Goal: Information Seeking & Learning: Find specific fact

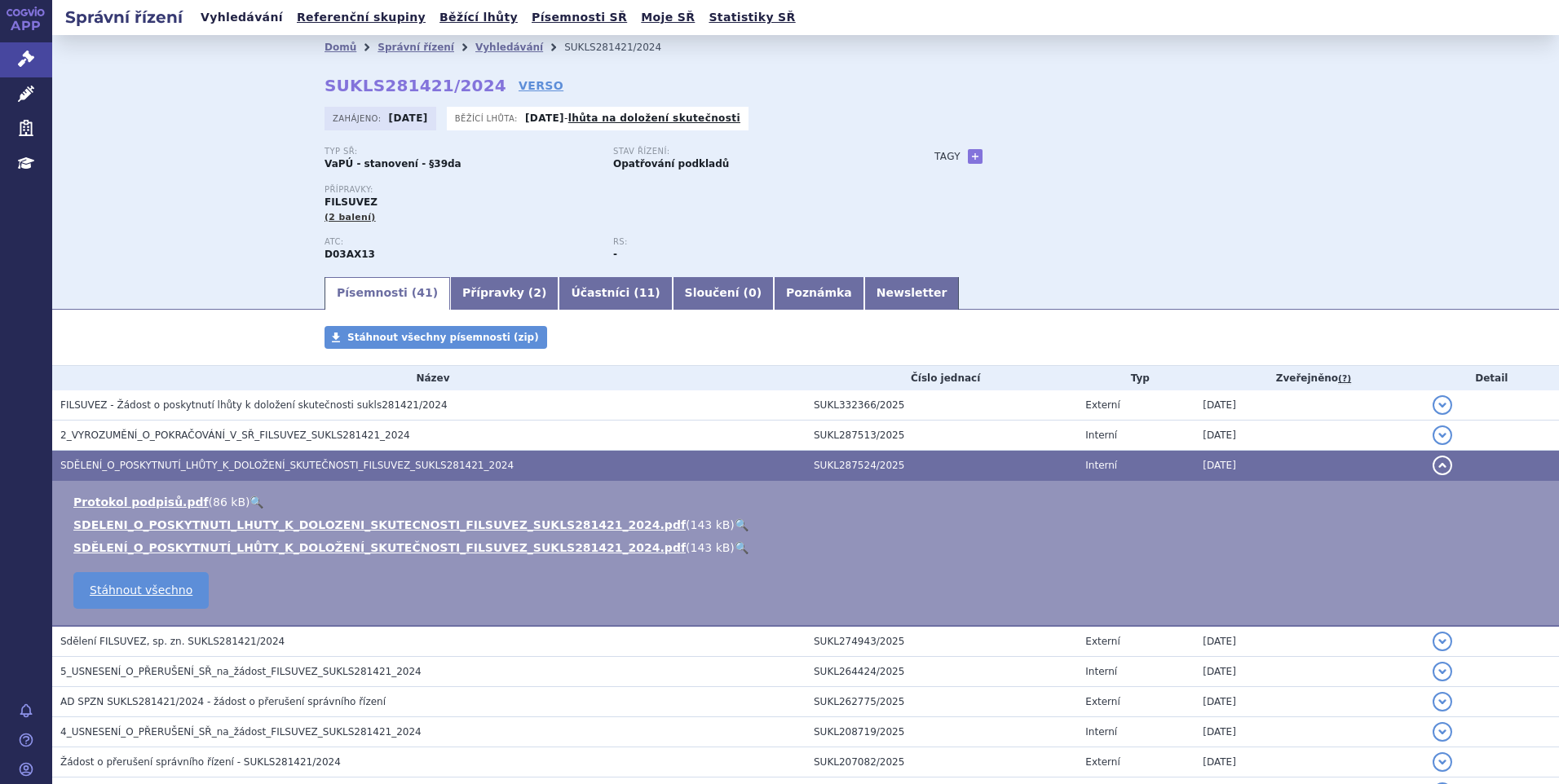
click at [216, 25] on link "Vyhledávání" at bounding box center [242, 17] width 92 height 22
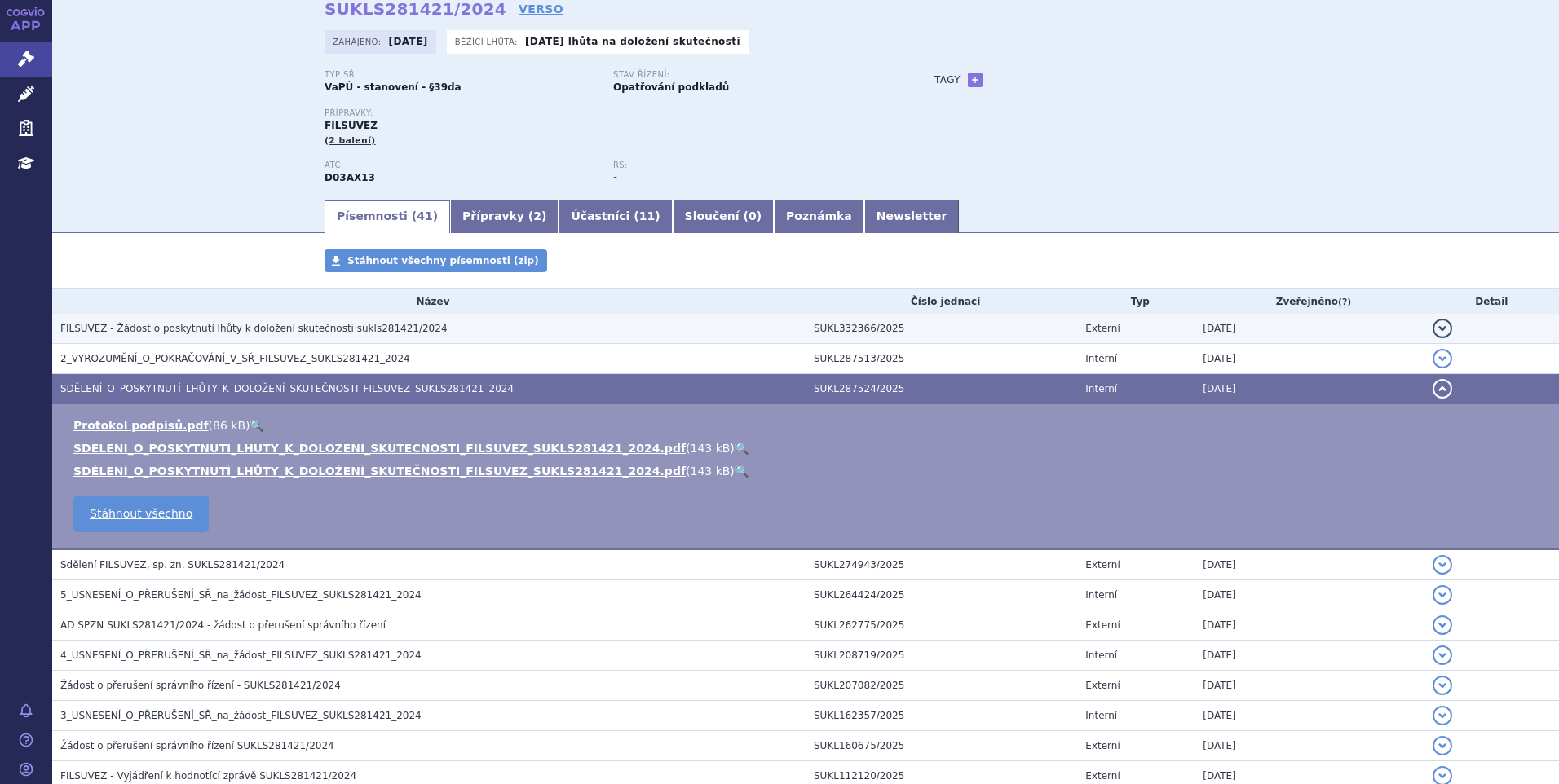
scroll to position [163, 0]
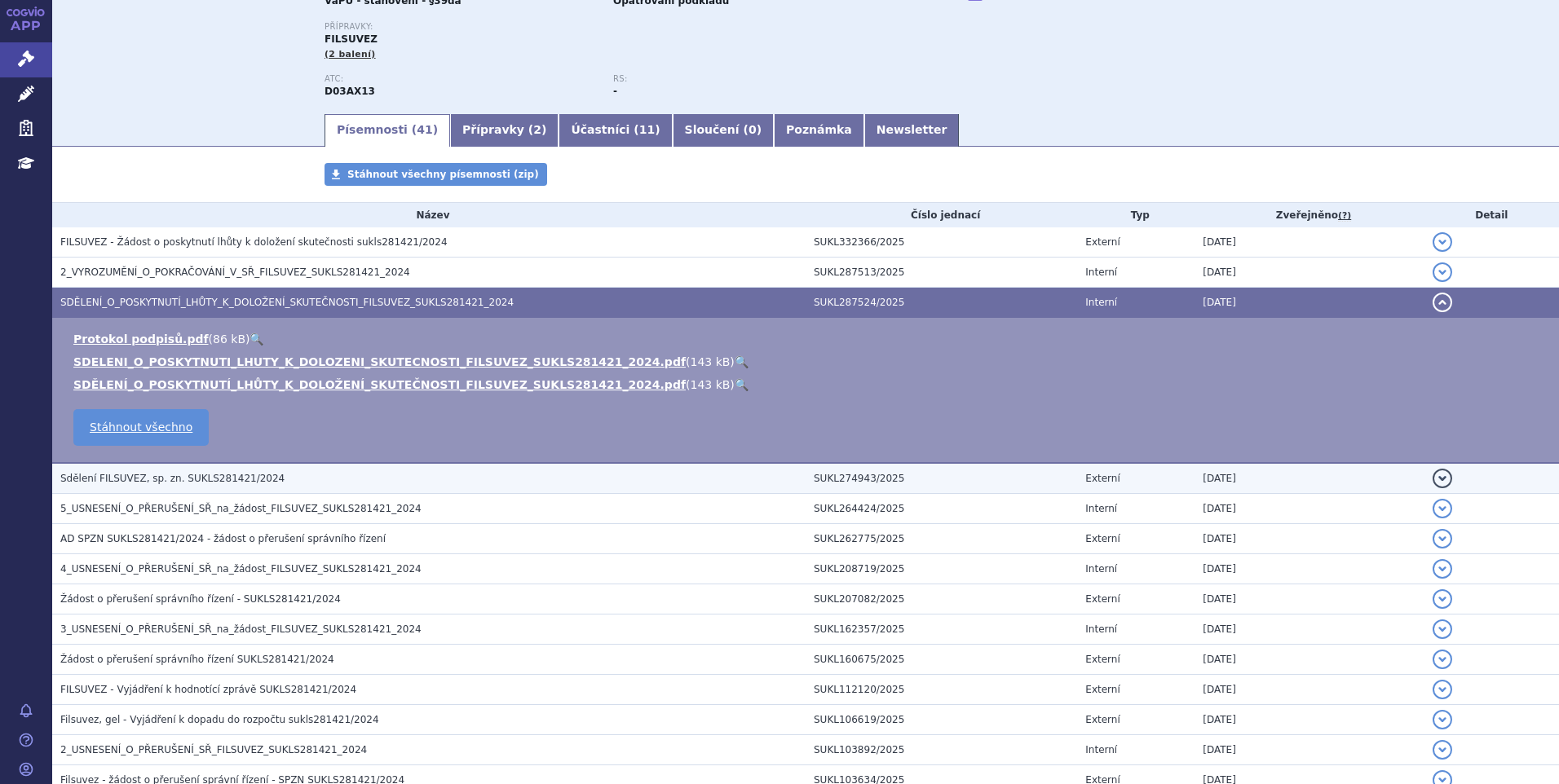
click at [256, 481] on h3 "Sdělení FILSUVEZ, sp. zn. SUKLS281421/2024" at bounding box center [433, 478] width 745 height 16
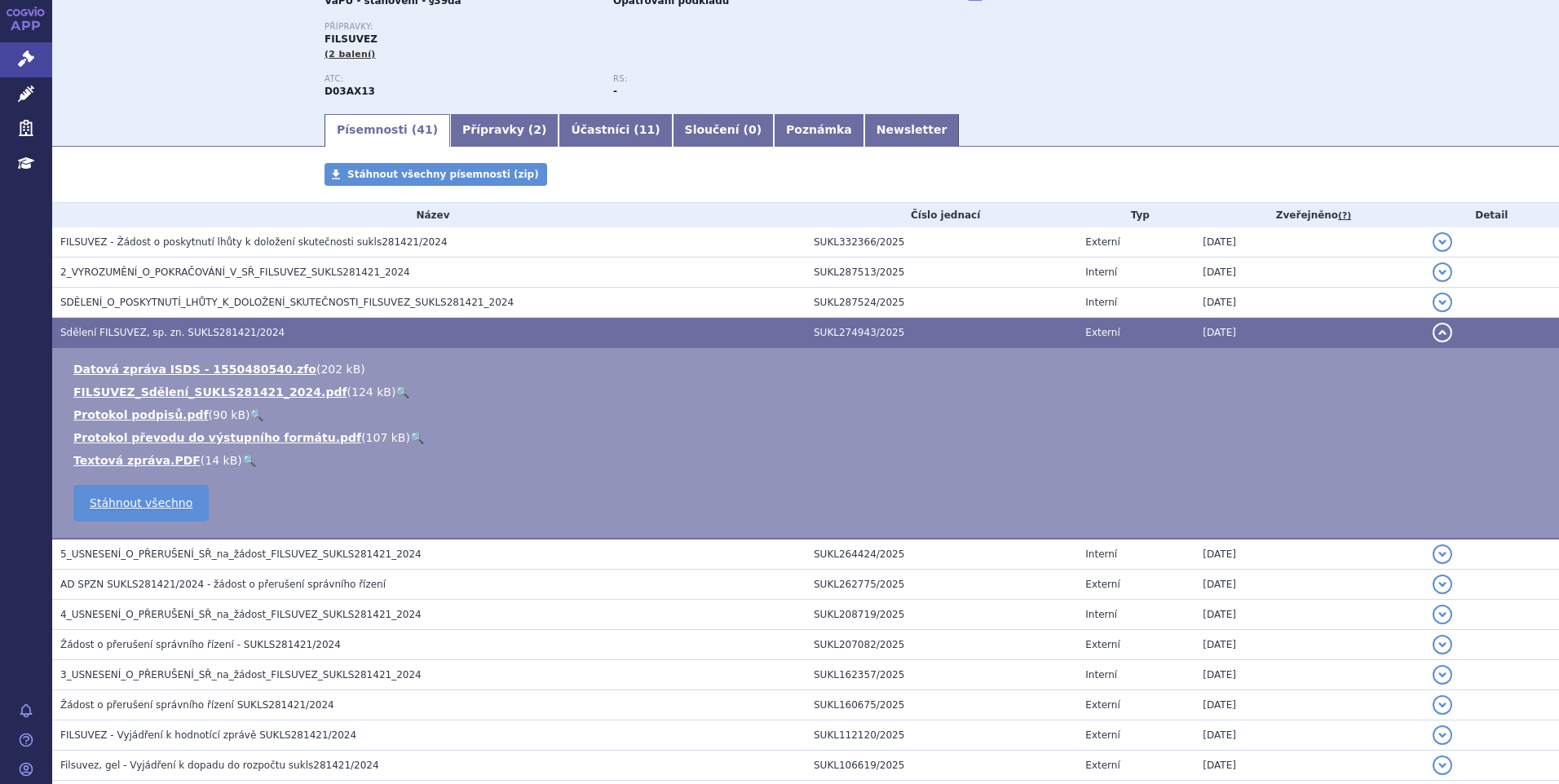
click at [396, 394] on link "🔍" at bounding box center [402, 392] width 14 height 13
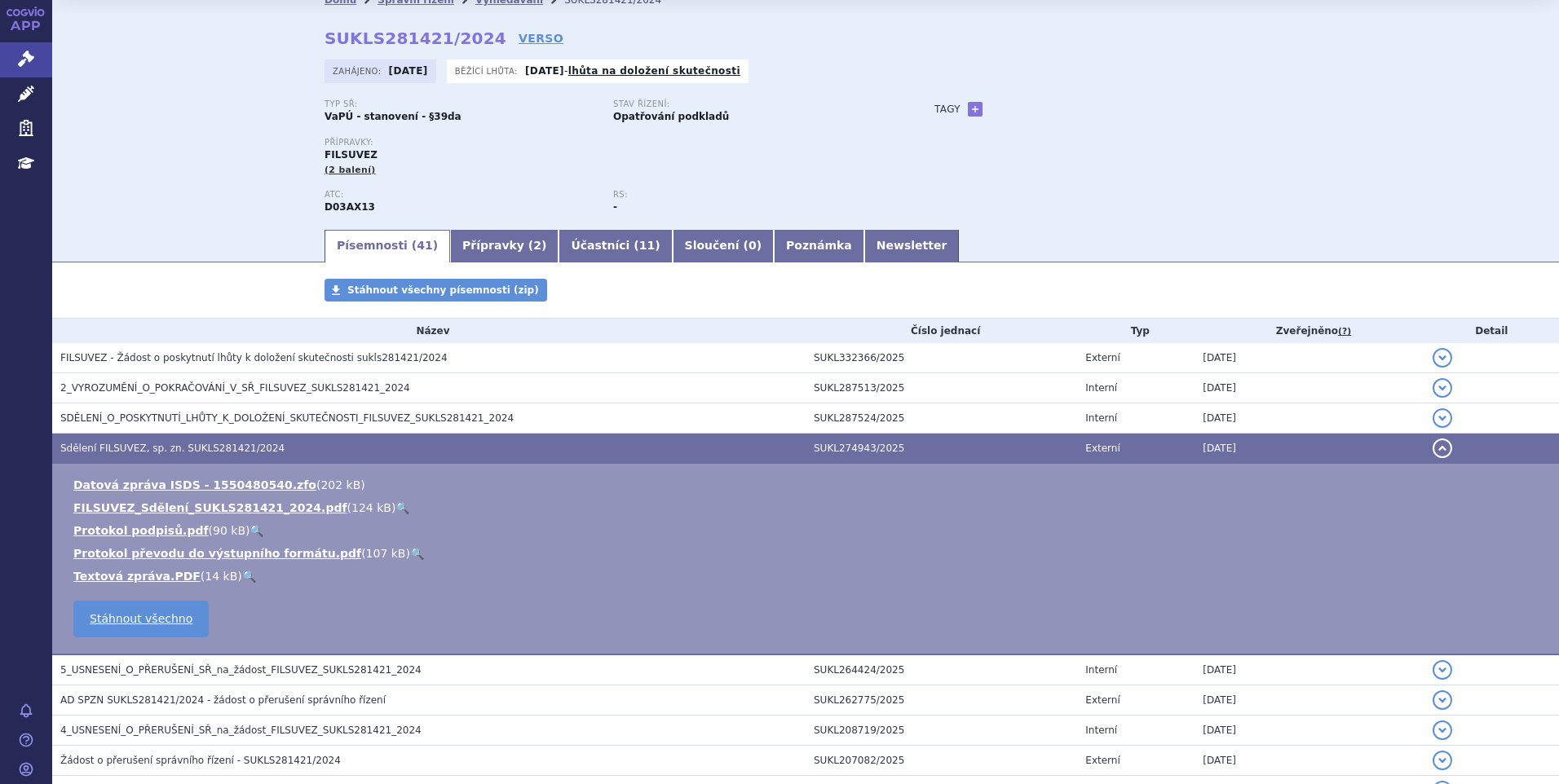
scroll to position [0, 0]
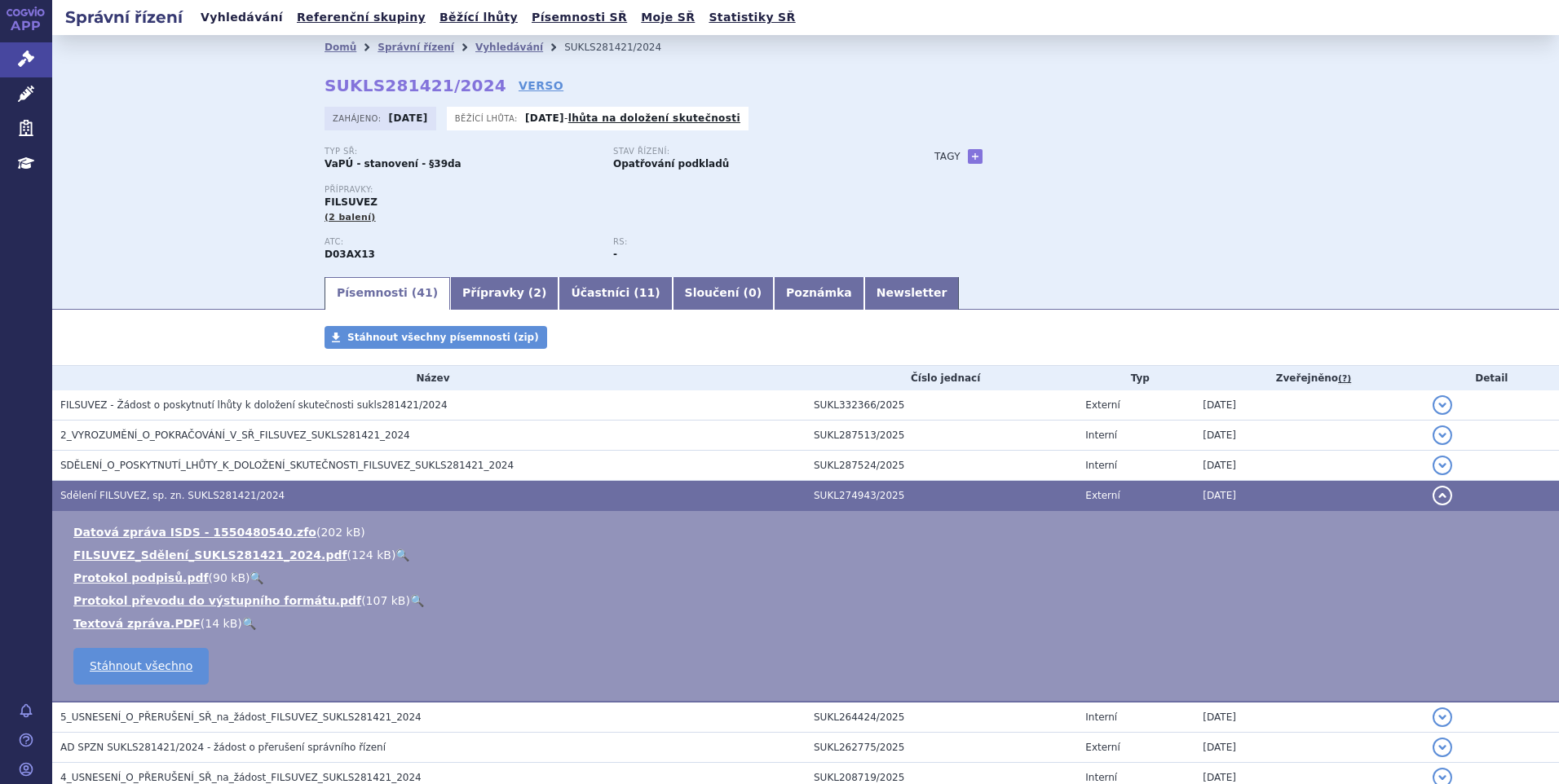
click at [243, 13] on link "Vyhledávání" at bounding box center [242, 17] width 92 height 22
drag, startPoint x: 318, startPoint y: 88, endPoint x: 468, endPoint y: 88, distance: 150.0
click at [468, 88] on strong "SUKLS281421/2024" at bounding box center [415, 85] width 182 height 20
copy strong "SUKLS281421/2024"
click at [235, 16] on link "Vyhledávání" at bounding box center [242, 17] width 92 height 22
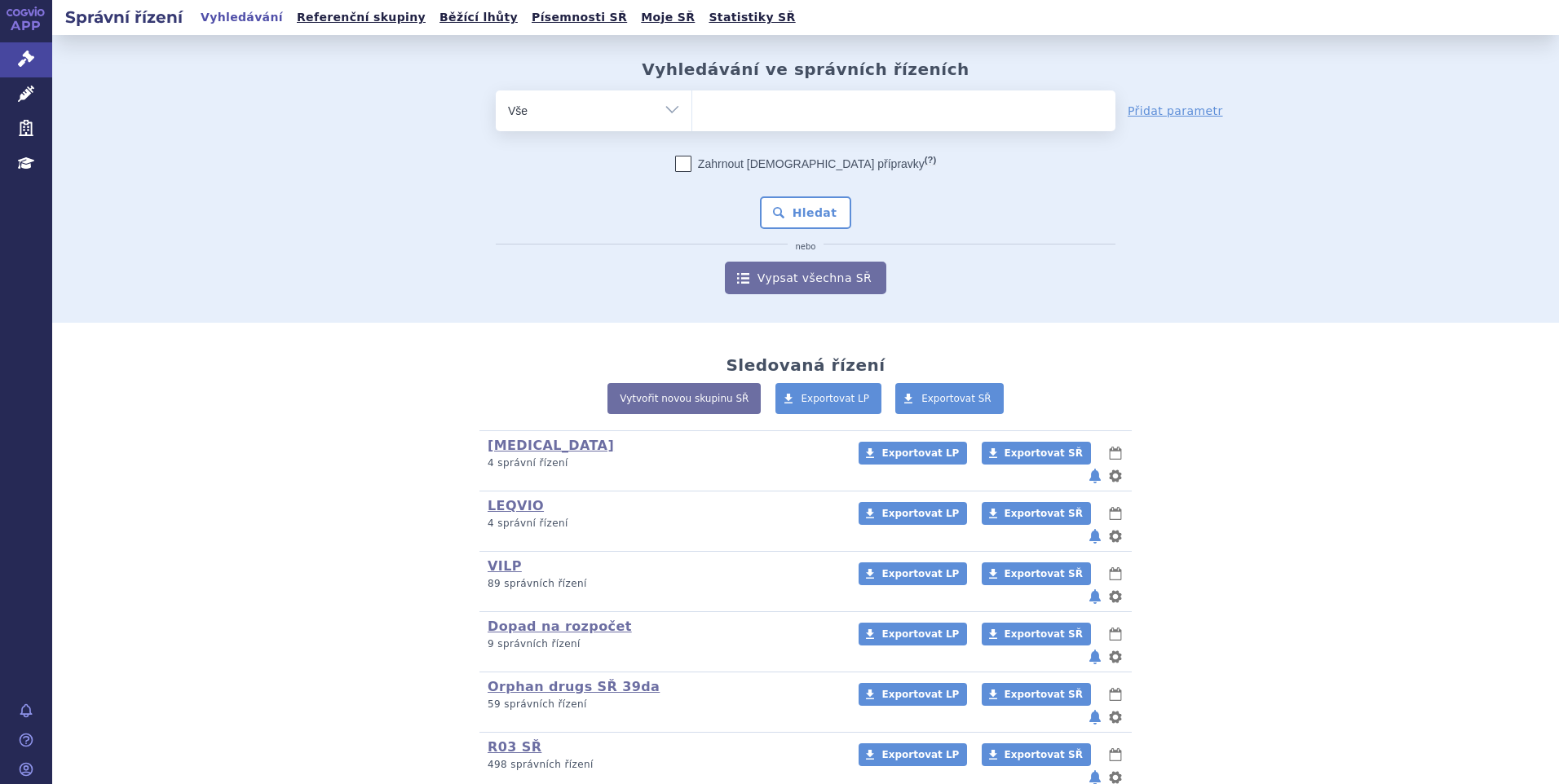
click at [813, 115] on ul at bounding box center [904, 108] width 423 height 35
click at [692, 115] on select at bounding box center [692, 110] width 1 height 41
paste input "SUKLS173174/2023"
type input "SUKLS173174/2023"
select select "SUKLS173174/2023"
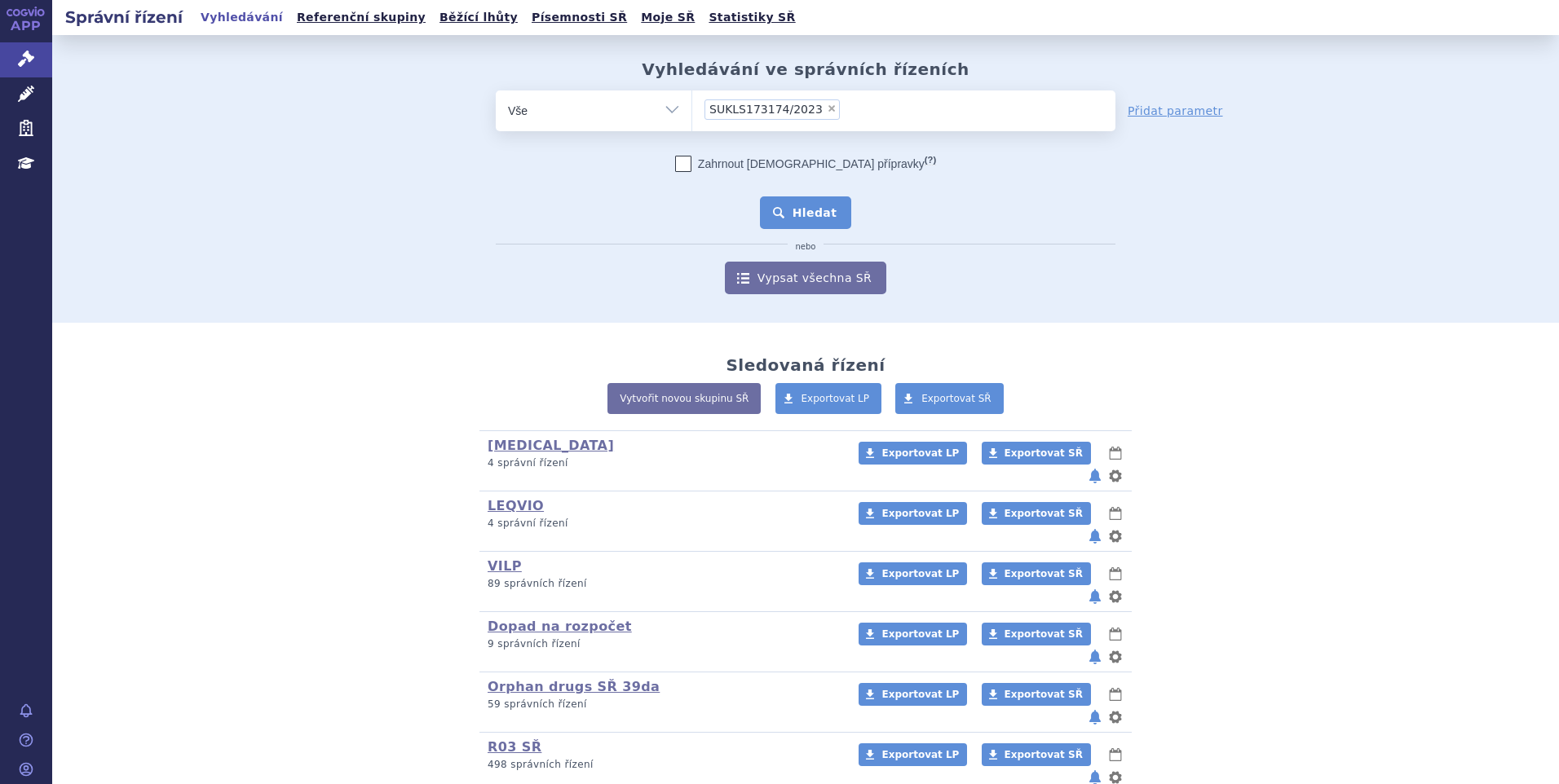
click at [774, 221] on button "Hledat" at bounding box center [806, 213] width 92 height 33
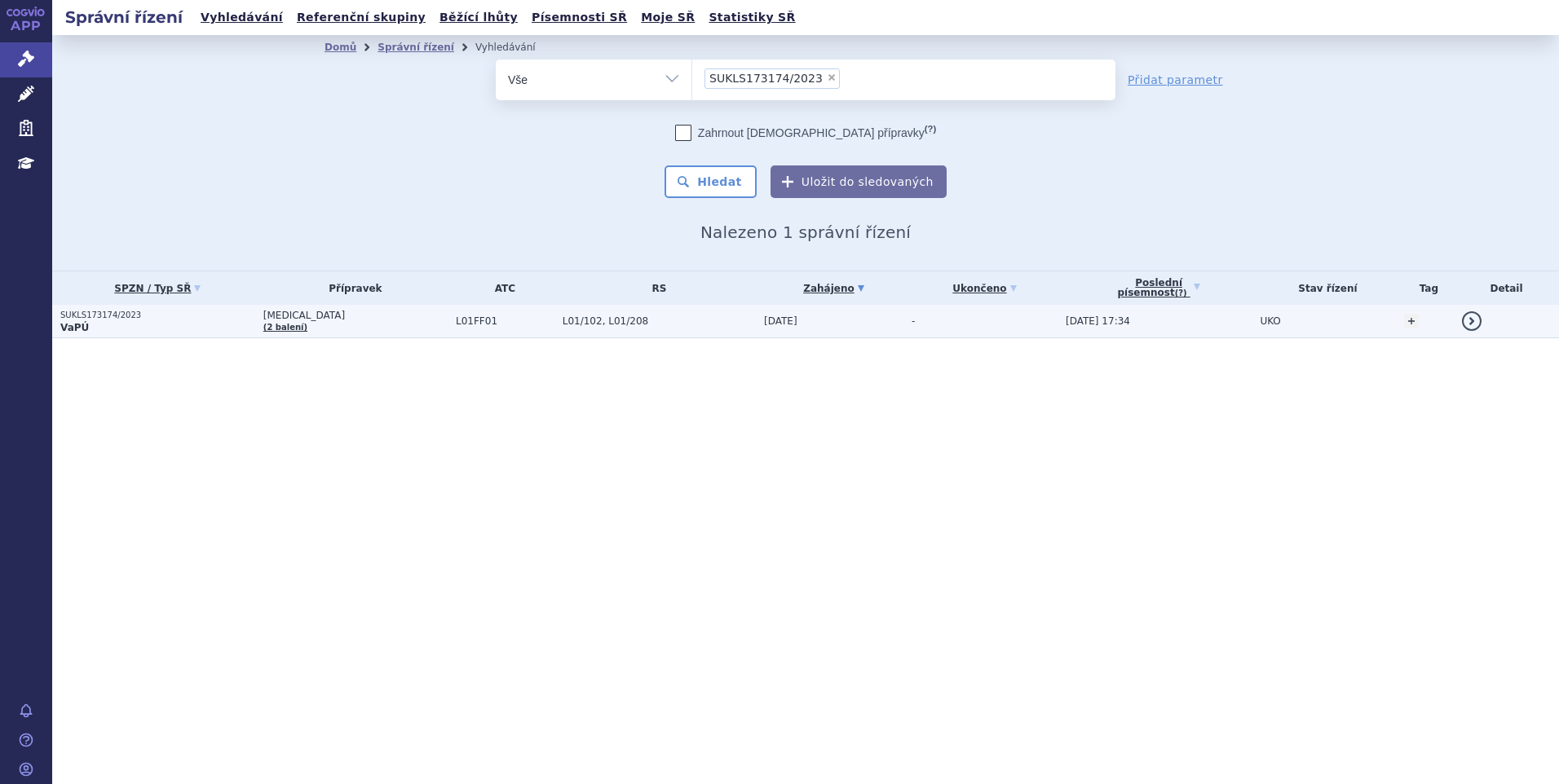
click at [159, 323] on p "VaPÚ" at bounding box center [157, 328] width 195 height 13
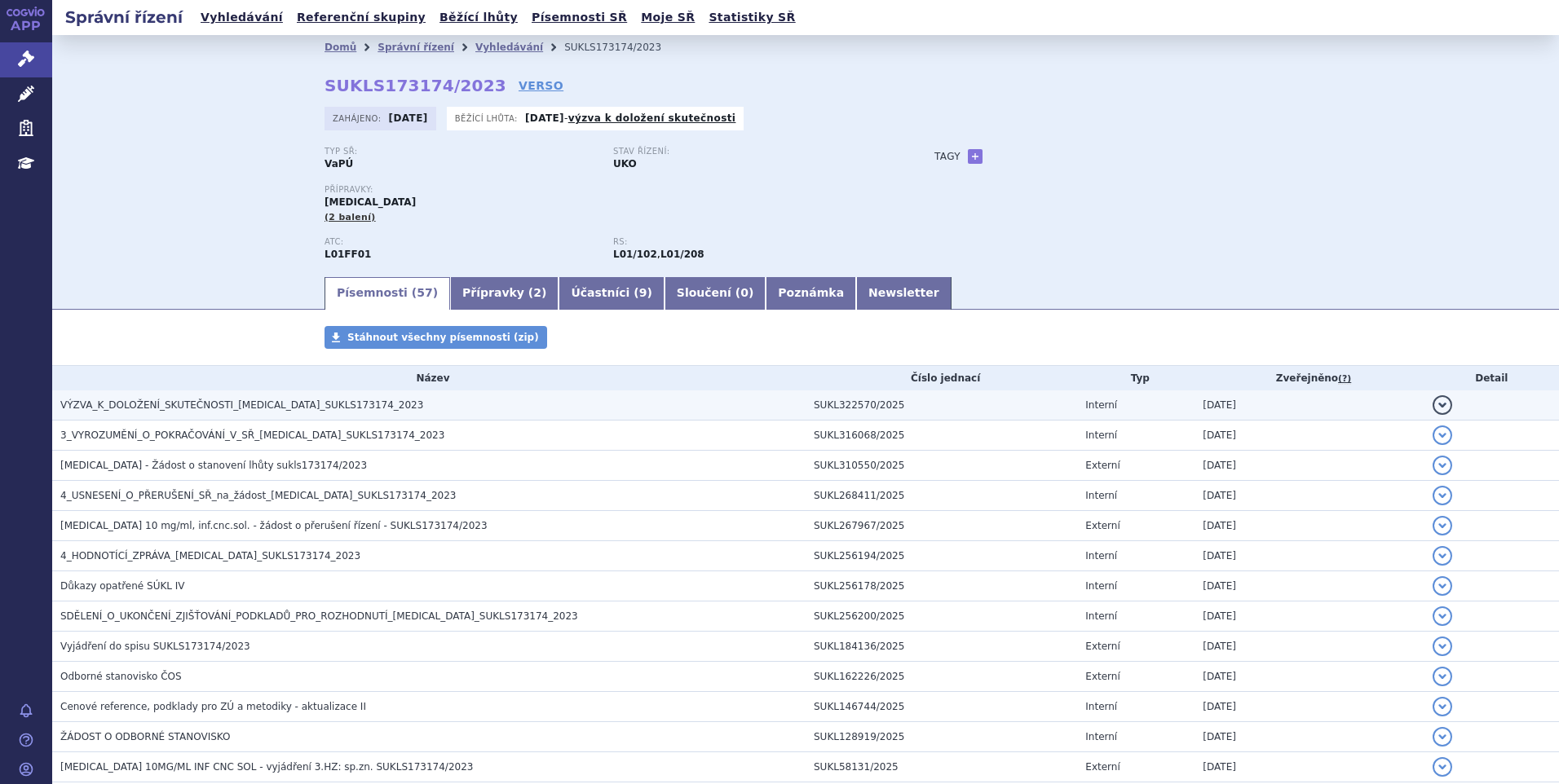
click at [180, 408] on span "VÝZVA_K_DOLOŽENÍ_SKUTEČNOSTI_OPDIVO_SUKLS173174_2023" at bounding box center [241, 405] width 363 height 12
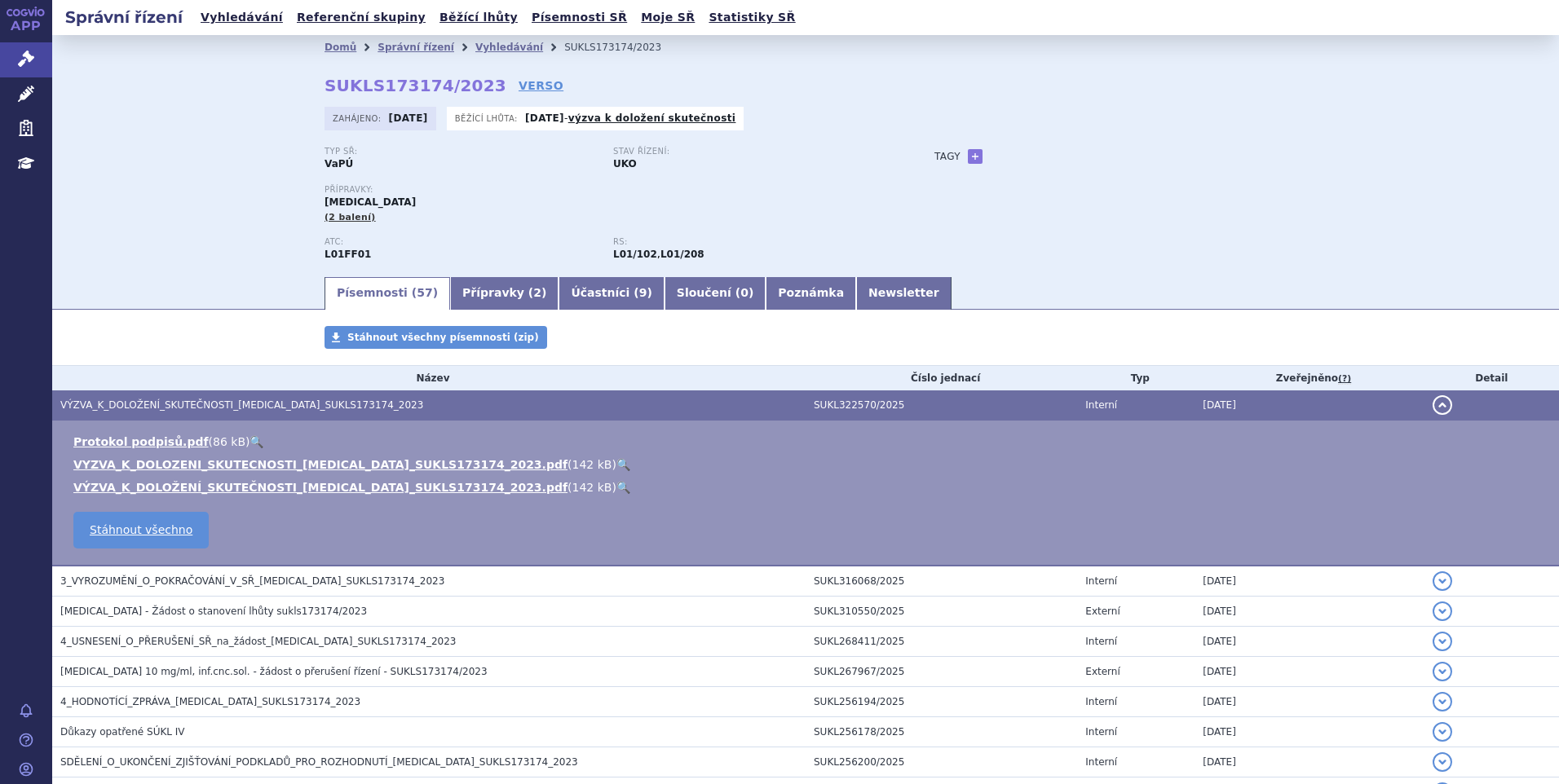
click at [617, 461] on link "🔍" at bounding box center [623, 464] width 14 height 13
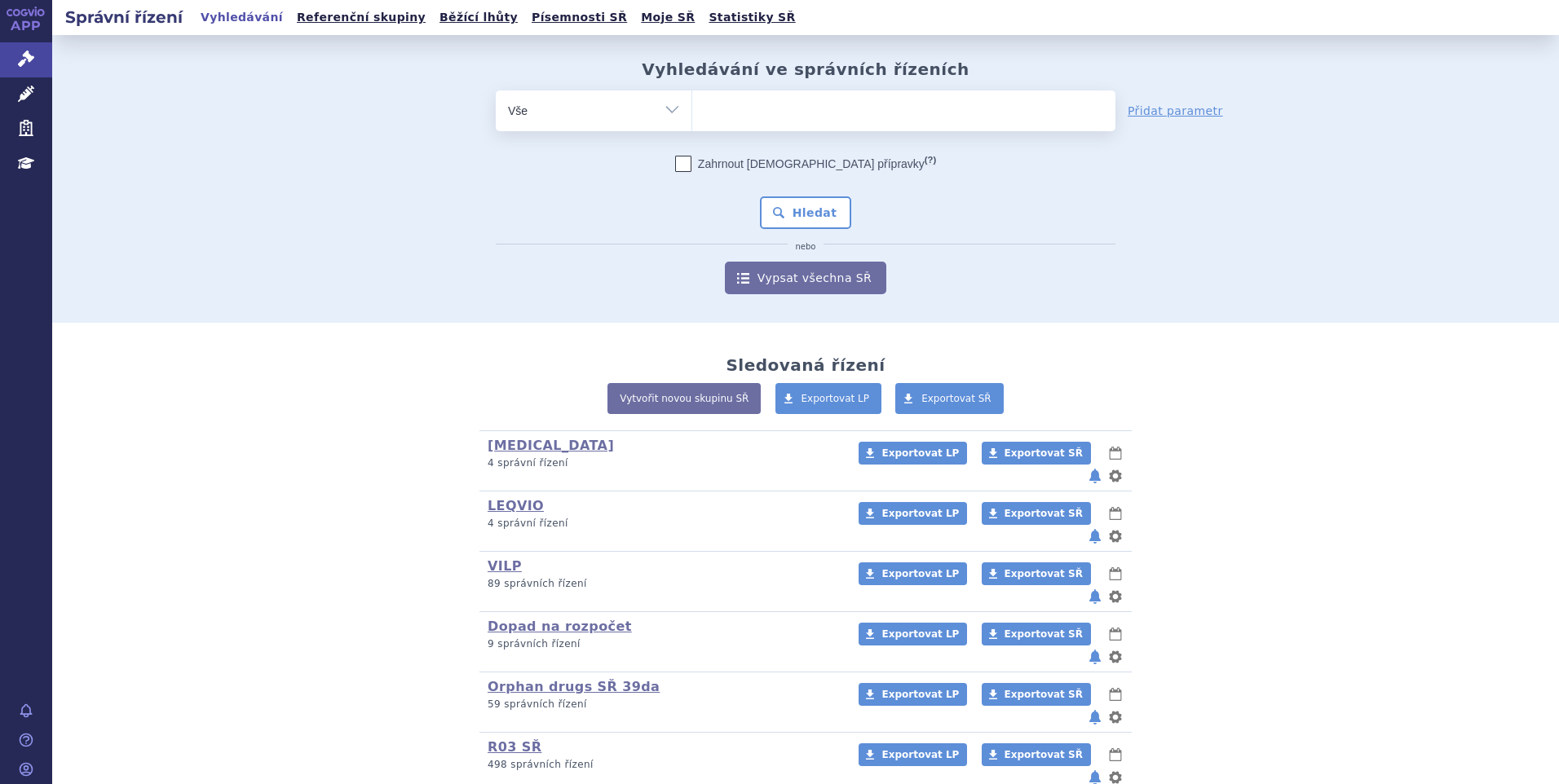
click at [832, 108] on ul at bounding box center [904, 108] width 423 height 35
click at [692, 108] on select at bounding box center [692, 110] width 1 height 41
paste input "SUKLS173174/2023"
type input "SUKLS173174/2023"
select select "SUKLS173174/2023"
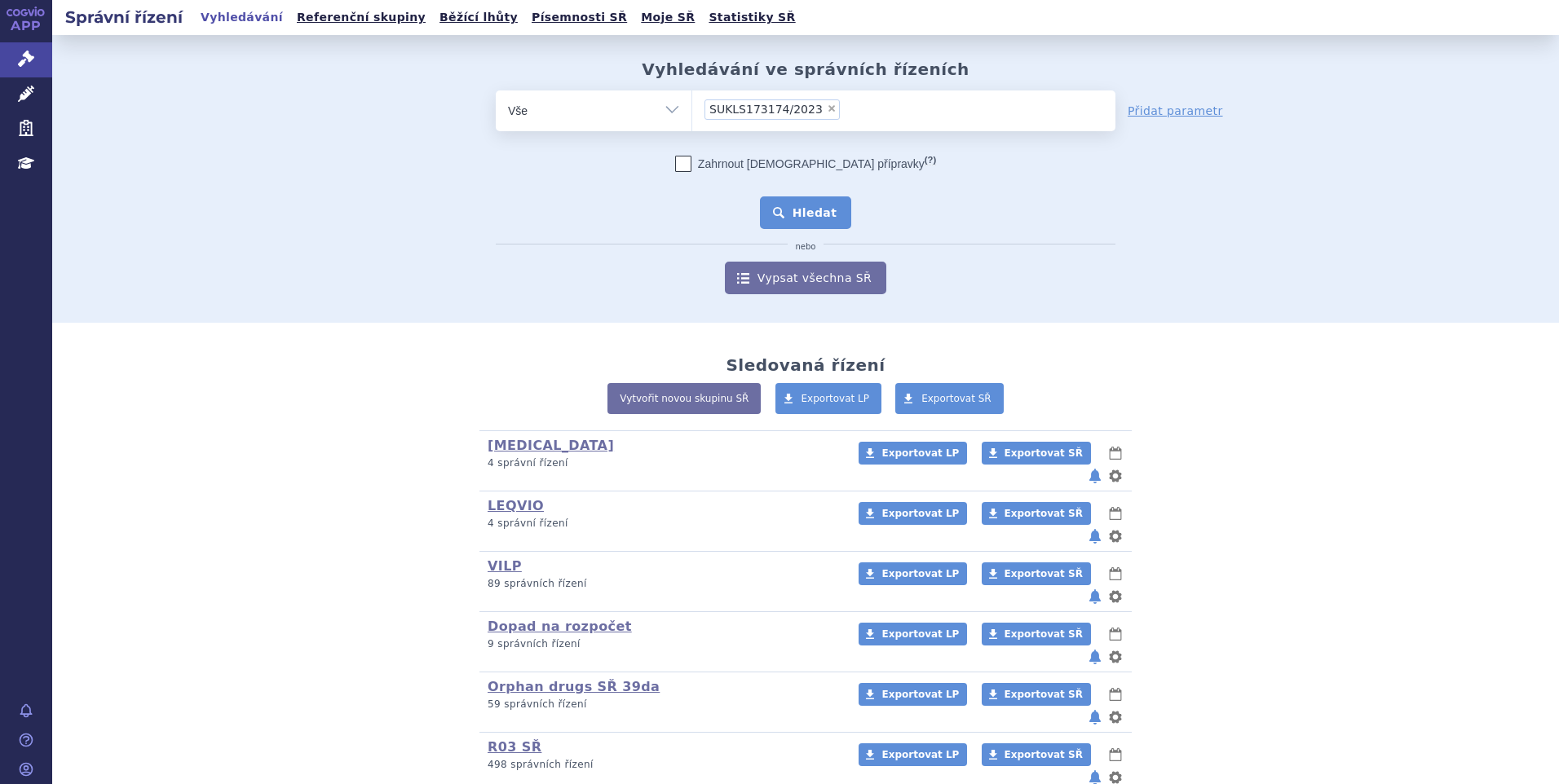
click at [778, 222] on button "Hledat" at bounding box center [806, 213] width 92 height 33
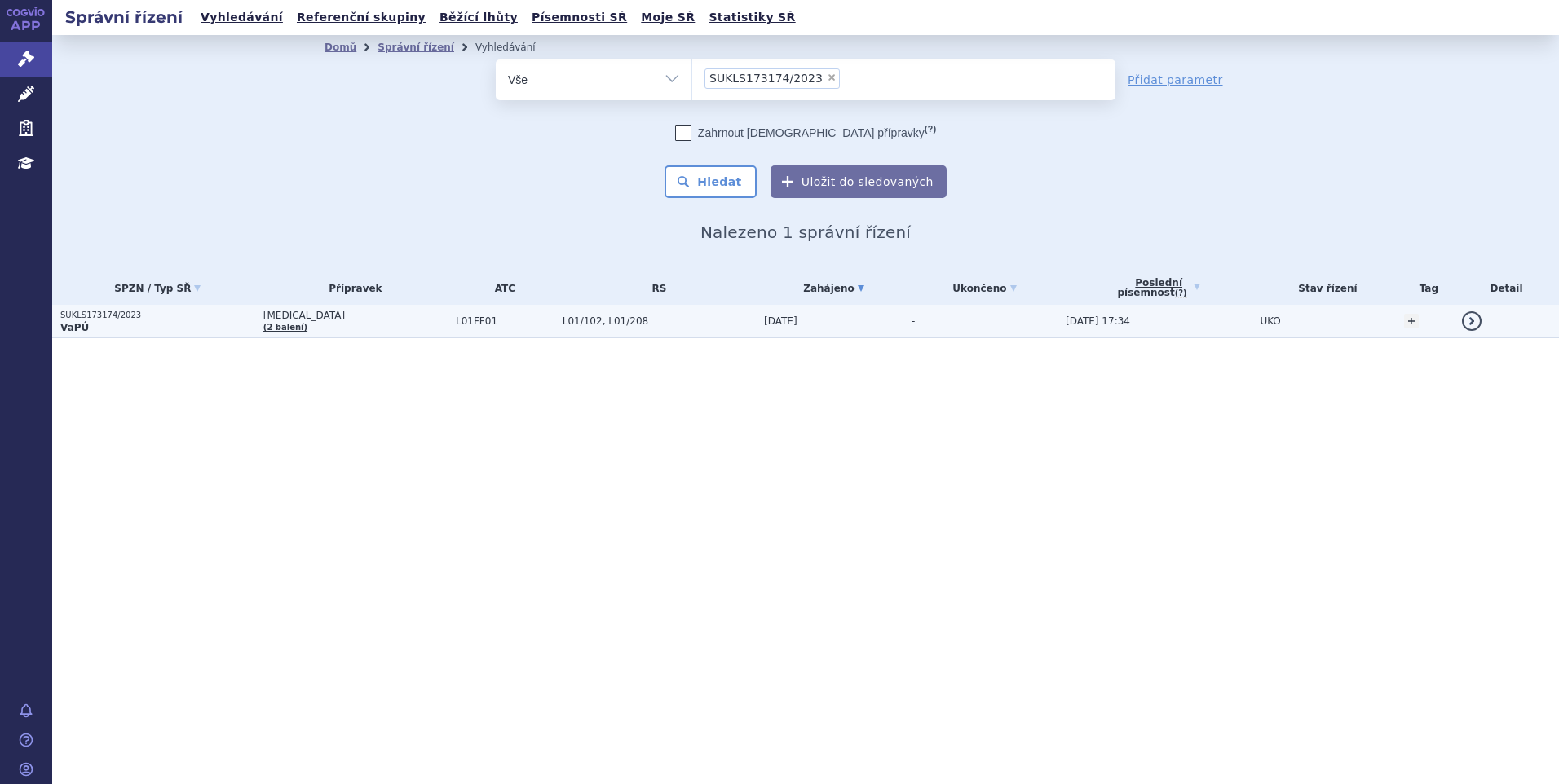
click at [196, 332] on p "VaPÚ" at bounding box center [157, 328] width 195 height 13
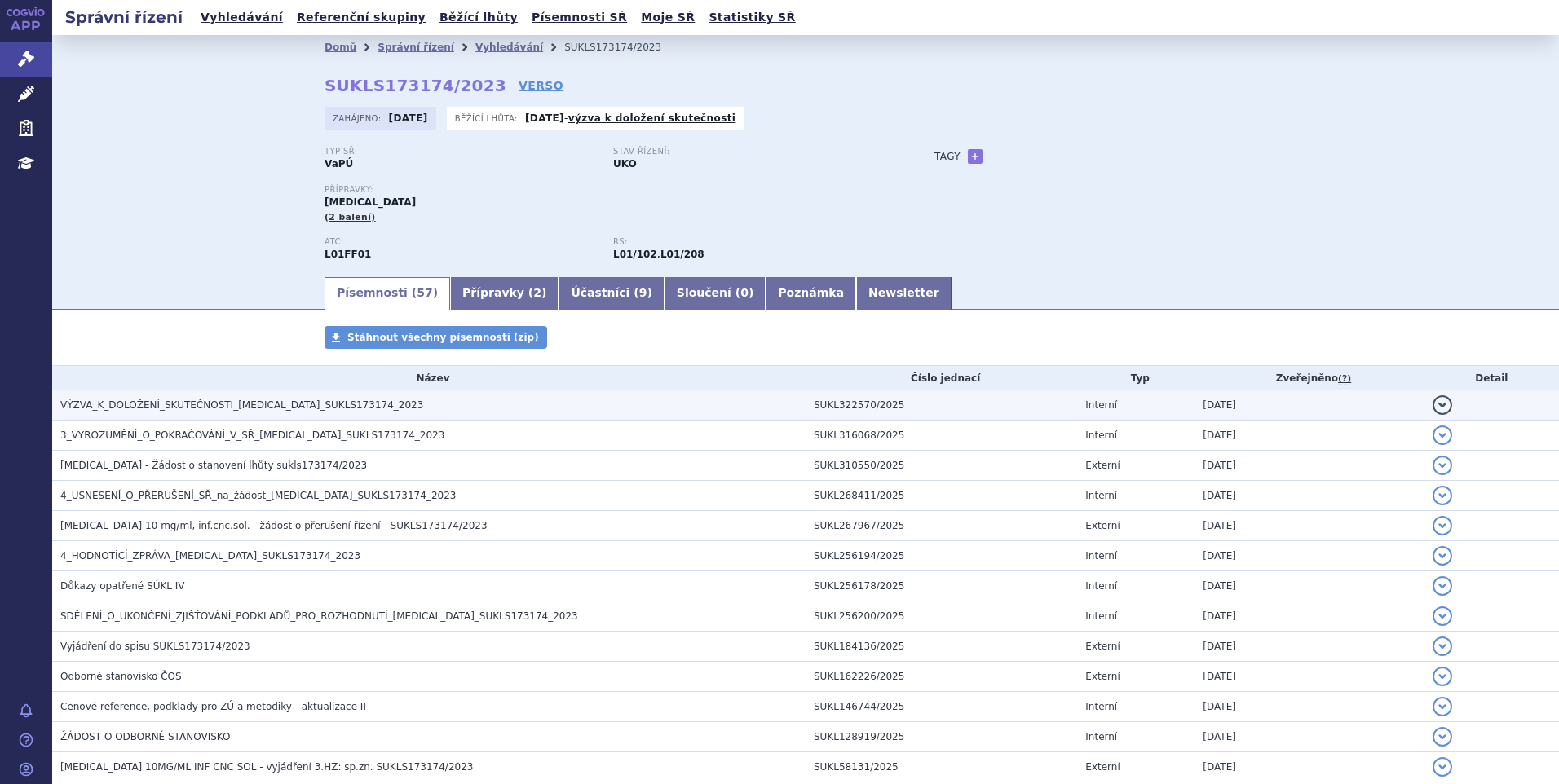
click at [220, 396] on td "VÝZVA_K_DOLOŽENÍ_SKUTEČNOSTI_[MEDICAL_DATA]_SUKLS173174_2023" at bounding box center [428, 405] width 753 height 30
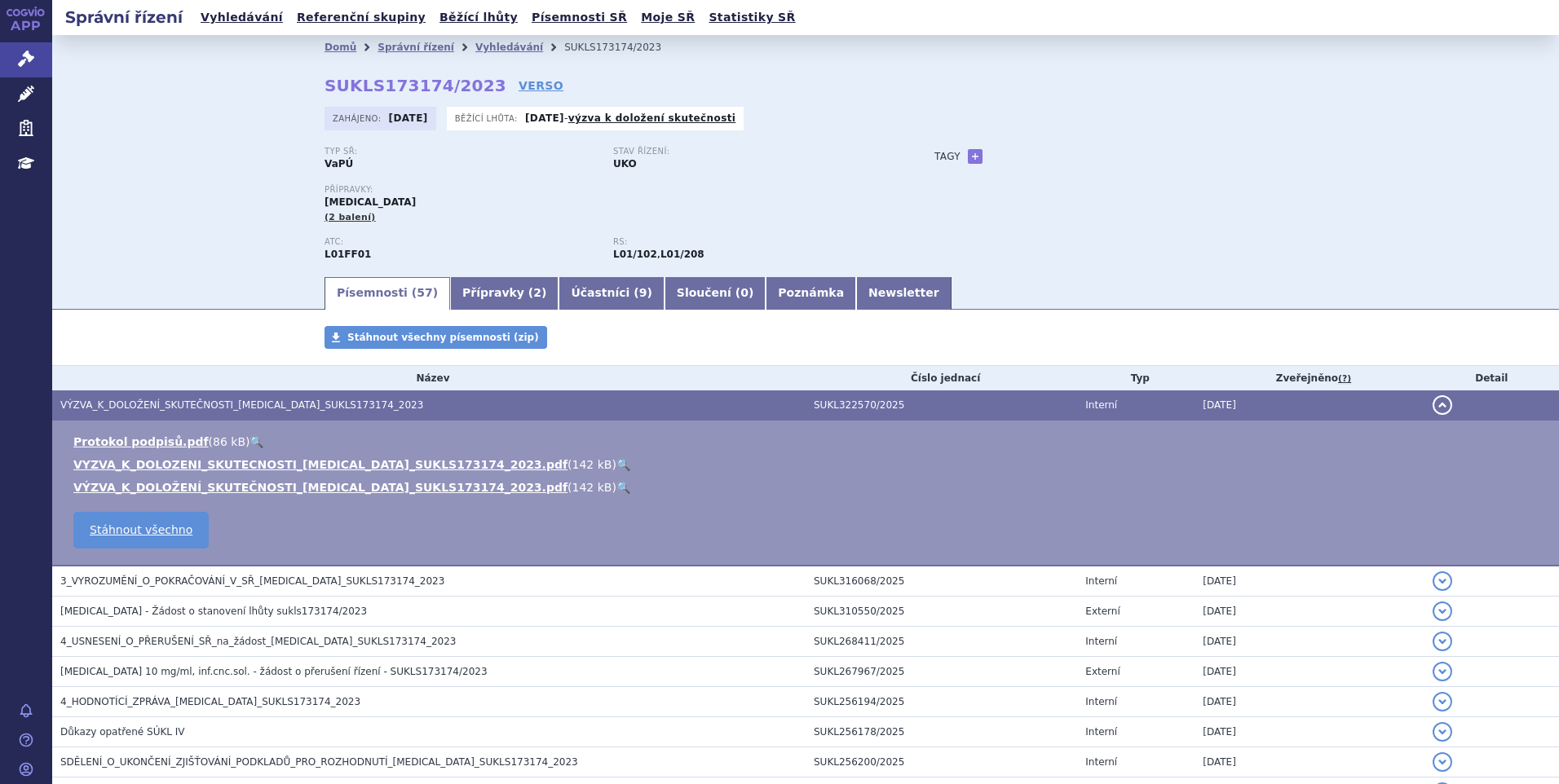
click at [617, 462] on link "🔍" at bounding box center [623, 464] width 14 height 13
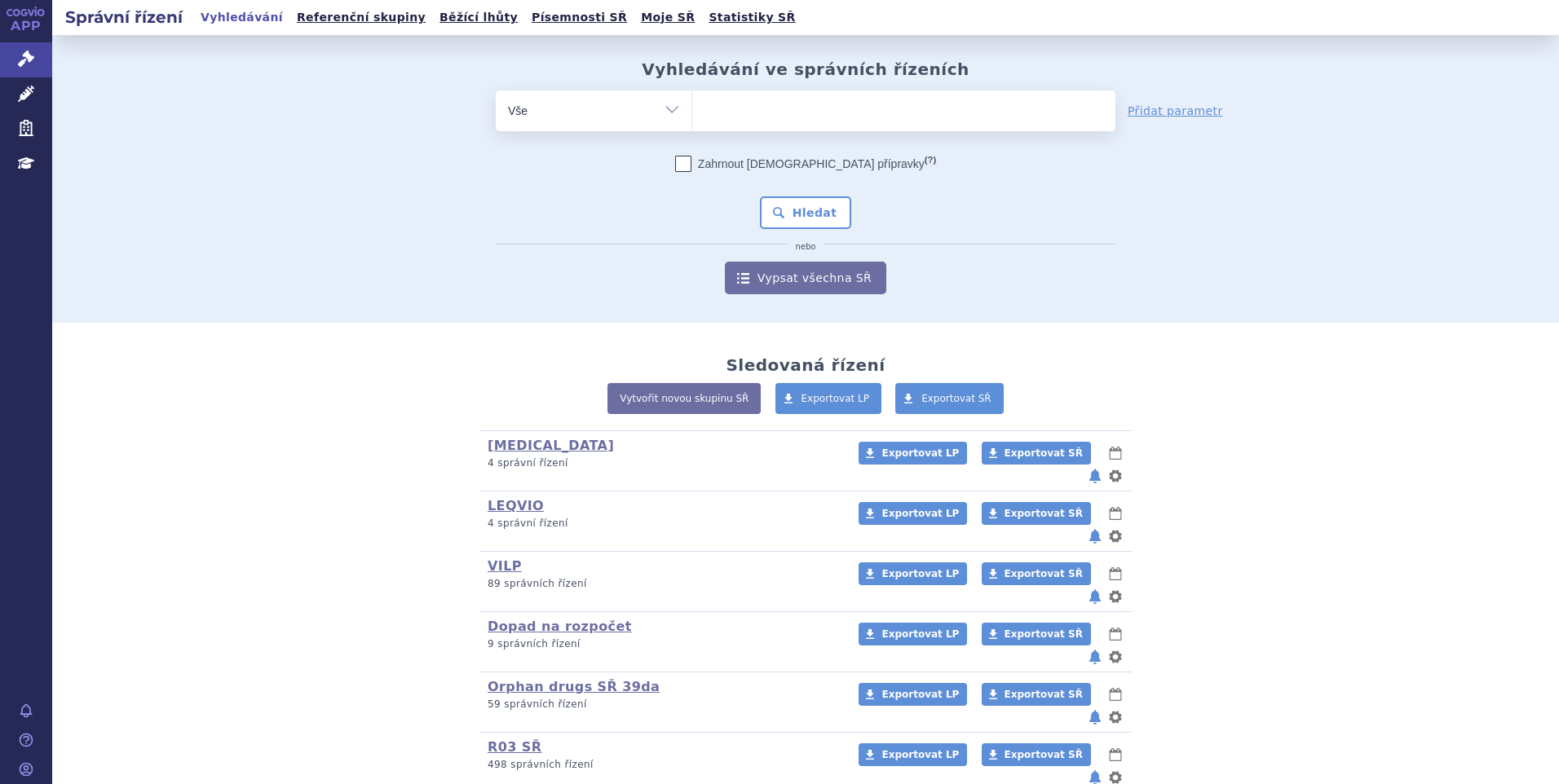
click at [721, 121] on ul at bounding box center [904, 108] width 423 height 35
click at [692, 121] on select at bounding box center [692, 110] width 1 height 41
paste input "SUKLS257708/2025"
type input "SUKLS257708/2025"
select select "SUKLS257708/2025"
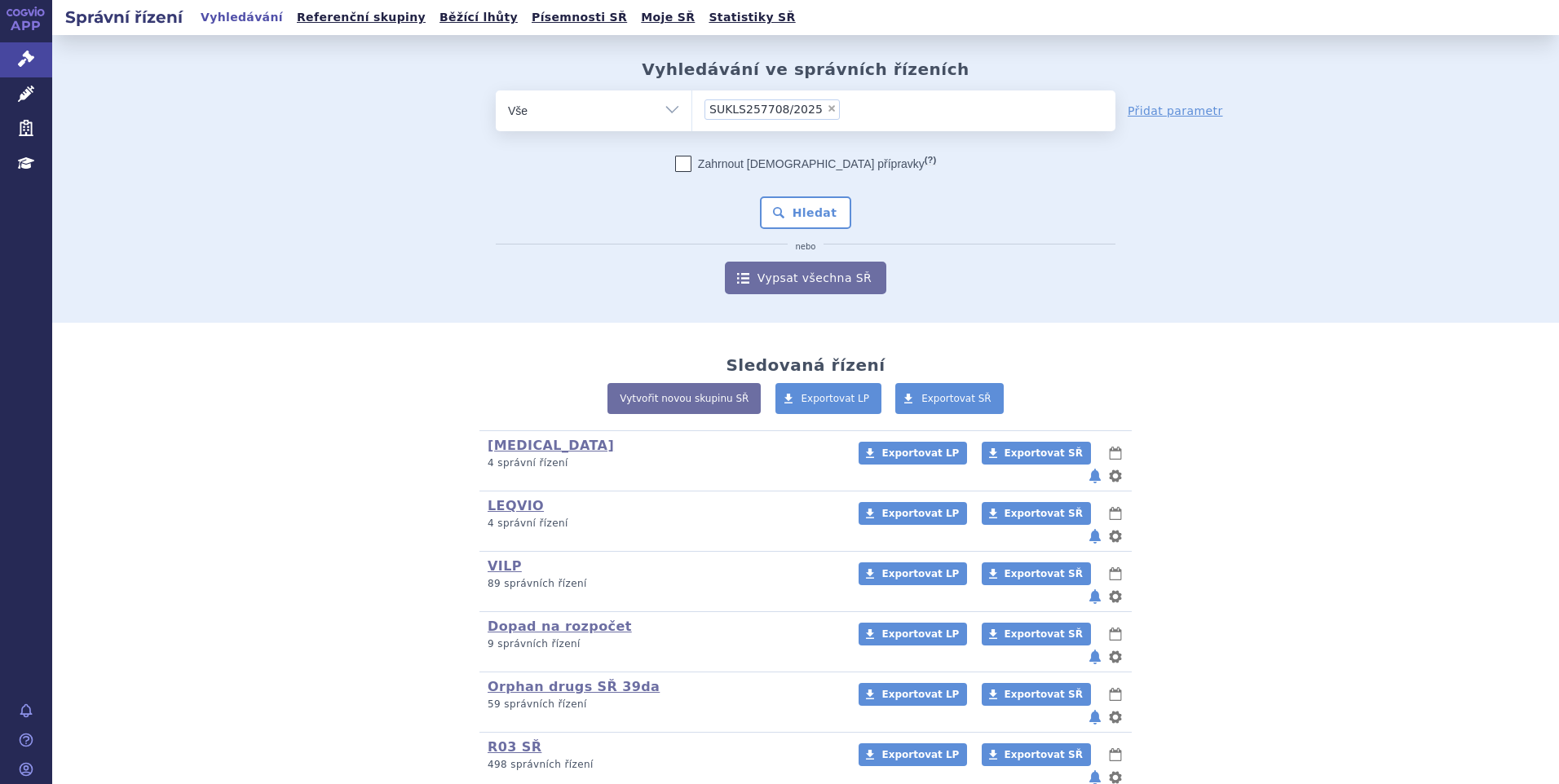
click at [785, 194] on div "Zahrnout bratrské přípravky (?) * Pozor, hledání dle vyhledávacího parametru In…" at bounding box center [806, 224] width 620 height 139
click at [783, 207] on button "Hledat" at bounding box center [806, 213] width 92 height 33
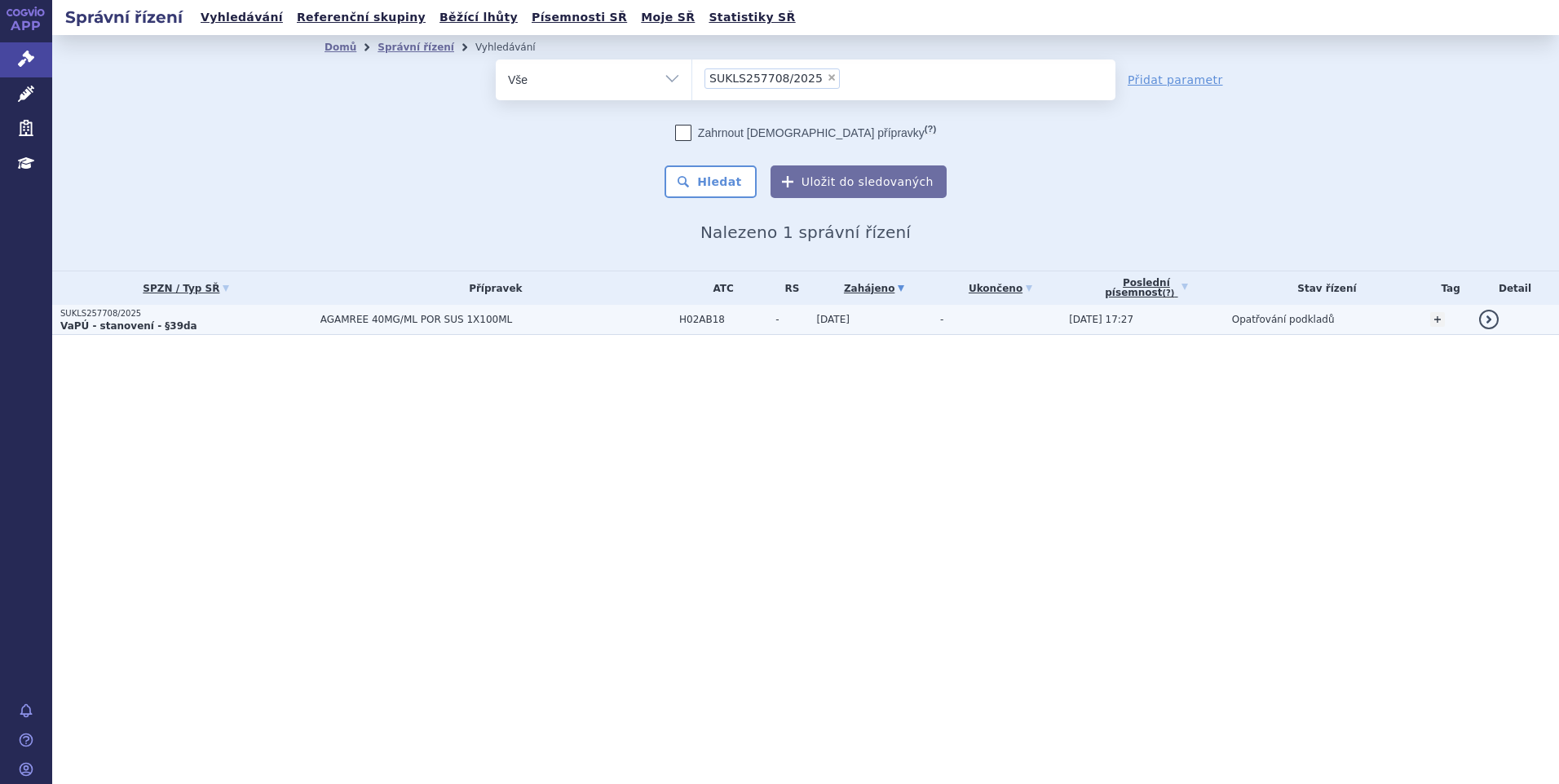
click at [224, 314] on p "SUKLS257708/2025" at bounding box center [186, 314] width 252 height 12
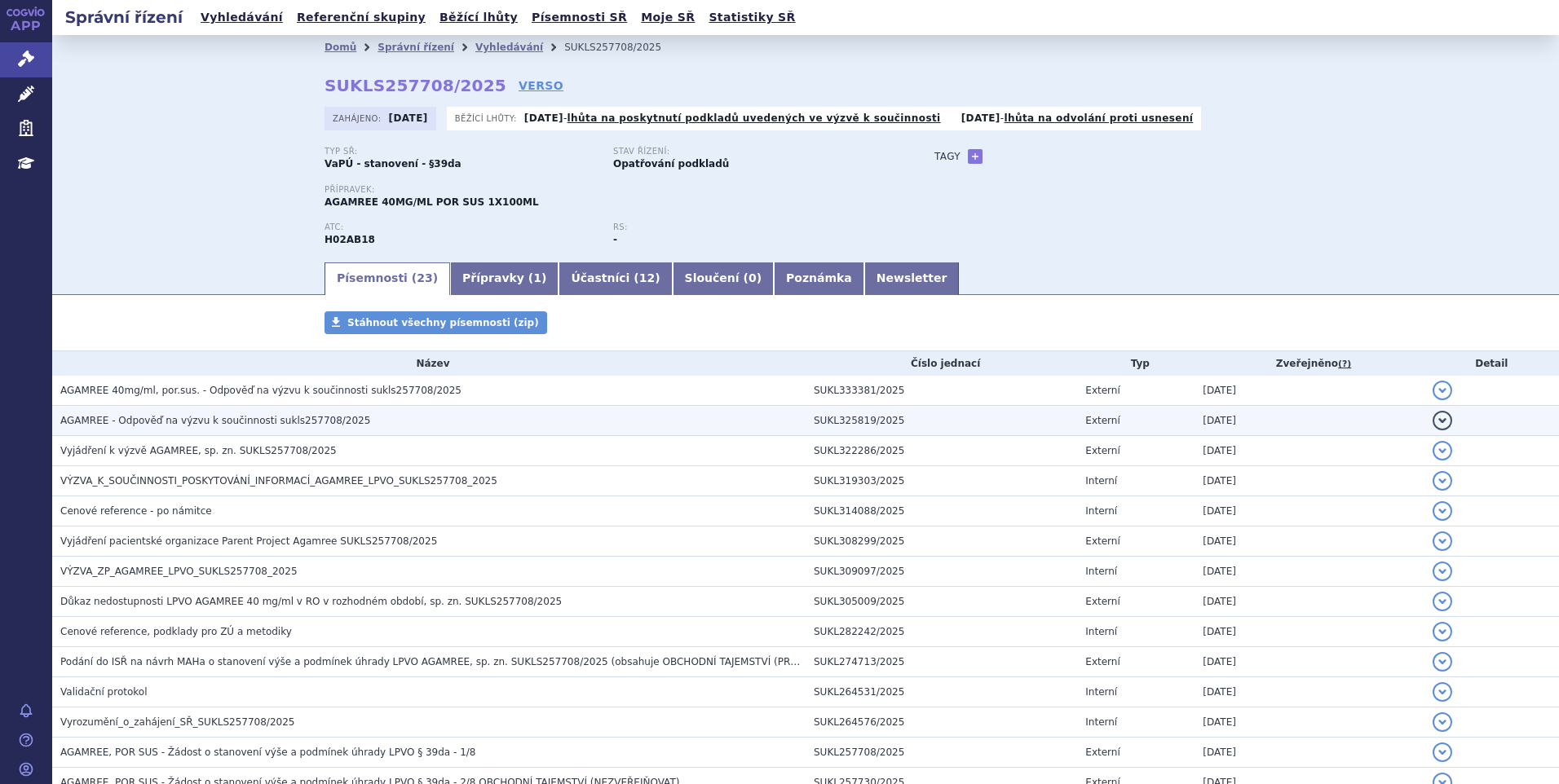
click at [293, 422] on span "AGAMREE - Odpověď na výzvu k součinnosti sukls257708/2025" at bounding box center [215, 421] width 310 height 12
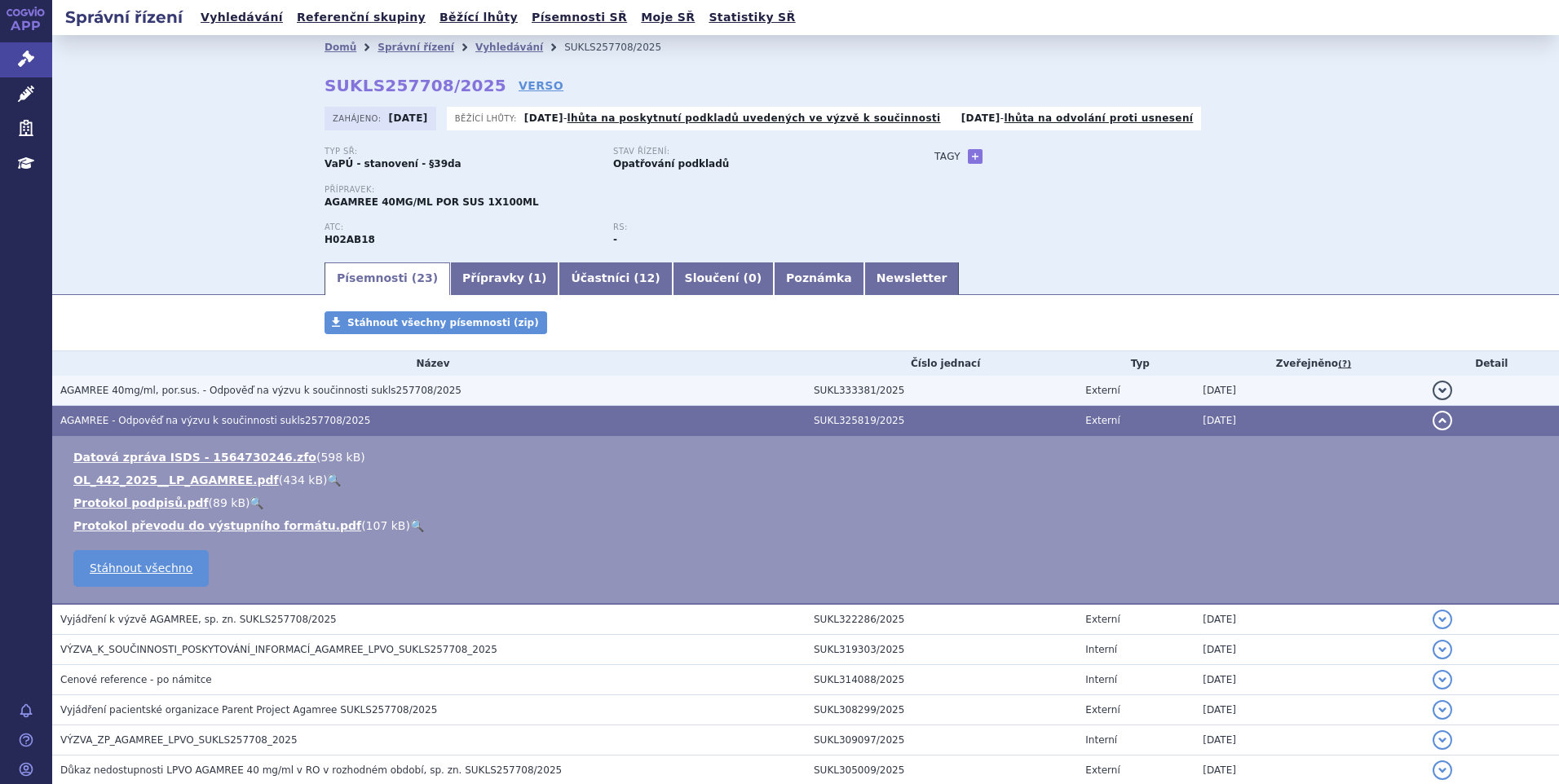
click at [312, 388] on span "AGAMREE 40mg/ml, por.sus. - Odpověď na výzvu k součinnosti sukls257708/2025" at bounding box center [261, 390] width 401 height 12
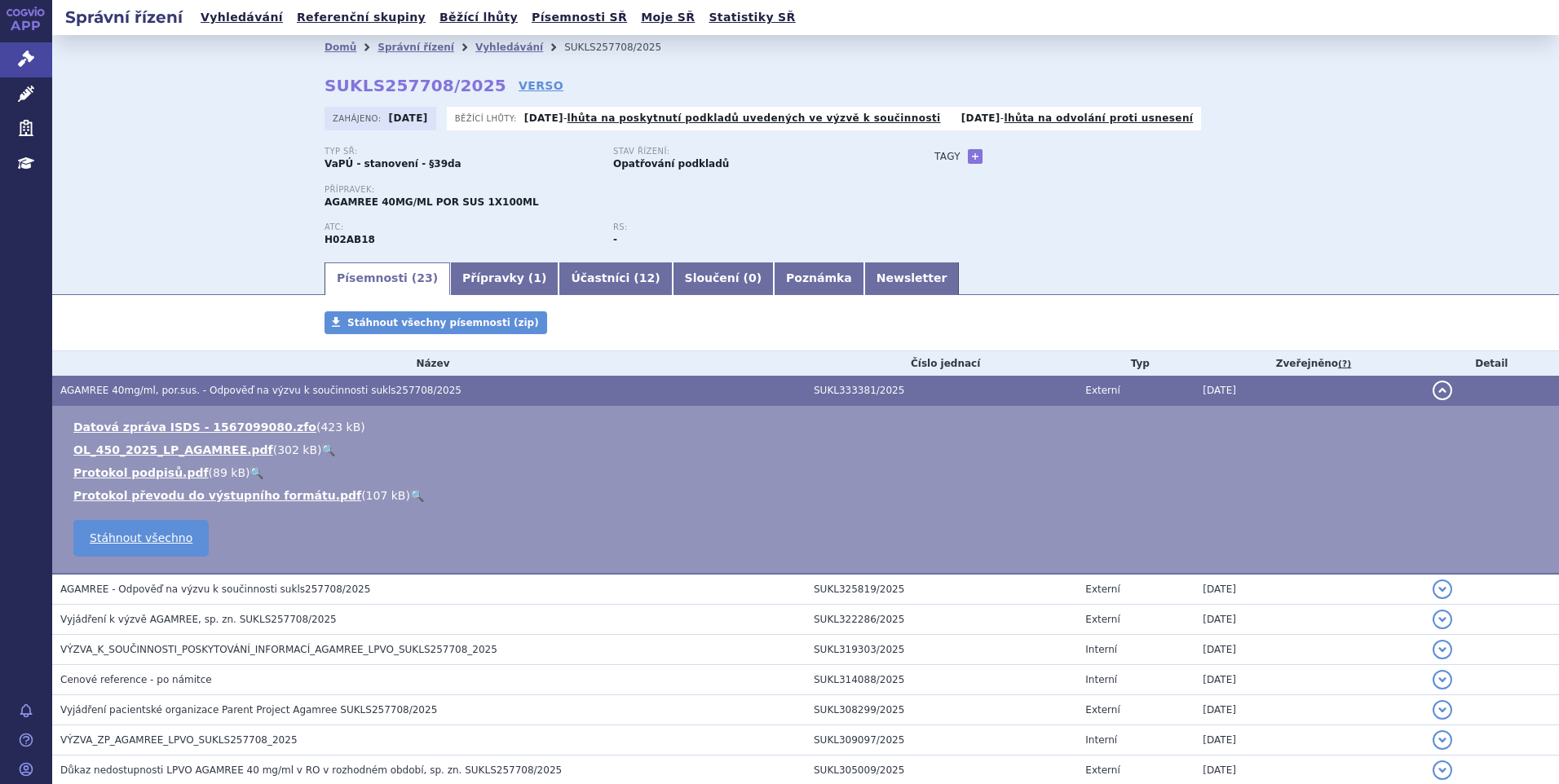
click at [227, 637] on td "VÝZVA_K_SOUČINNOSTI_POSKYTOVÁNÍ_INFORMACÍ_AGAMREE_LPVO_SUKLS257708_2025" at bounding box center [428, 649] width 753 height 30
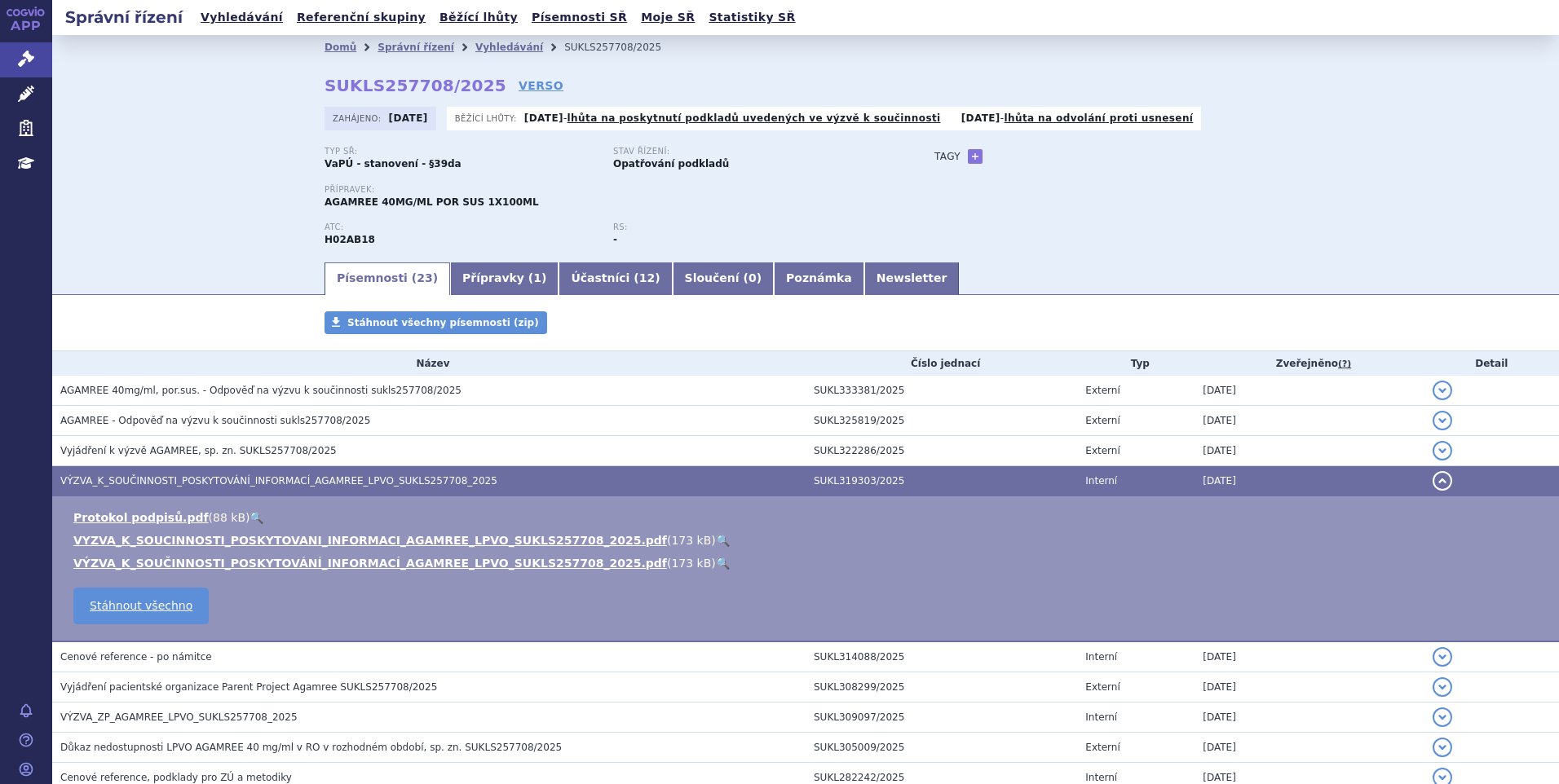
click at [716, 537] on link "🔍" at bounding box center [723, 540] width 14 height 13
click at [232, 22] on link "Vyhledávání" at bounding box center [242, 17] width 92 height 22
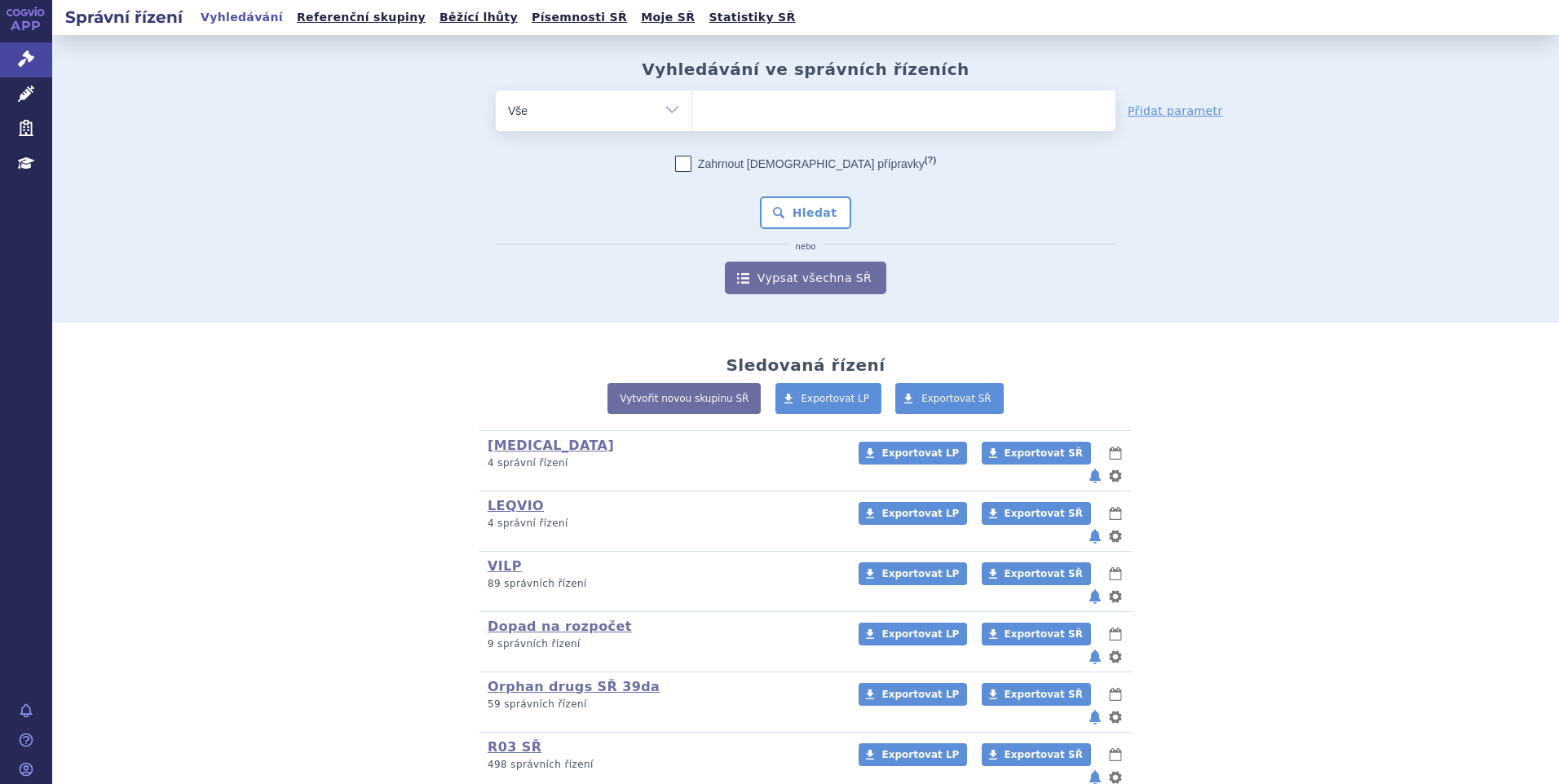
click at [783, 127] on span at bounding box center [904, 111] width 423 height 41
click at [692, 127] on select at bounding box center [692, 110] width 1 height 41
paste input "SUKLS82260/2025"
type input "SUKLS82260/2025"
select select "SUKLS82260/2025"
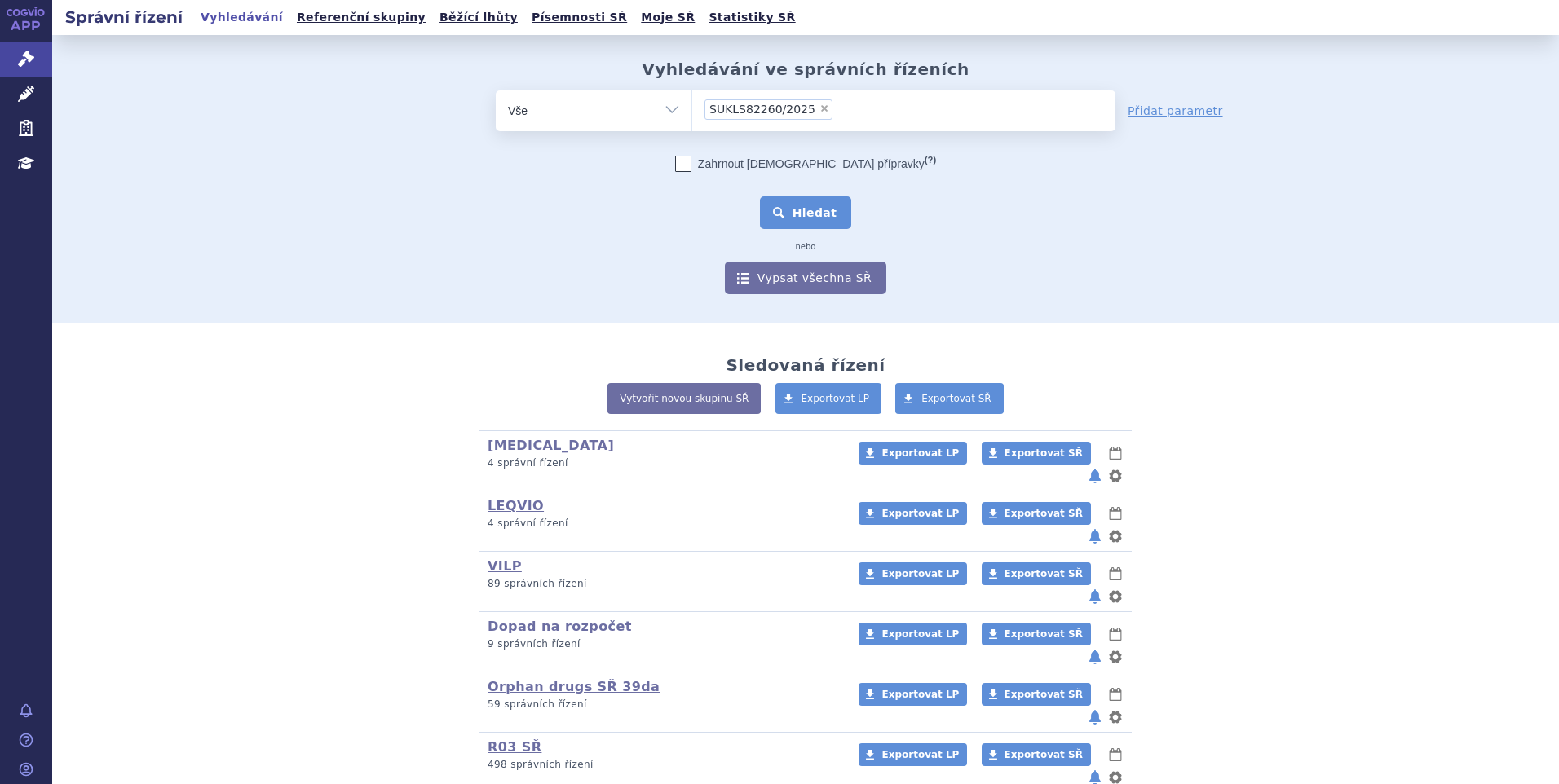
click at [810, 206] on button "Hledat" at bounding box center [806, 213] width 92 height 33
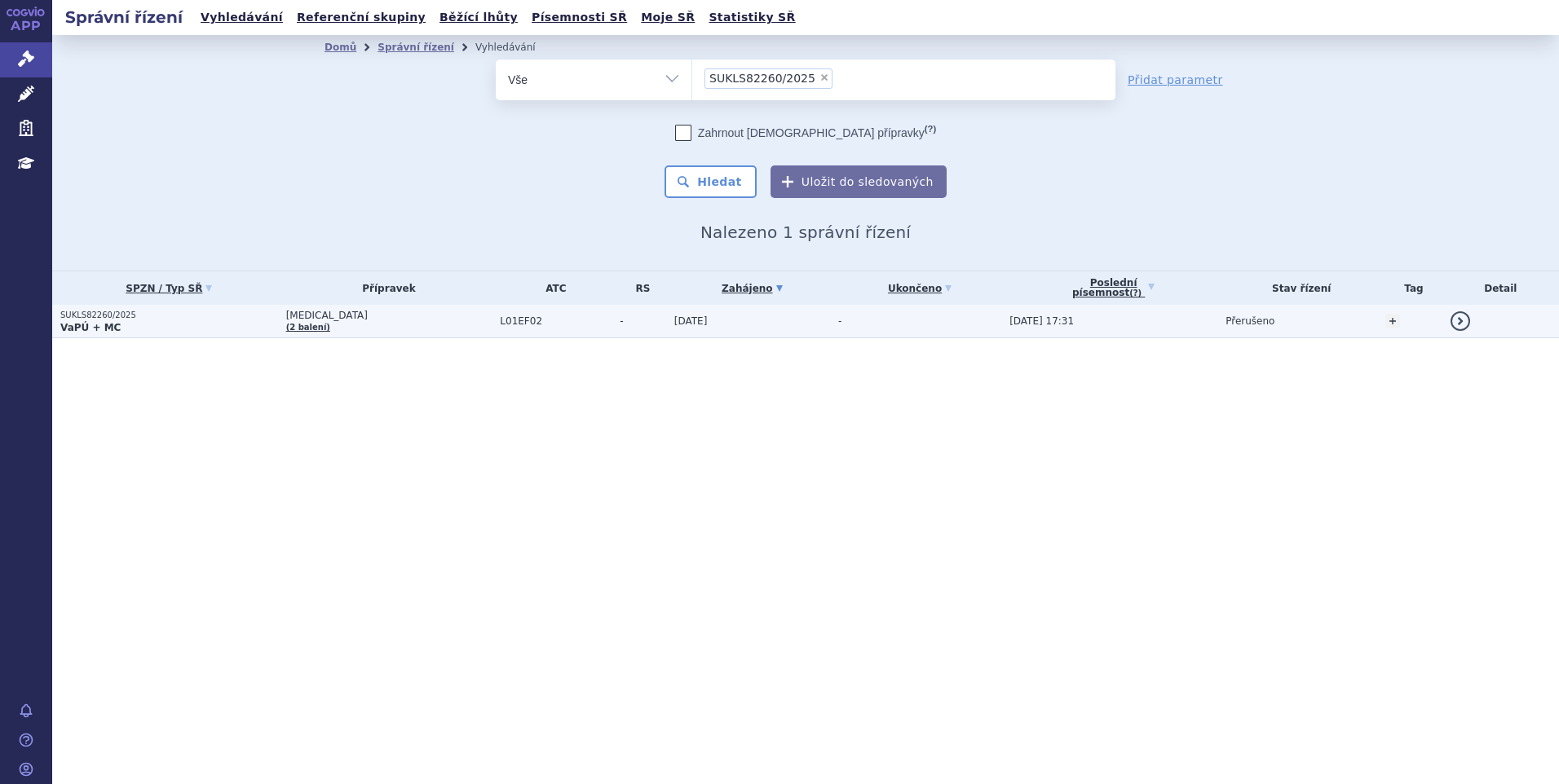
click at [240, 327] on p "VaPÚ + MC" at bounding box center [169, 328] width 218 height 13
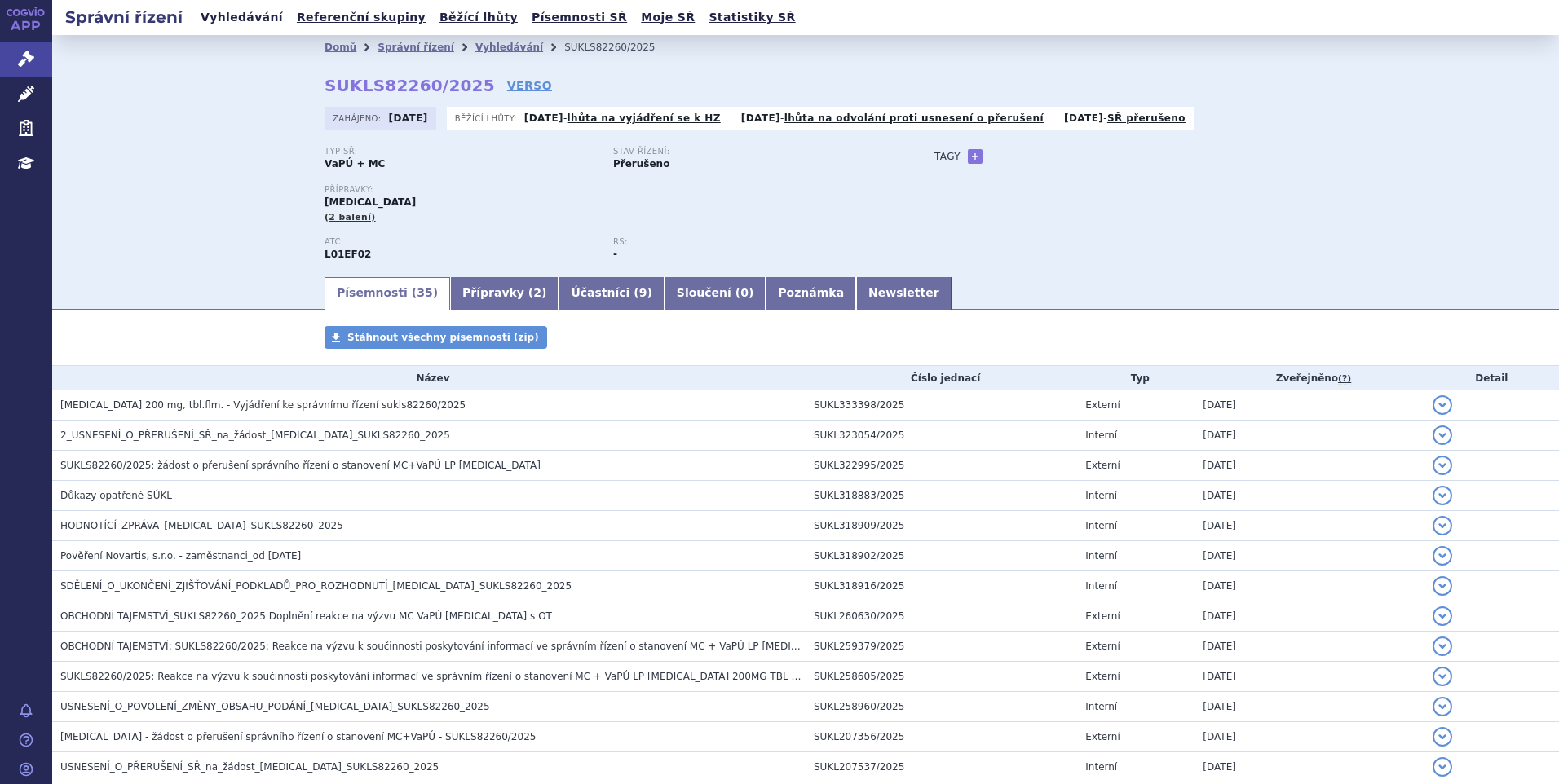
click at [243, 18] on link "Vyhledávání" at bounding box center [242, 17] width 92 height 22
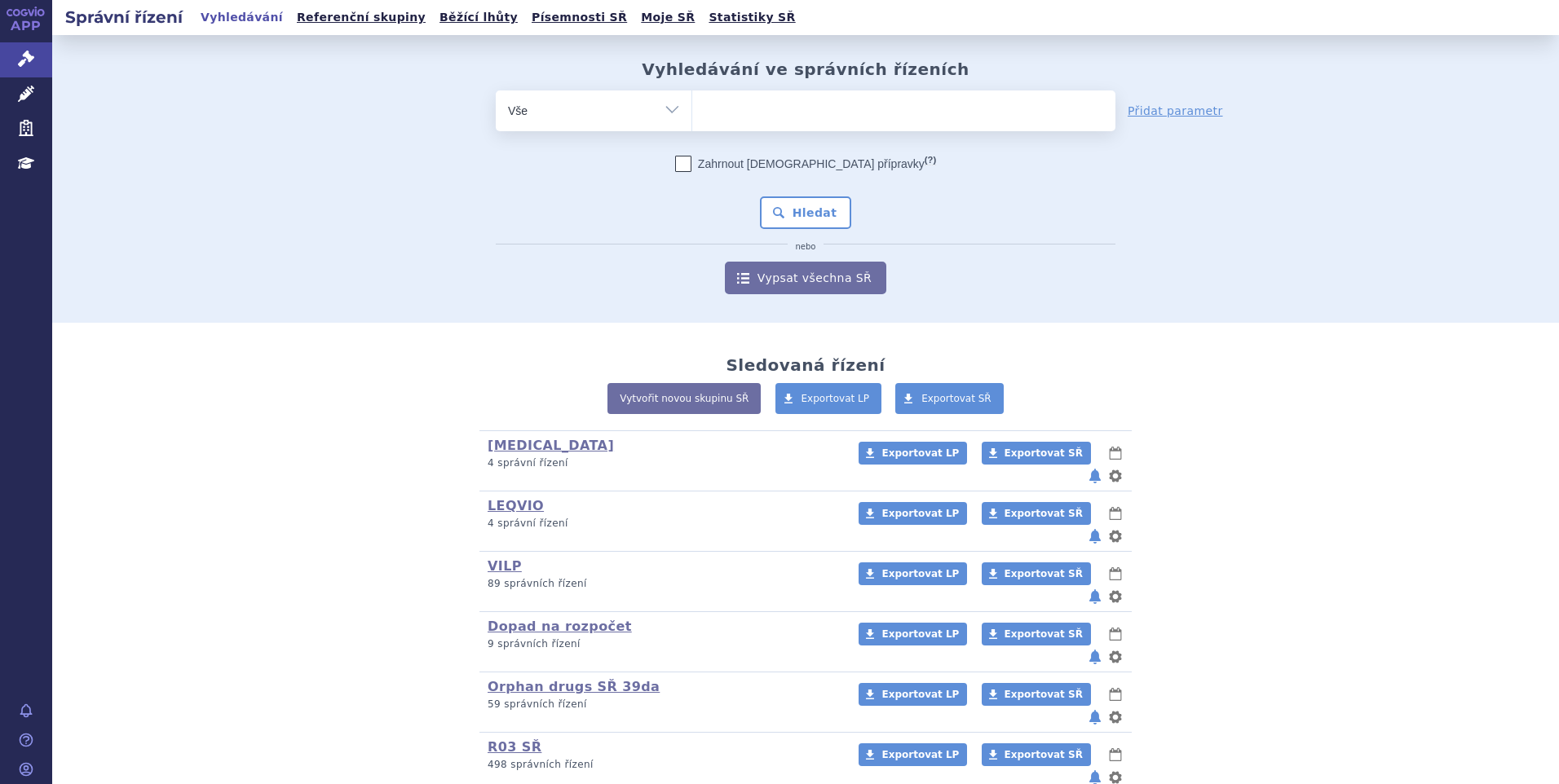
click at [812, 110] on ul at bounding box center [904, 108] width 423 height 35
click at [692, 110] on select at bounding box center [692, 110] width 1 height 41
paste input "SUKLS173174/2023"
type input "SUKLS173174/2023"
select select "SUKLS173174/2023"
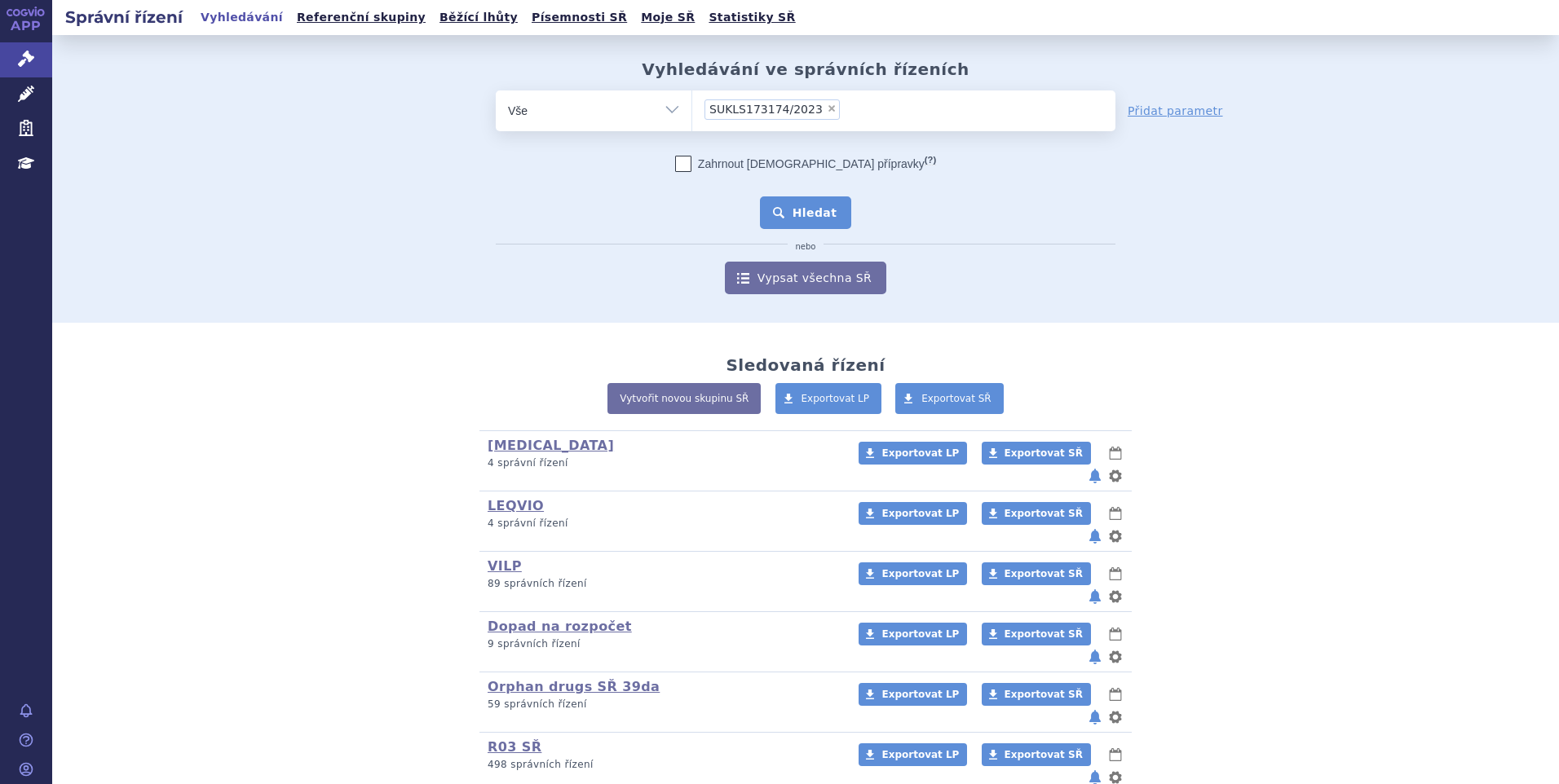
click at [779, 226] on button "Hledat" at bounding box center [806, 213] width 92 height 33
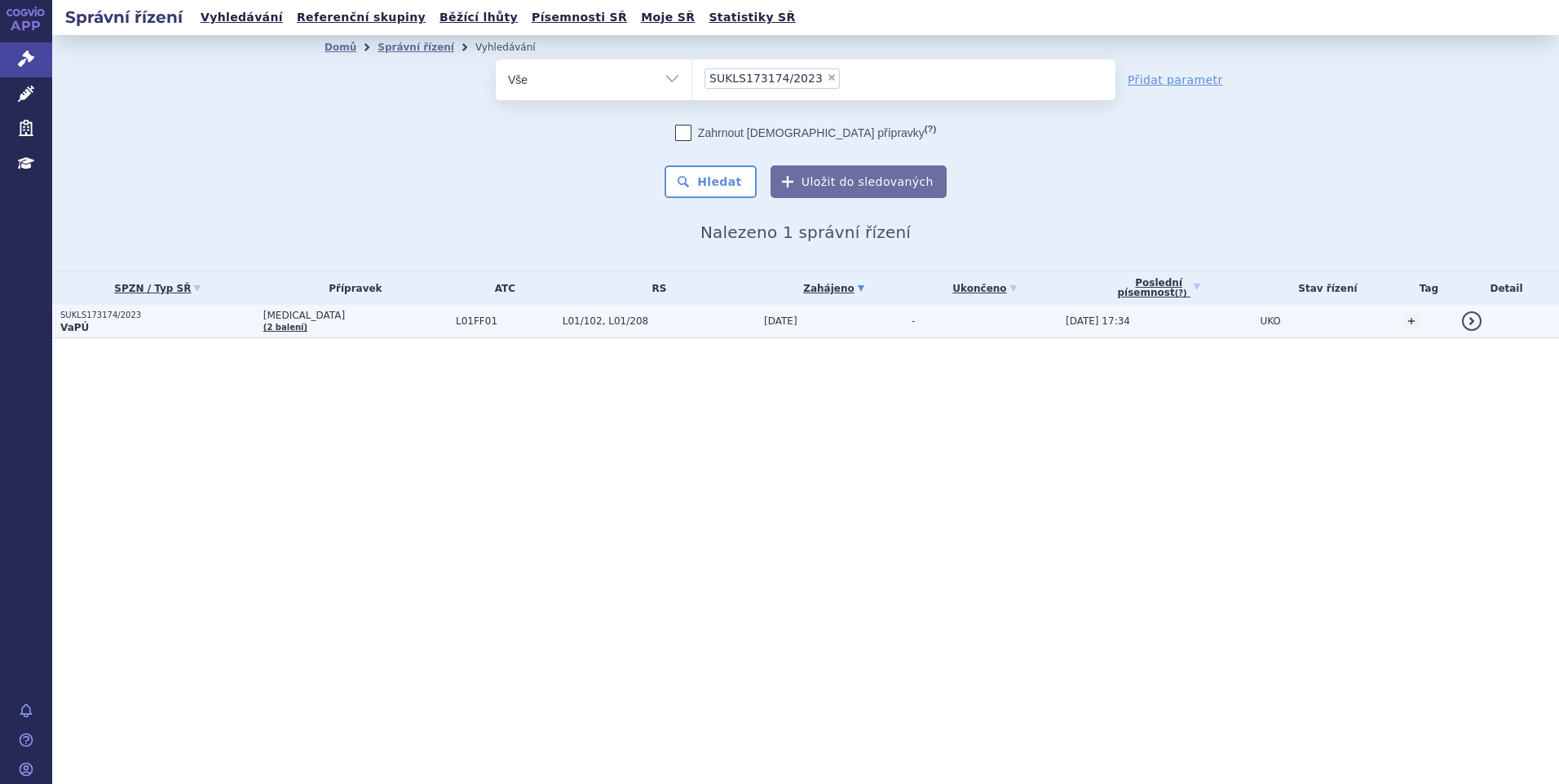
click at [165, 329] on p "VaPÚ" at bounding box center [157, 328] width 195 height 13
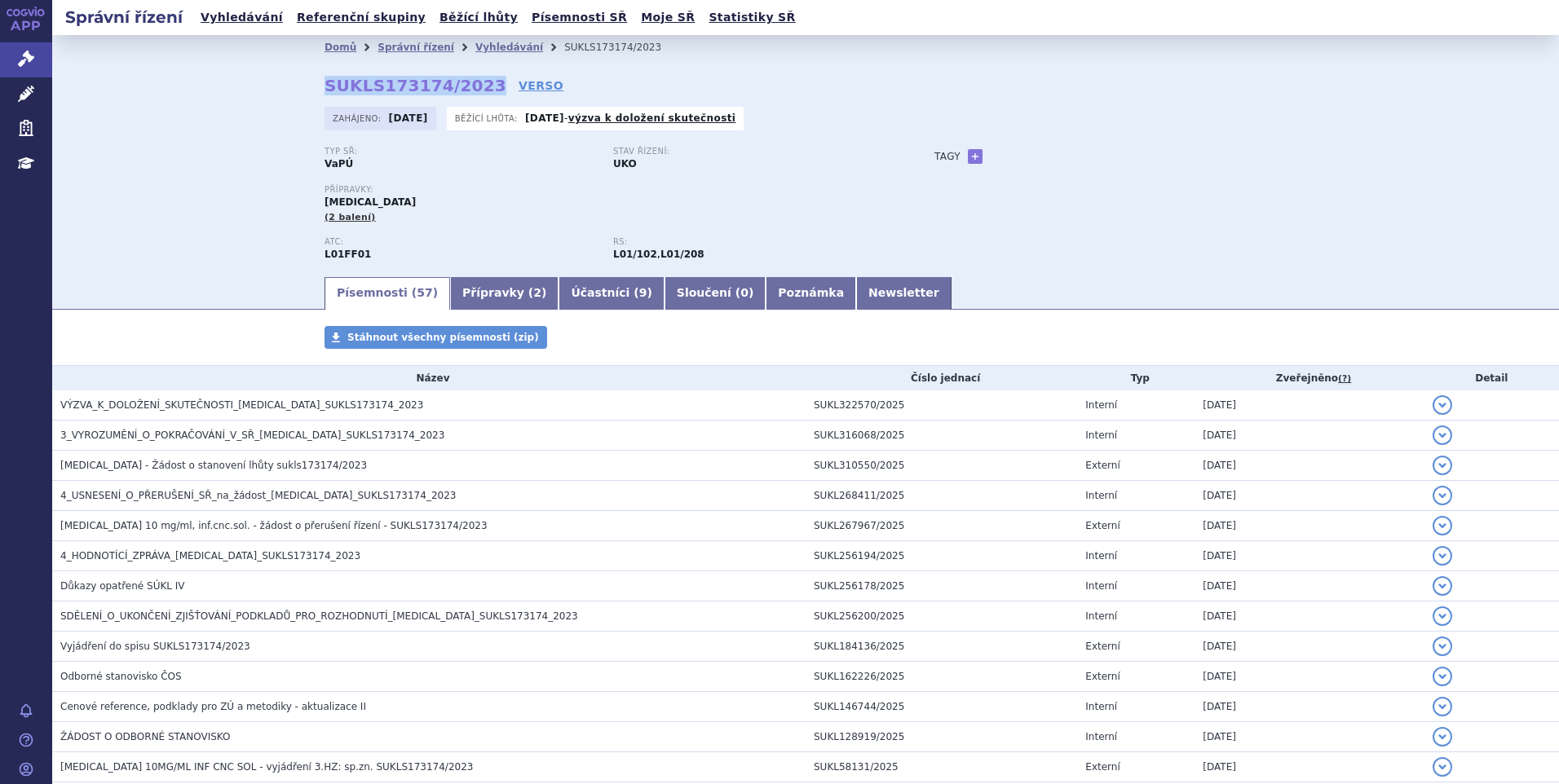
drag, startPoint x: 319, startPoint y: 84, endPoint x: 466, endPoint y: 86, distance: 147.0
click at [466, 86] on strong "SUKLS173174/2023" at bounding box center [415, 85] width 182 height 20
copy strong "SUKLS173174/2023"
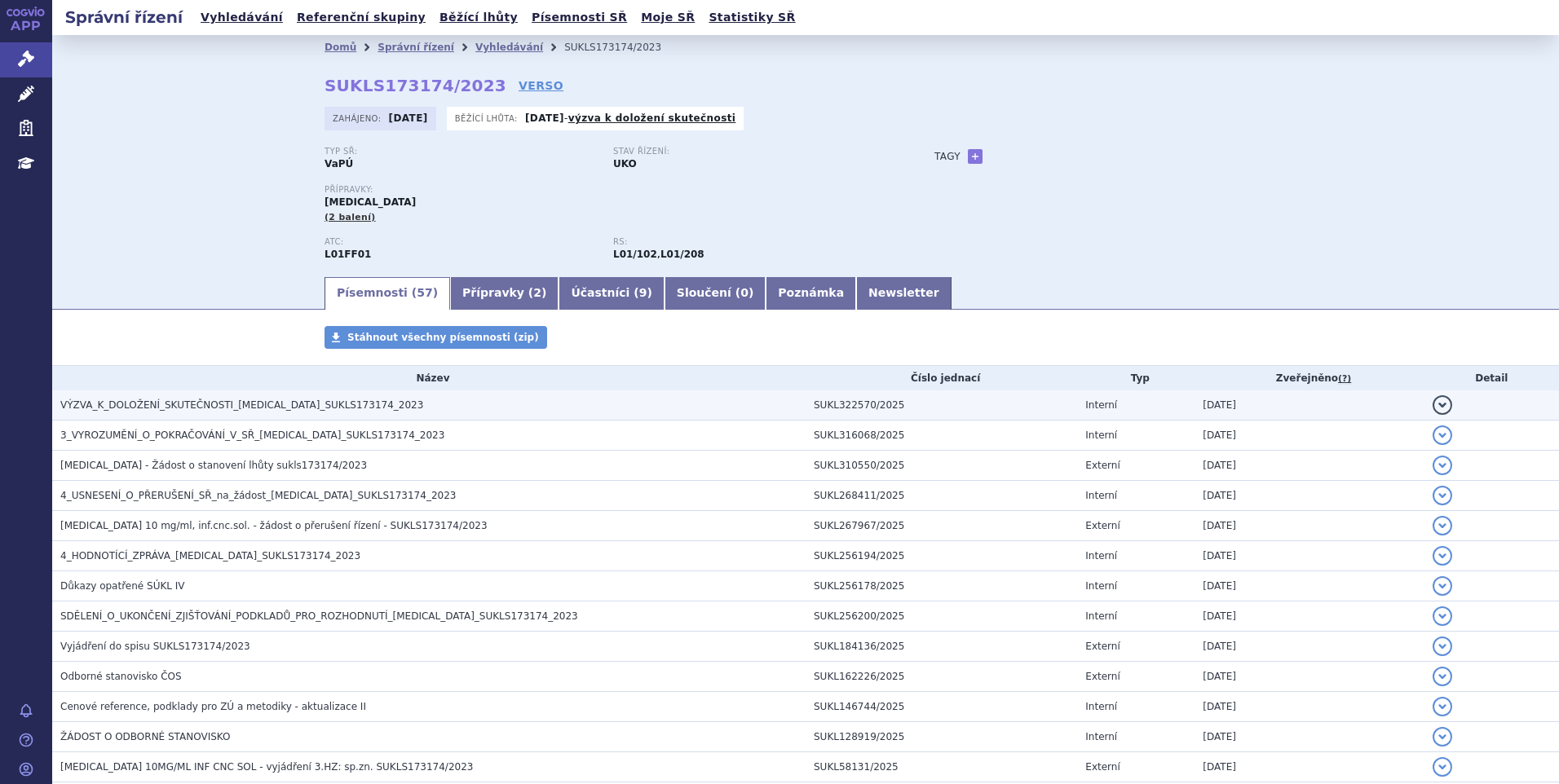
click at [294, 408] on span "VÝZVA_K_DOLOŽENÍ_SKUTEČNOSTI_OPDIVO_SUKLS173174_2023" at bounding box center [241, 405] width 363 height 12
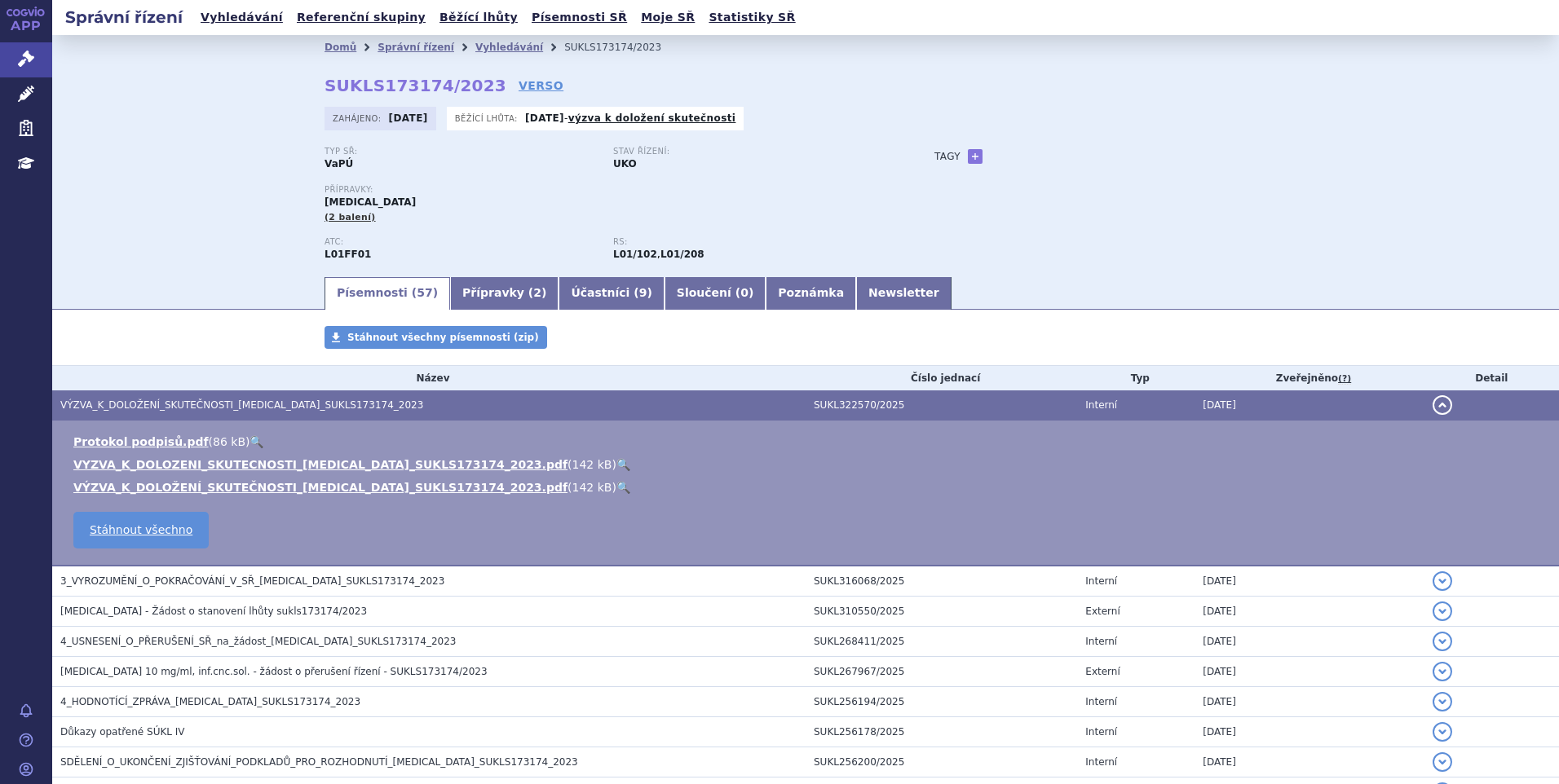
click at [617, 458] on link "🔍" at bounding box center [623, 464] width 14 height 13
click at [254, 15] on link "Vyhledávání" at bounding box center [242, 17] width 92 height 22
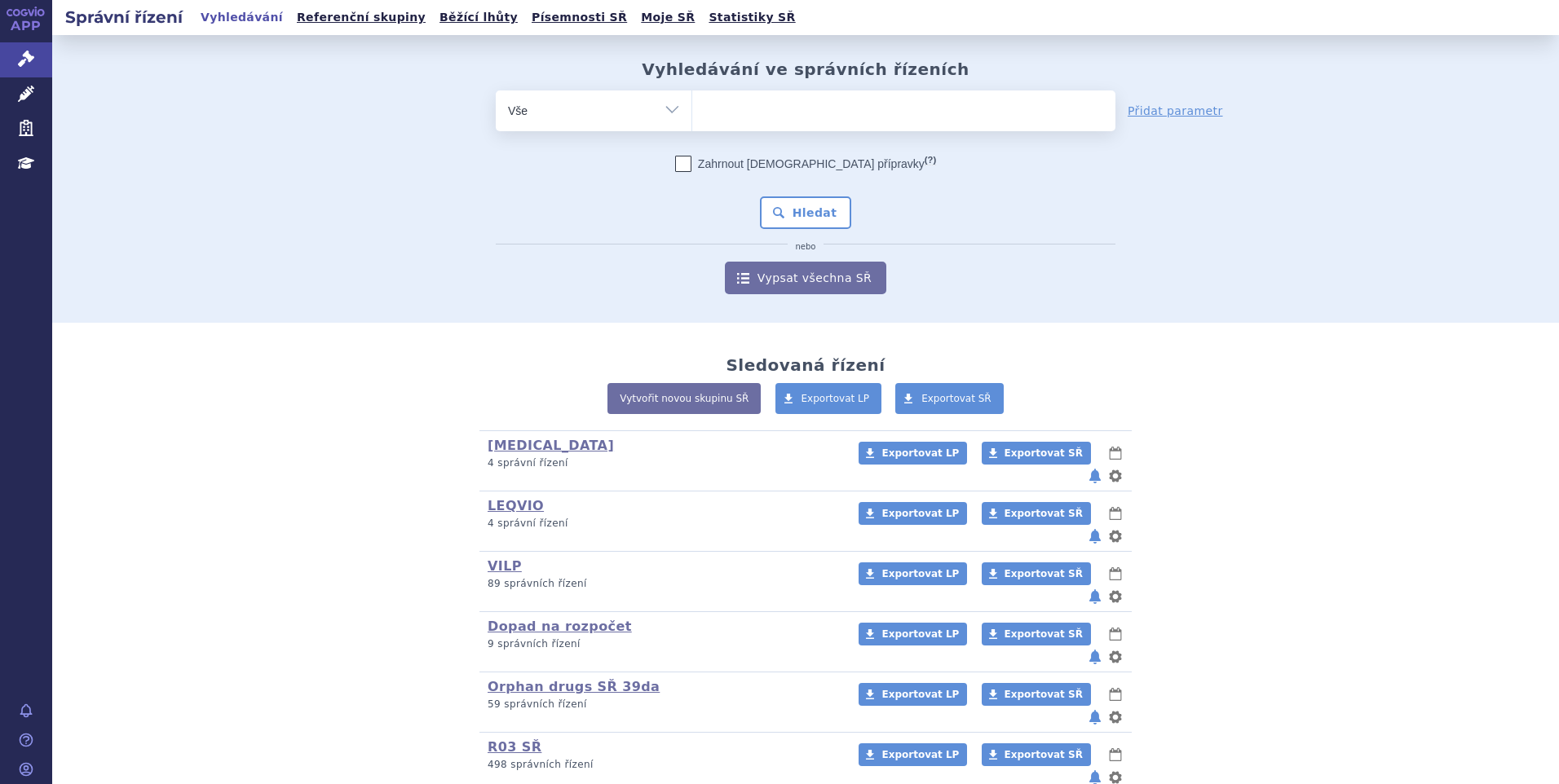
drag, startPoint x: 0, startPoint y: 0, endPoint x: 713, endPoint y: 118, distance: 722.7
click at [713, 118] on ul at bounding box center [904, 108] width 423 height 35
click at [692, 118] on select at bounding box center [692, 110] width 1 height 41
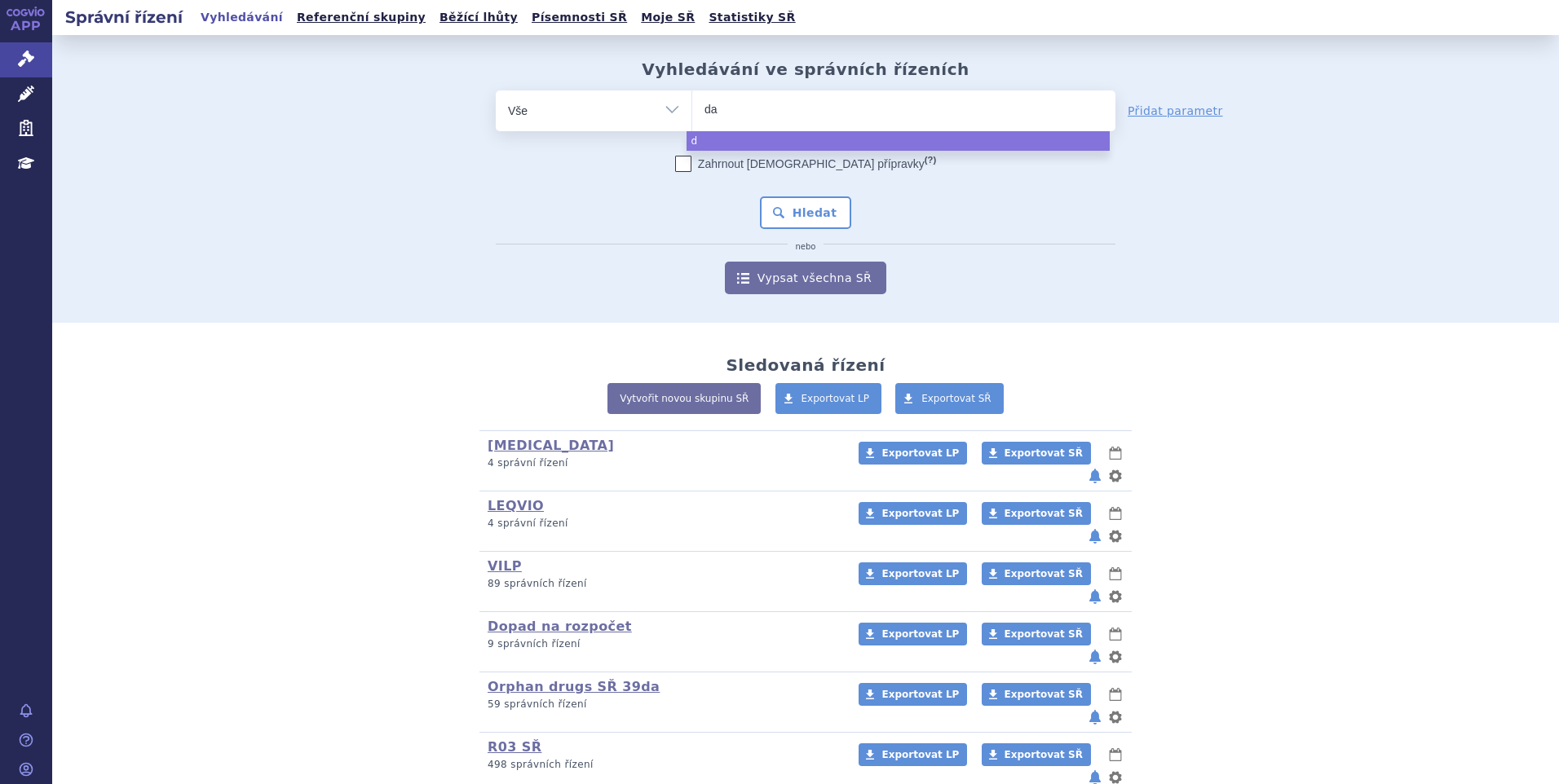
type input "dar"
type input "darza"
type input "darzale"
type input "darzalex"
select select "darzalex"
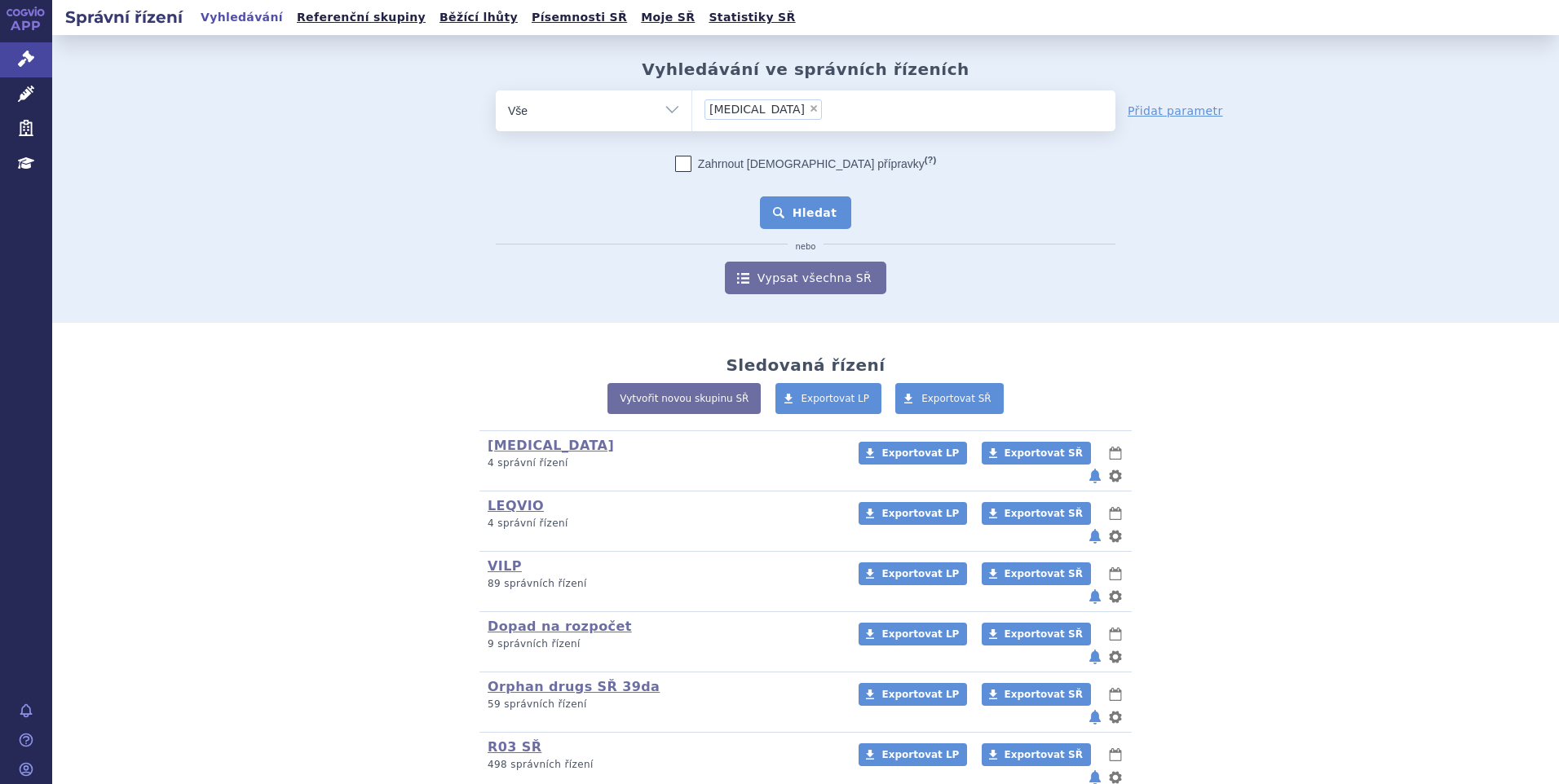
click at [816, 222] on button "Hledat" at bounding box center [806, 213] width 92 height 33
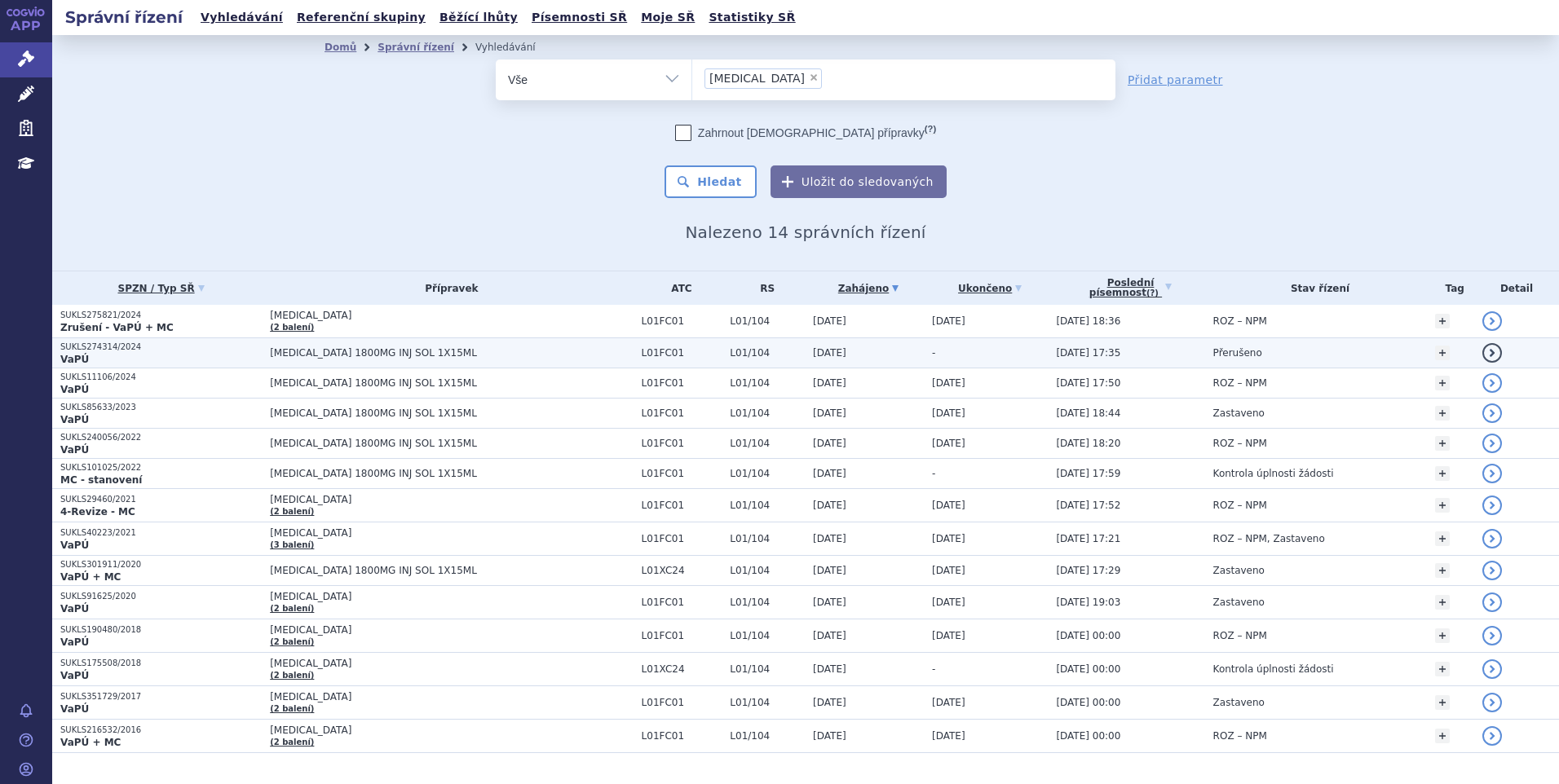
click at [349, 359] on td "[MEDICAL_DATA] 1800MG INJ SOL 1X15ML" at bounding box center [446, 353] width 371 height 30
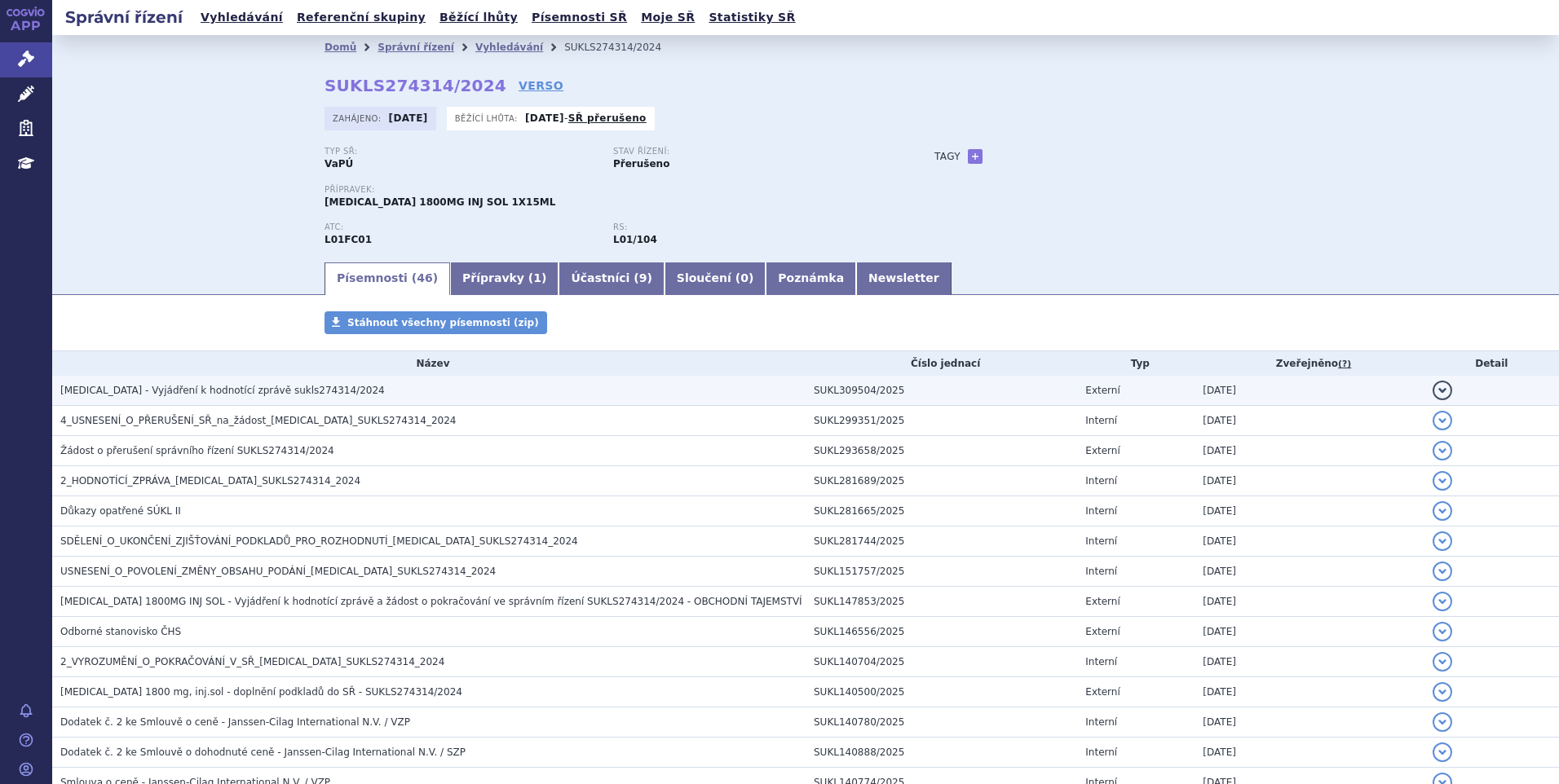
click at [318, 381] on td "DARZALEX - Vyjádření k hodnotící zprávě sukls274314/2024" at bounding box center [428, 390] width 753 height 30
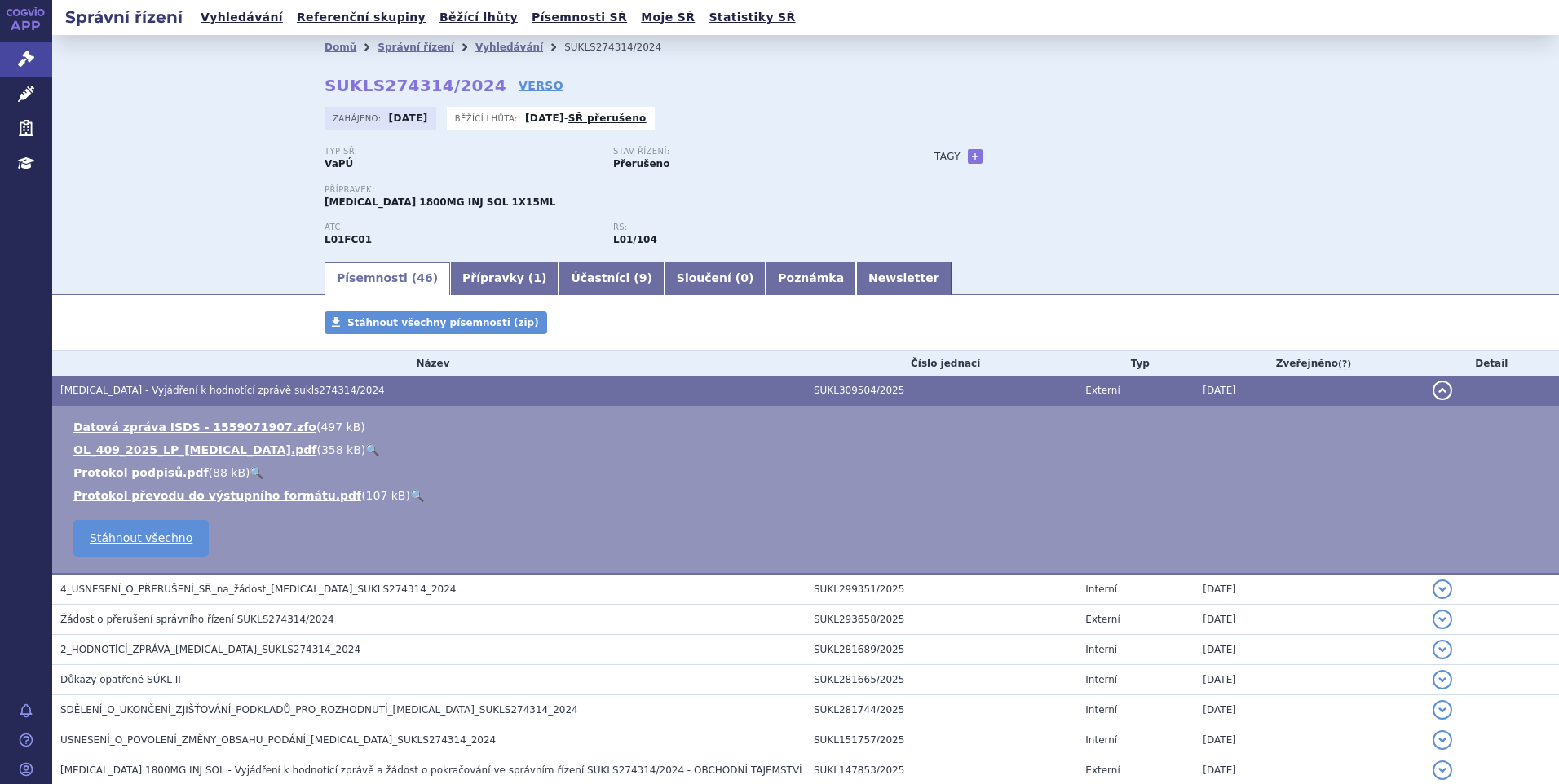
click at [318, 381] on td "DARZALEX - Vyjádření k hodnotící zprávě sukls274314/2024" at bounding box center [428, 390] width 753 height 30
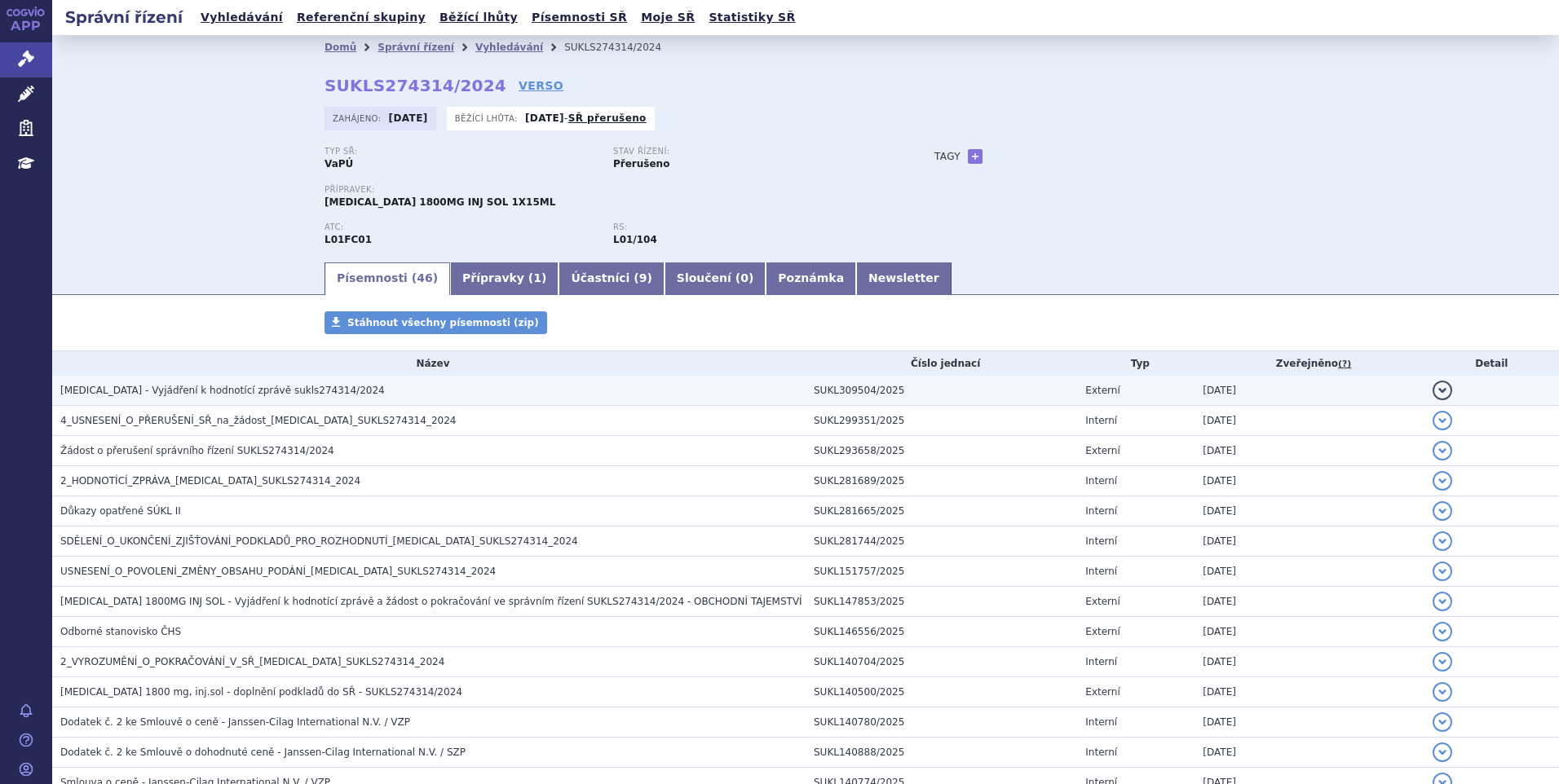
click at [281, 394] on span "DARZALEX - Vyjádření k hodnotící zprávě sukls274314/2024" at bounding box center [222, 390] width 325 height 12
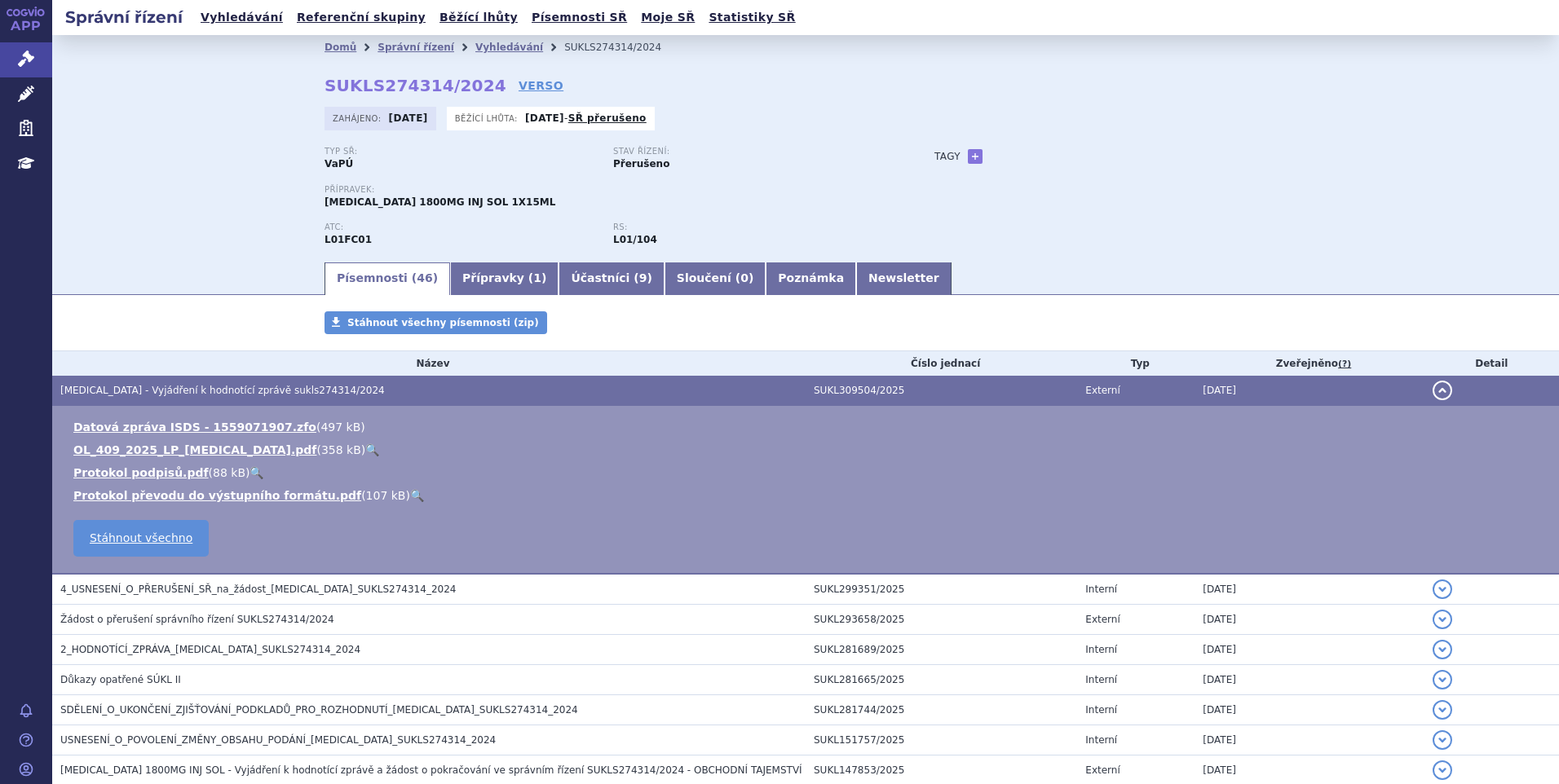
click at [365, 446] on link "🔍" at bounding box center [372, 450] width 14 height 13
click at [248, 23] on link "Vyhledávání" at bounding box center [242, 17] width 92 height 22
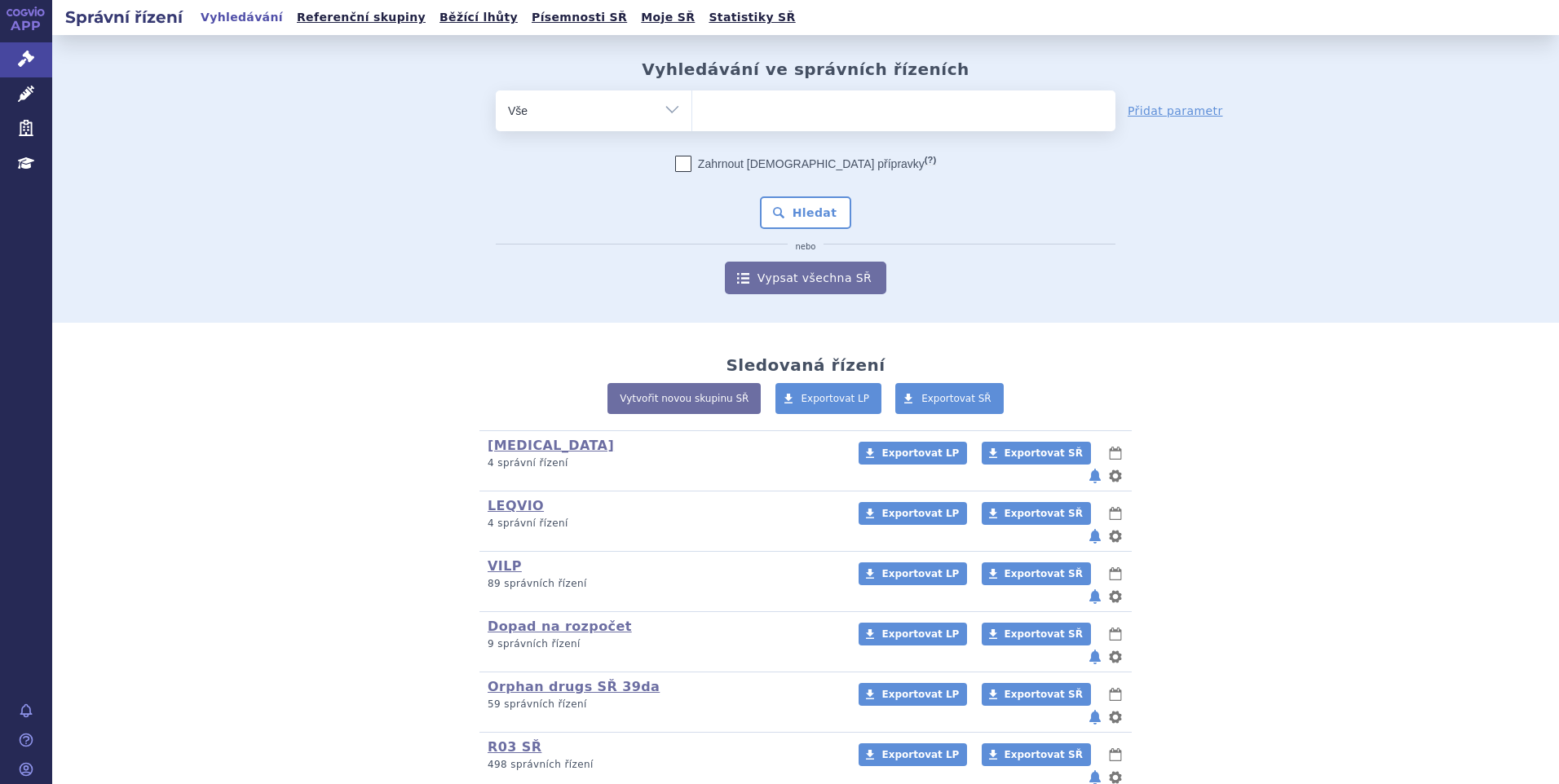
click at [787, 116] on ul at bounding box center [904, 108] width 423 height 35
click at [692, 116] on select at bounding box center [692, 110] width 1 height 41
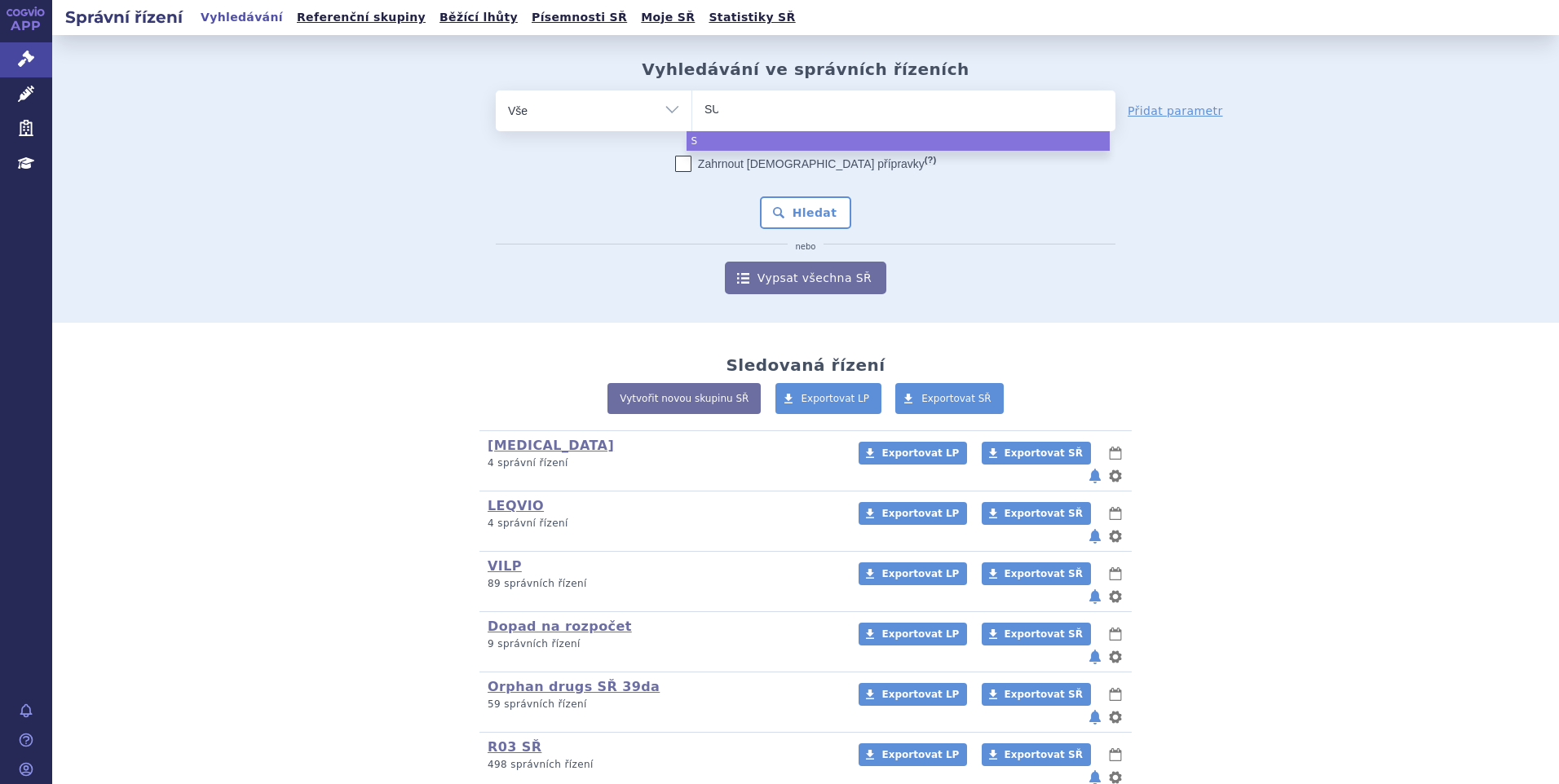
type input "SUK"
type input "SUKLS"
type input "SUKLS75"
type input "SUKLS757"
type input "SUKLS75774"
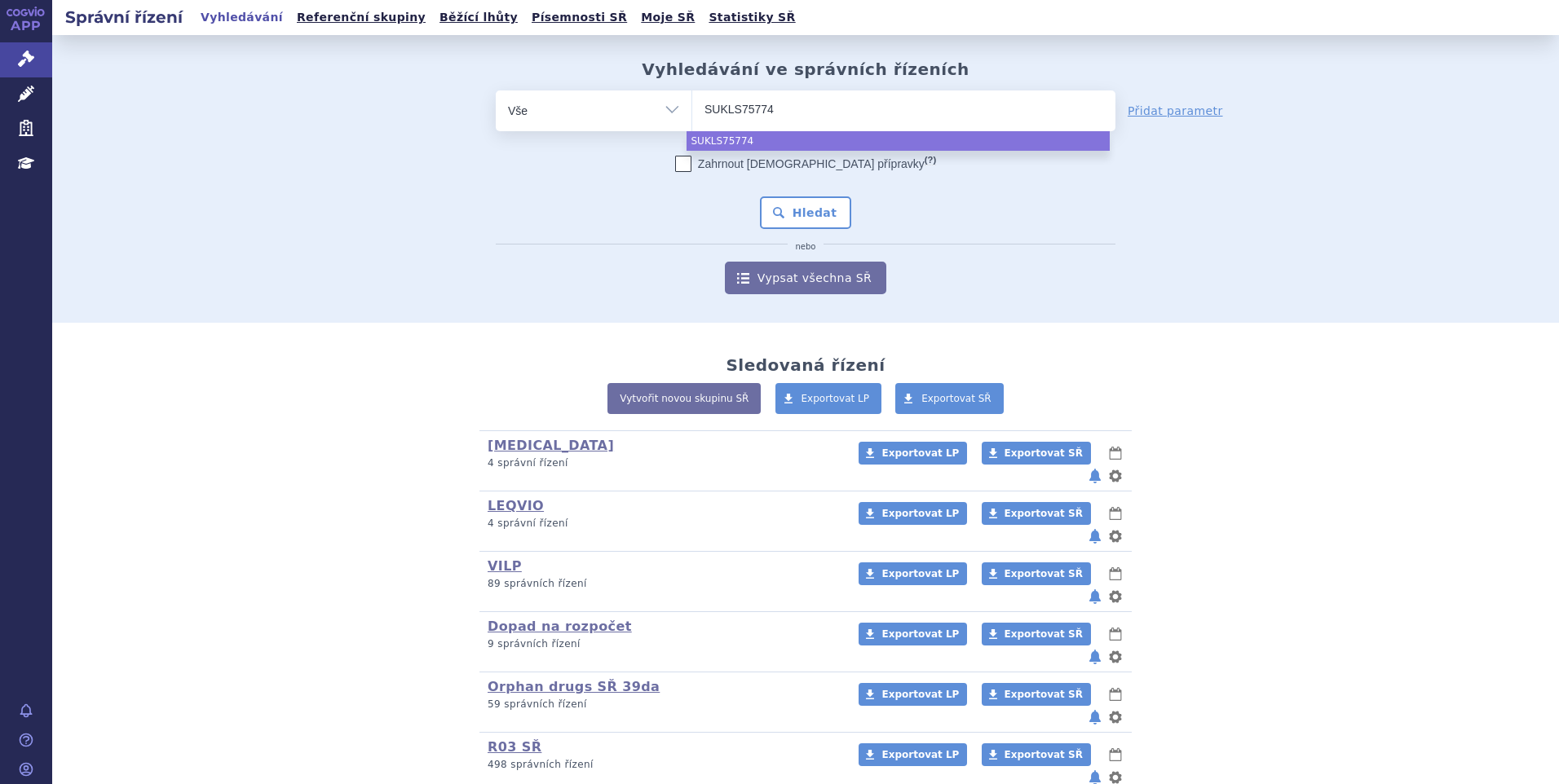
type input "SUKLS75774/"
type input "SUKLS75774/2"
type input "SUKLS75774/20"
type input "SUKLS75774/2021"
select select "SUKLS75774/2021"
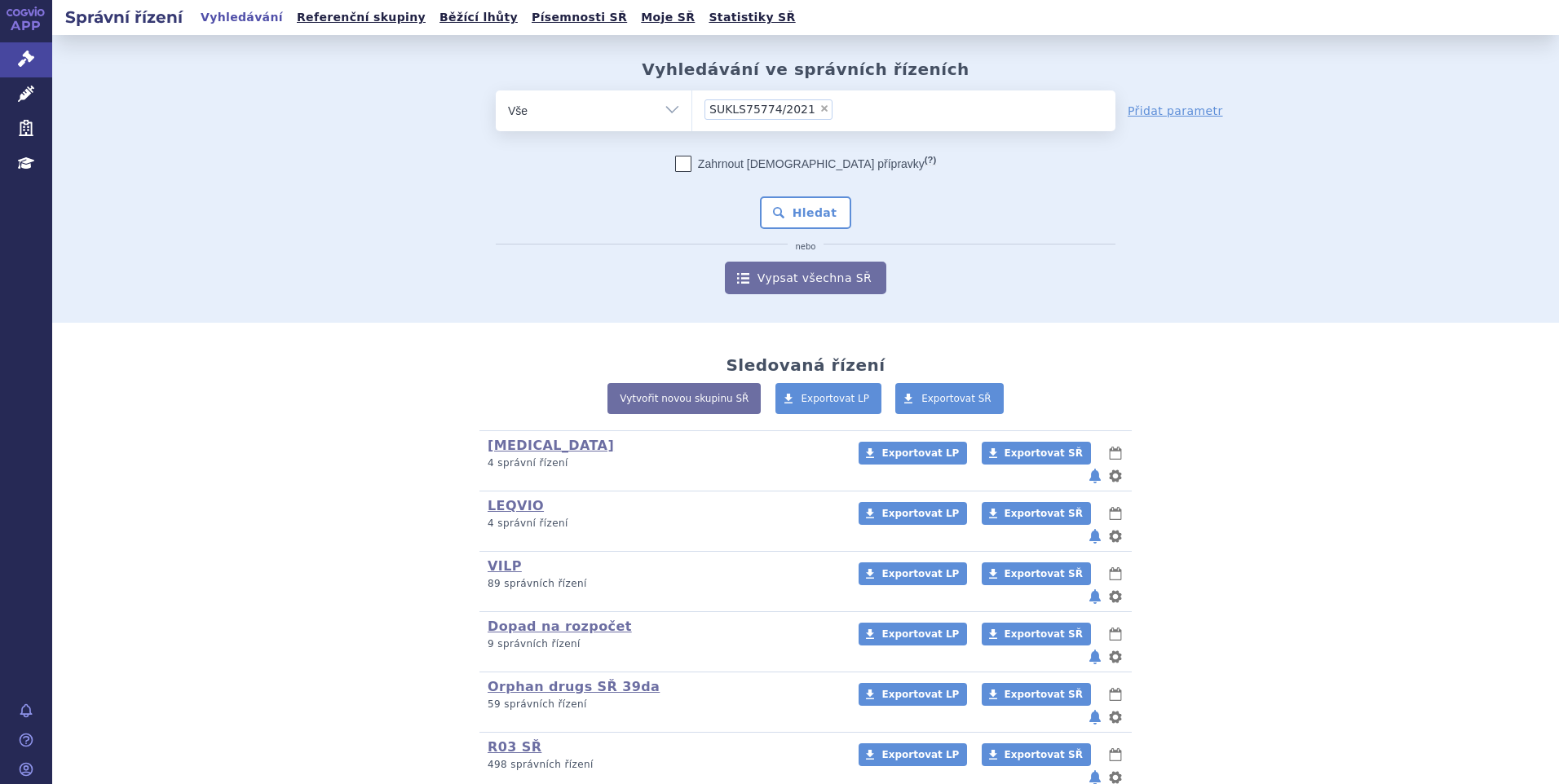
click at [795, 196] on div "Zahrnout bratrské přípravky (?) * Pozor, hledání dle vyhledávacího parametru In…" at bounding box center [806, 224] width 620 height 139
click at [791, 214] on button "Hledat" at bounding box center [806, 213] width 92 height 33
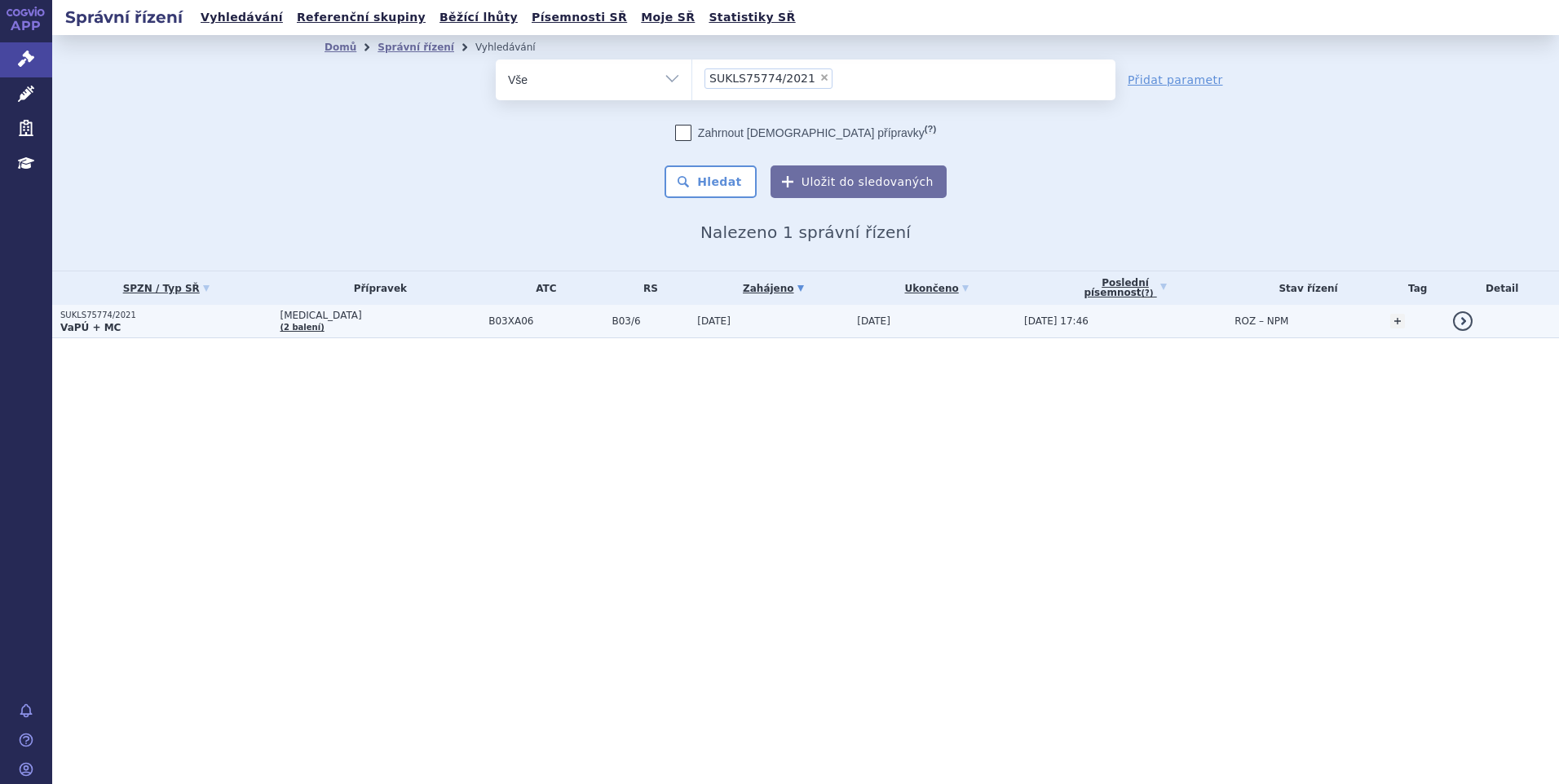
click at [202, 323] on p "VaPÚ + MC" at bounding box center [165, 328] width 211 height 13
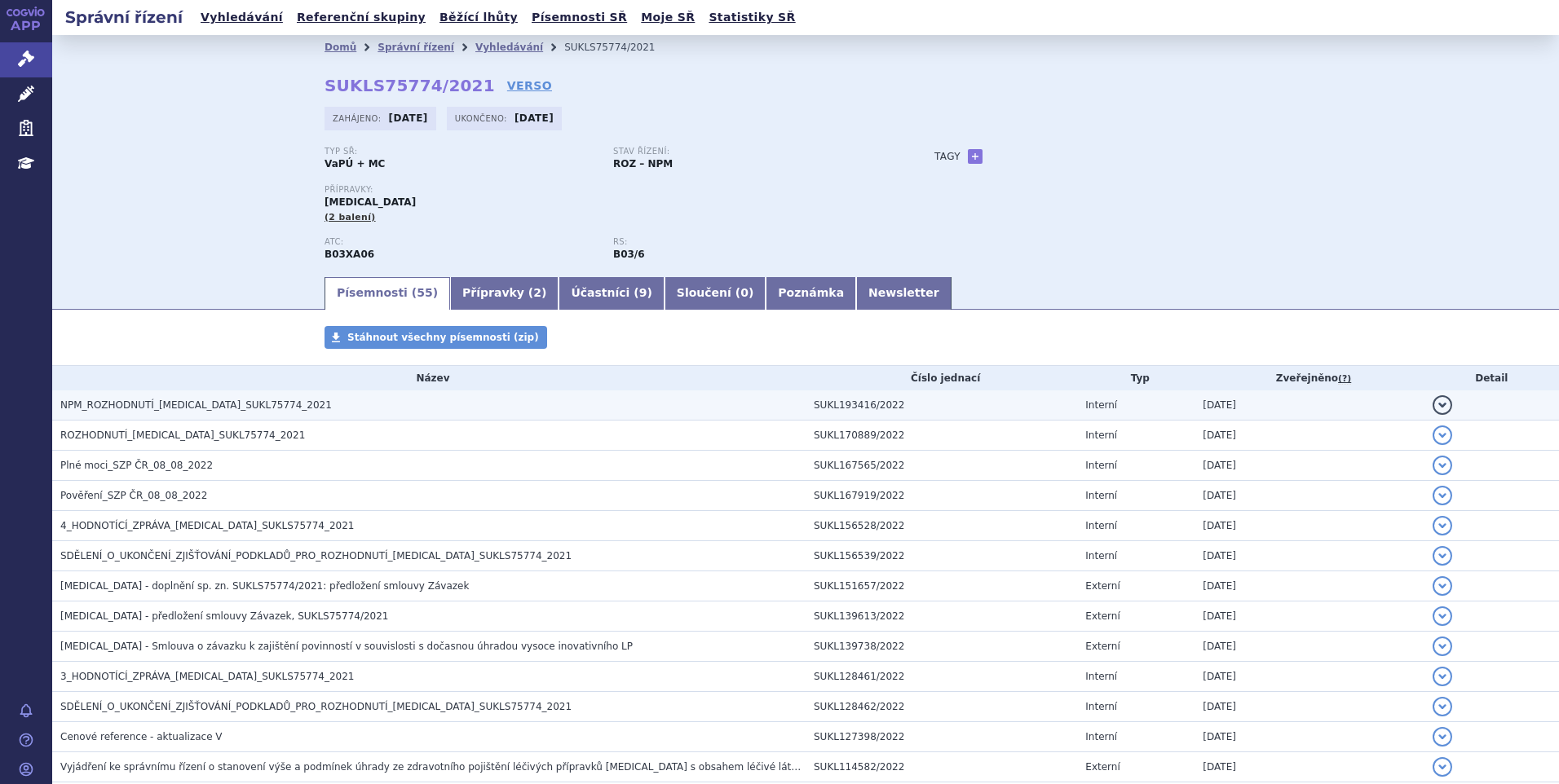
click at [159, 413] on h3 "NPM_ROZHODNUTÍ_[MEDICAL_DATA]_SUKL75774_2021" at bounding box center [433, 405] width 745 height 16
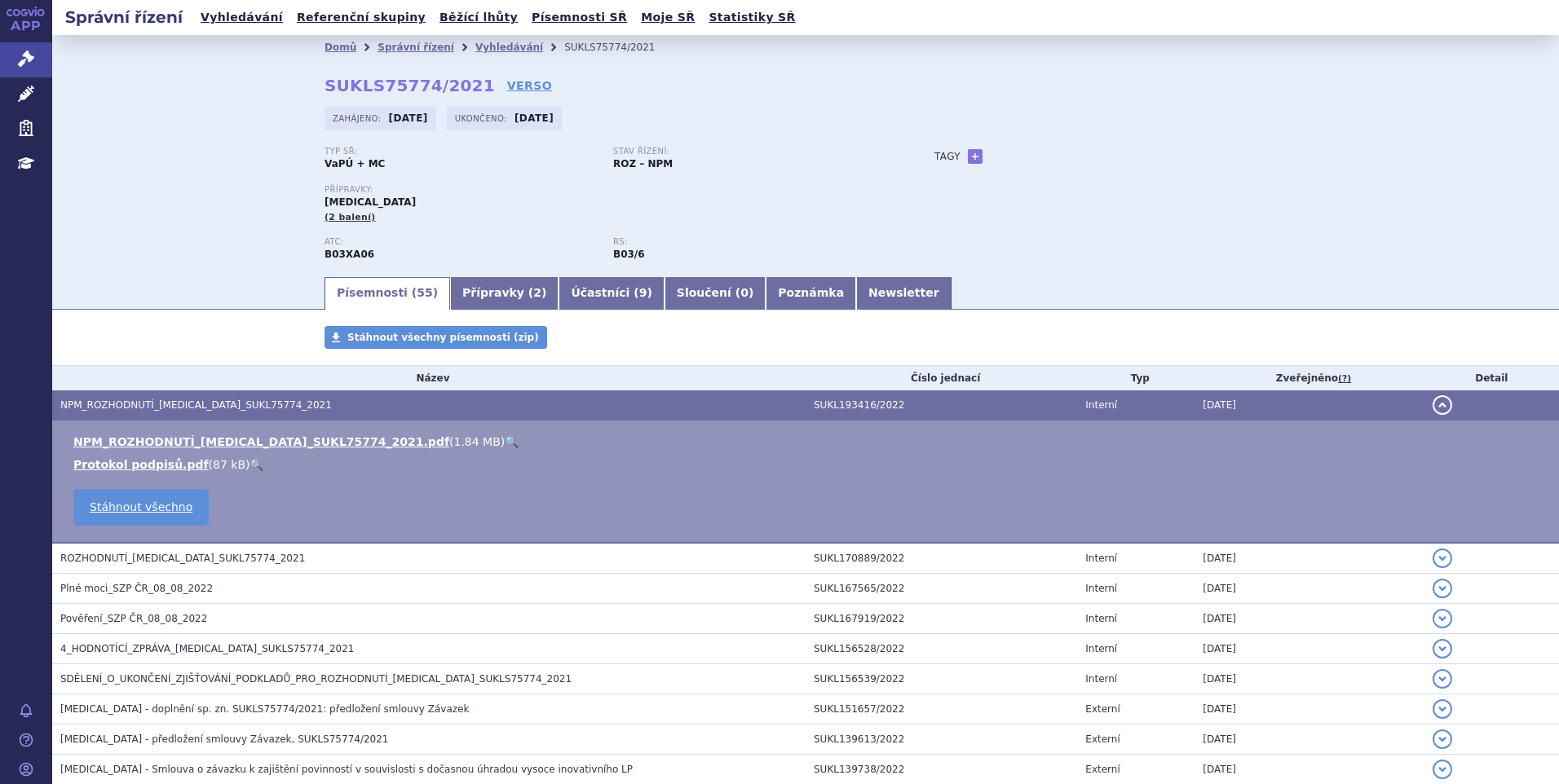
click at [505, 436] on link "🔍" at bounding box center [511, 441] width 14 height 13
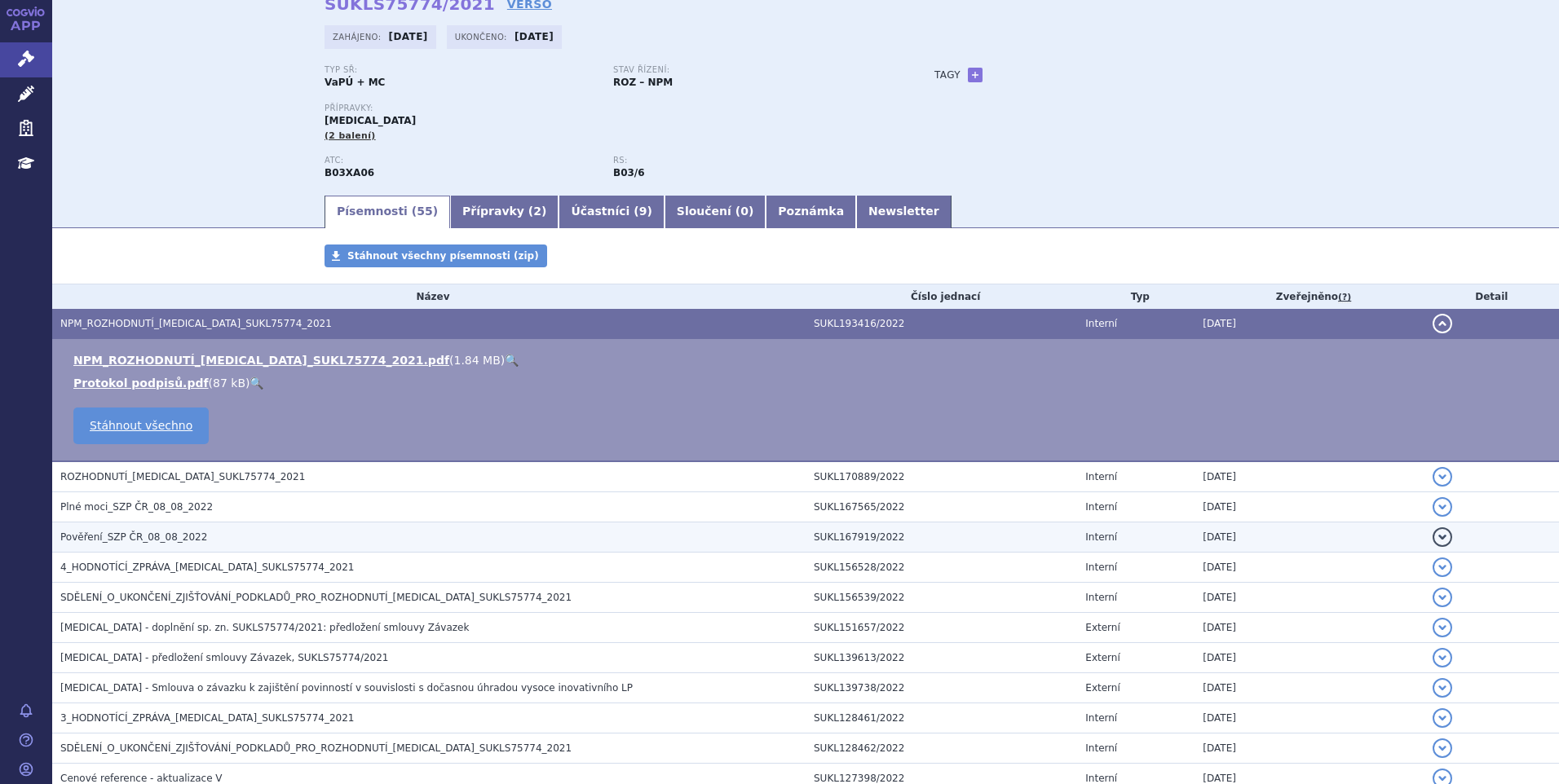
scroll to position [163, 0]
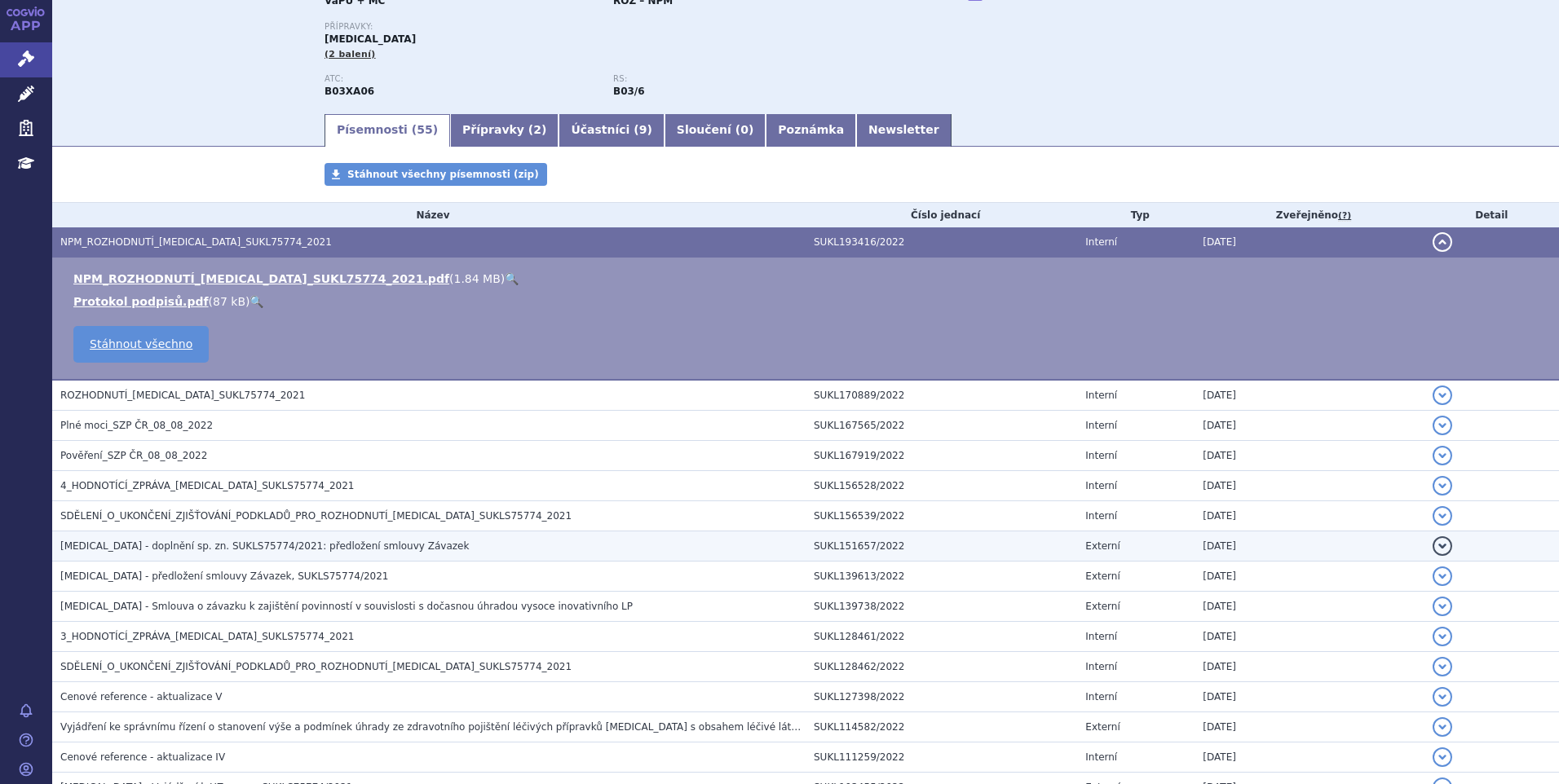
click at [273, 543] on span "Reblozyl - doplnění sp. zn. SUKLS75774/2021: předložení smlouvy Závazek" at bounding box center [264, 546] width 409 height 12
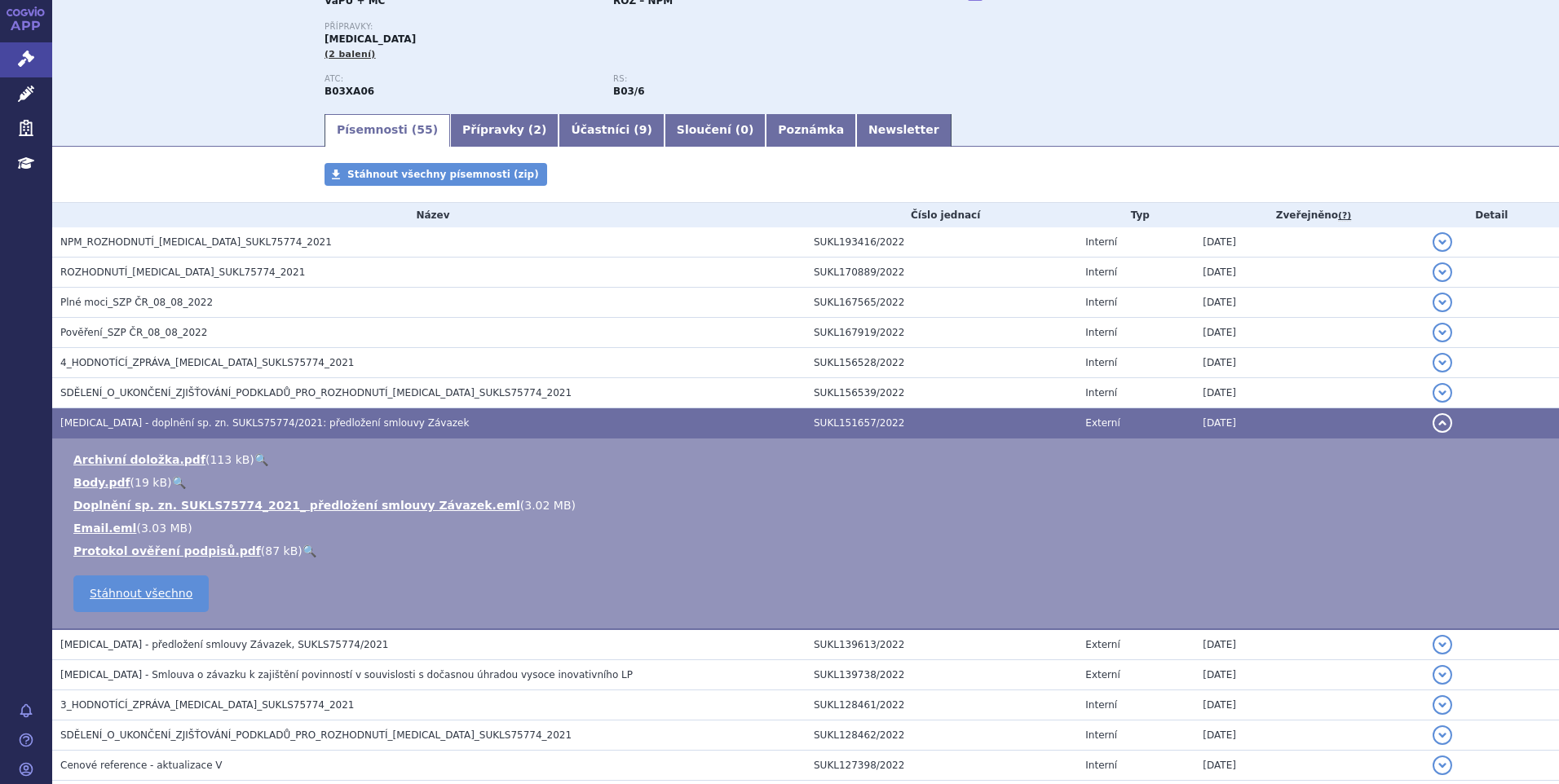
click at [254, 462] on link "🔍" at bounding box center [261, 459] width 14 height 13
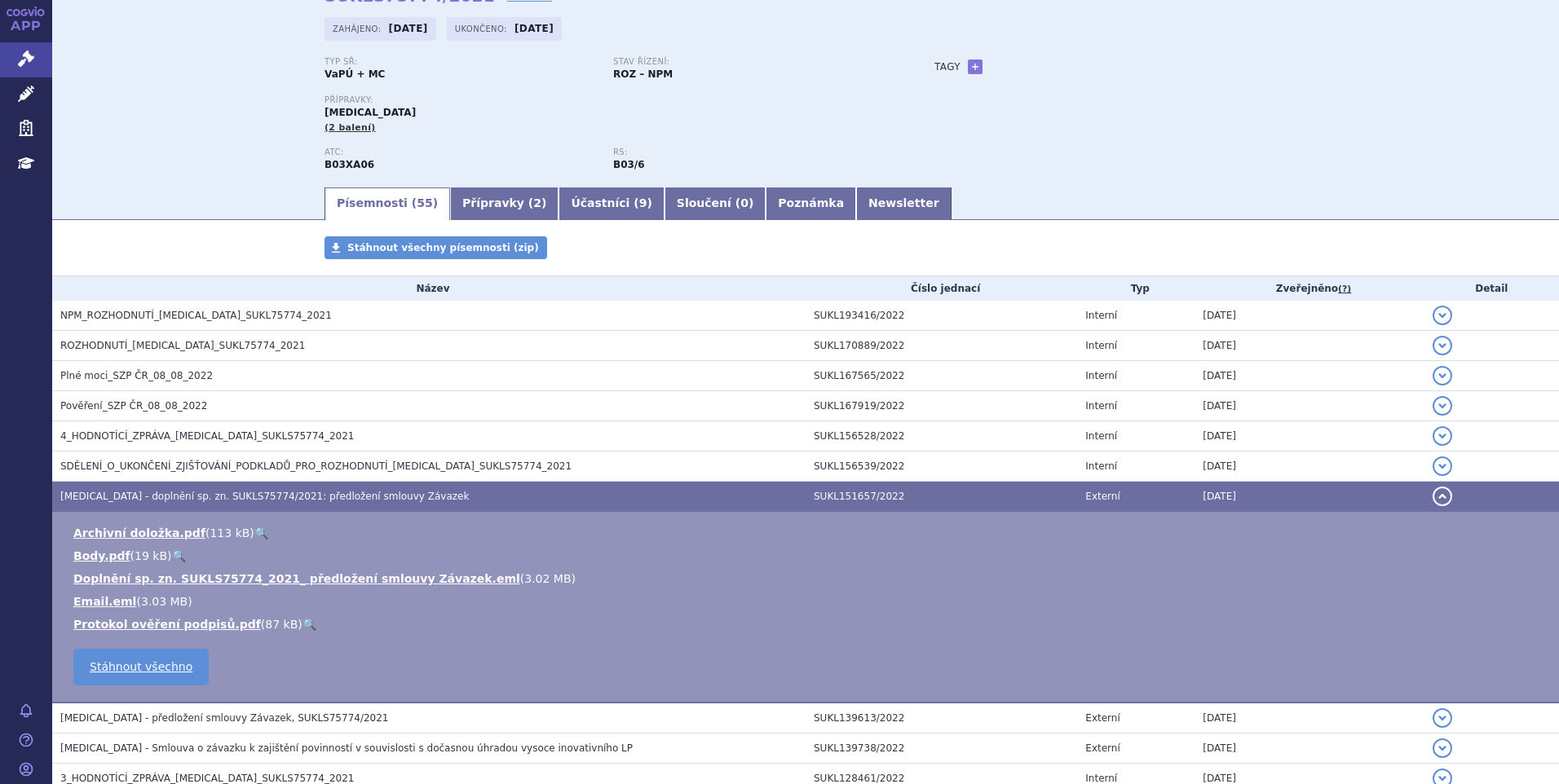
scroll to position [0, 0]
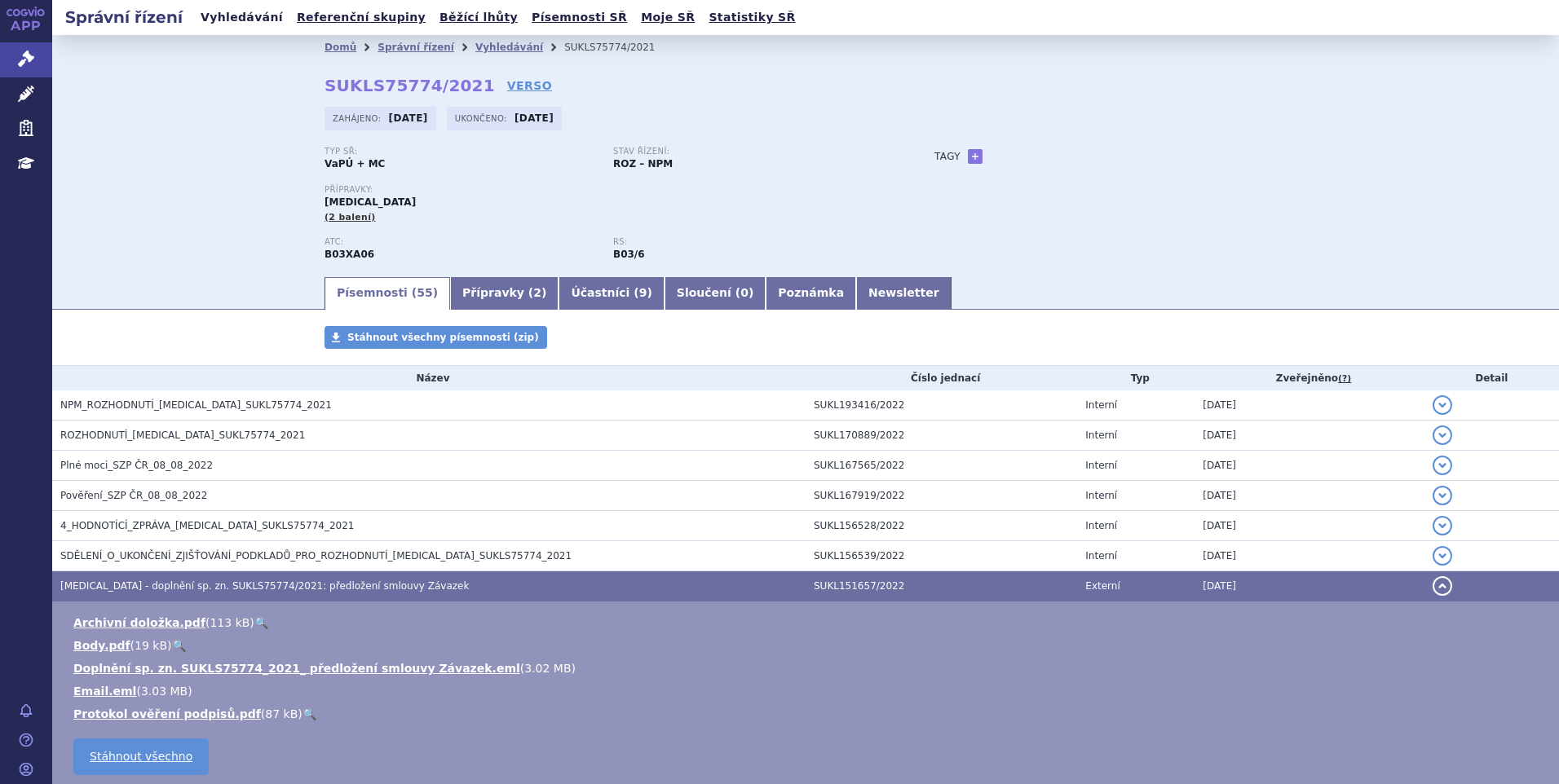
click at [228, 21] on link "Vyhledávání" at bounding box center [242, 17] width 92 height 22
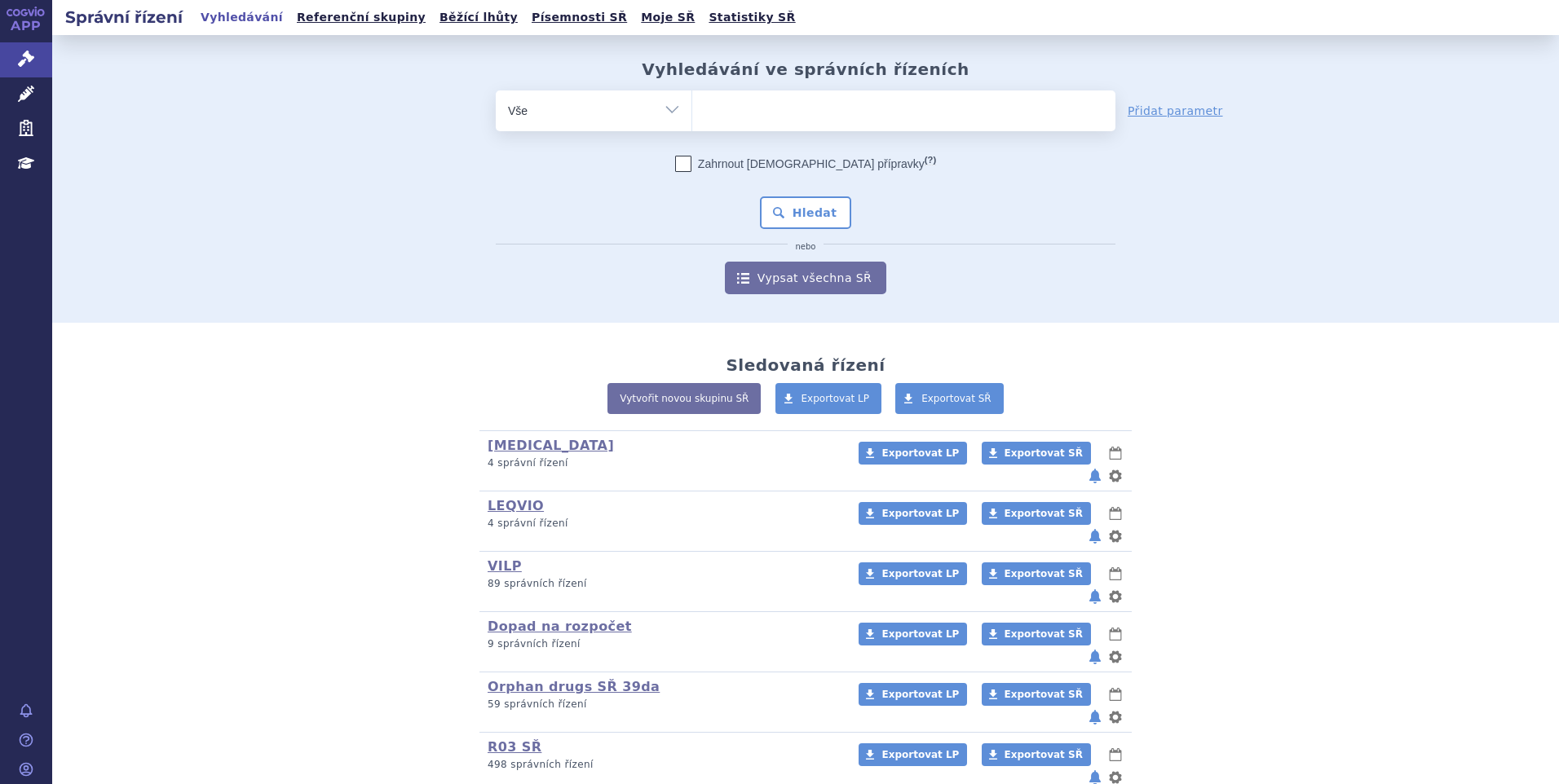
click at [719, 100] on ul at bounding box center [904, 108] width 423 height 35
click at [692, 100] on select at bounding box center [692, 110] width 1 height 41
type input "ky"
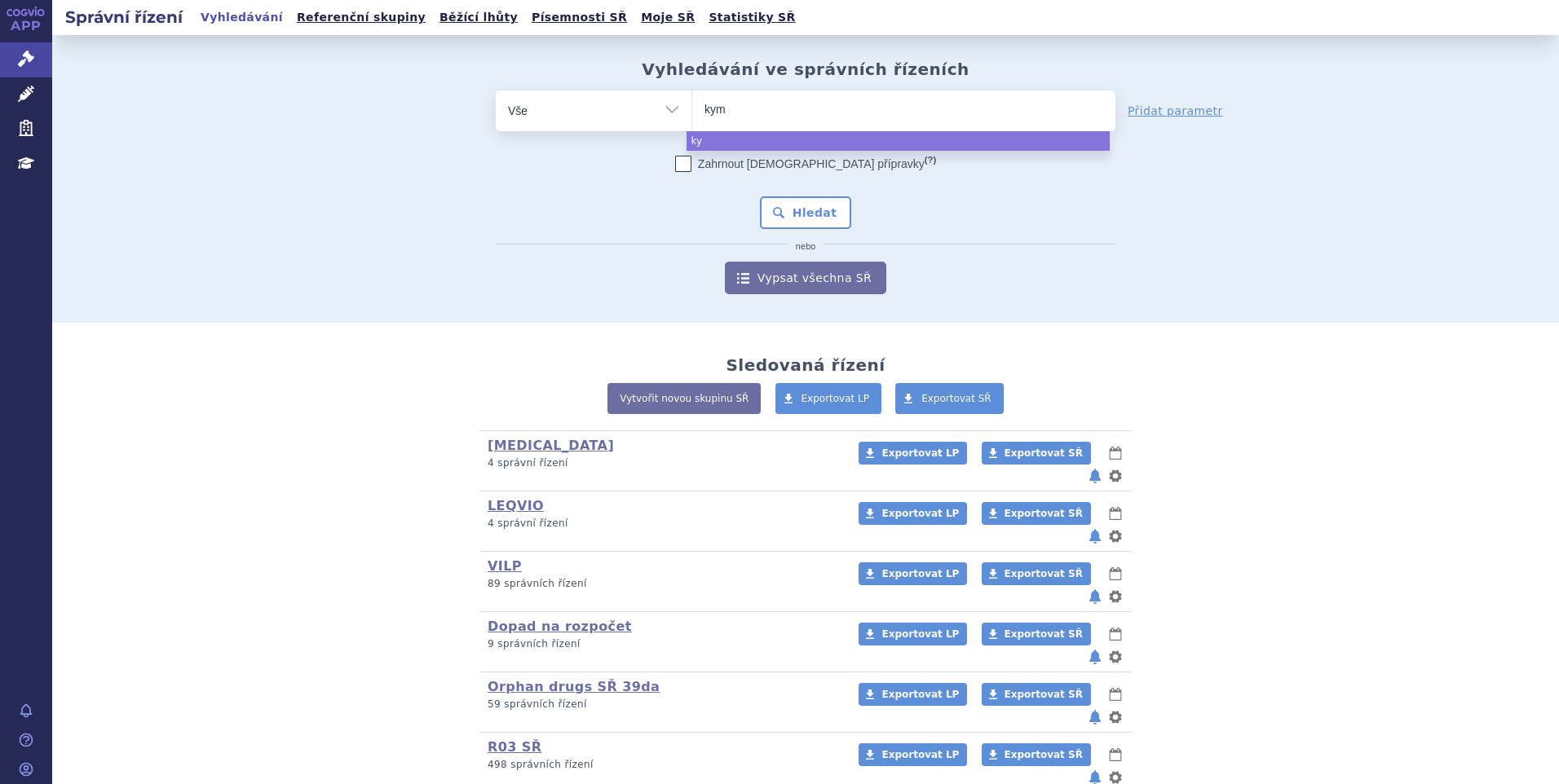
type input "kymr"
type input "kymria"
type input "kymriah"
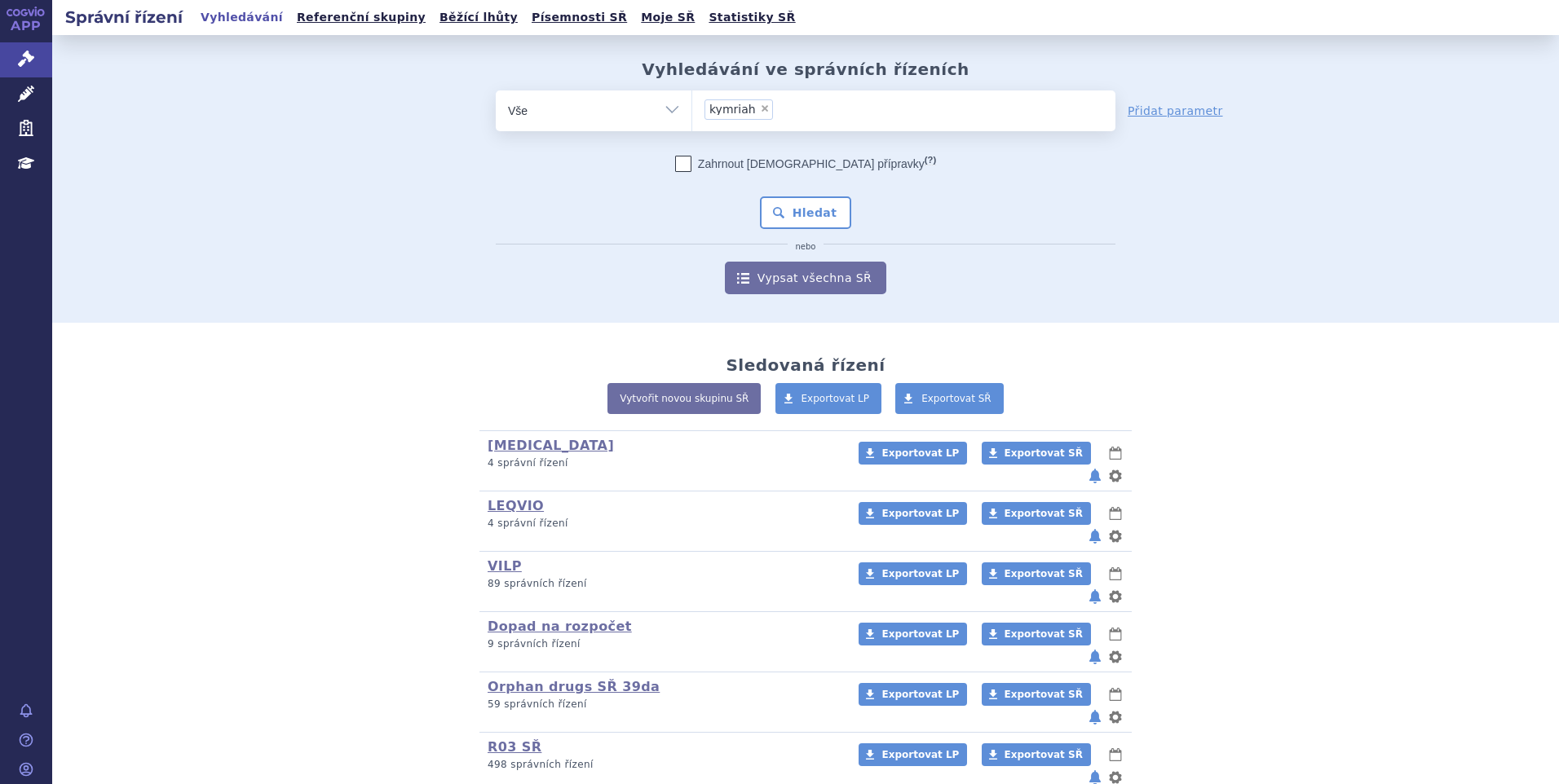
select select "kymriah"
click at [786, 202] on button "Hledat" at bounding box center [806, 213] width 92 height 33
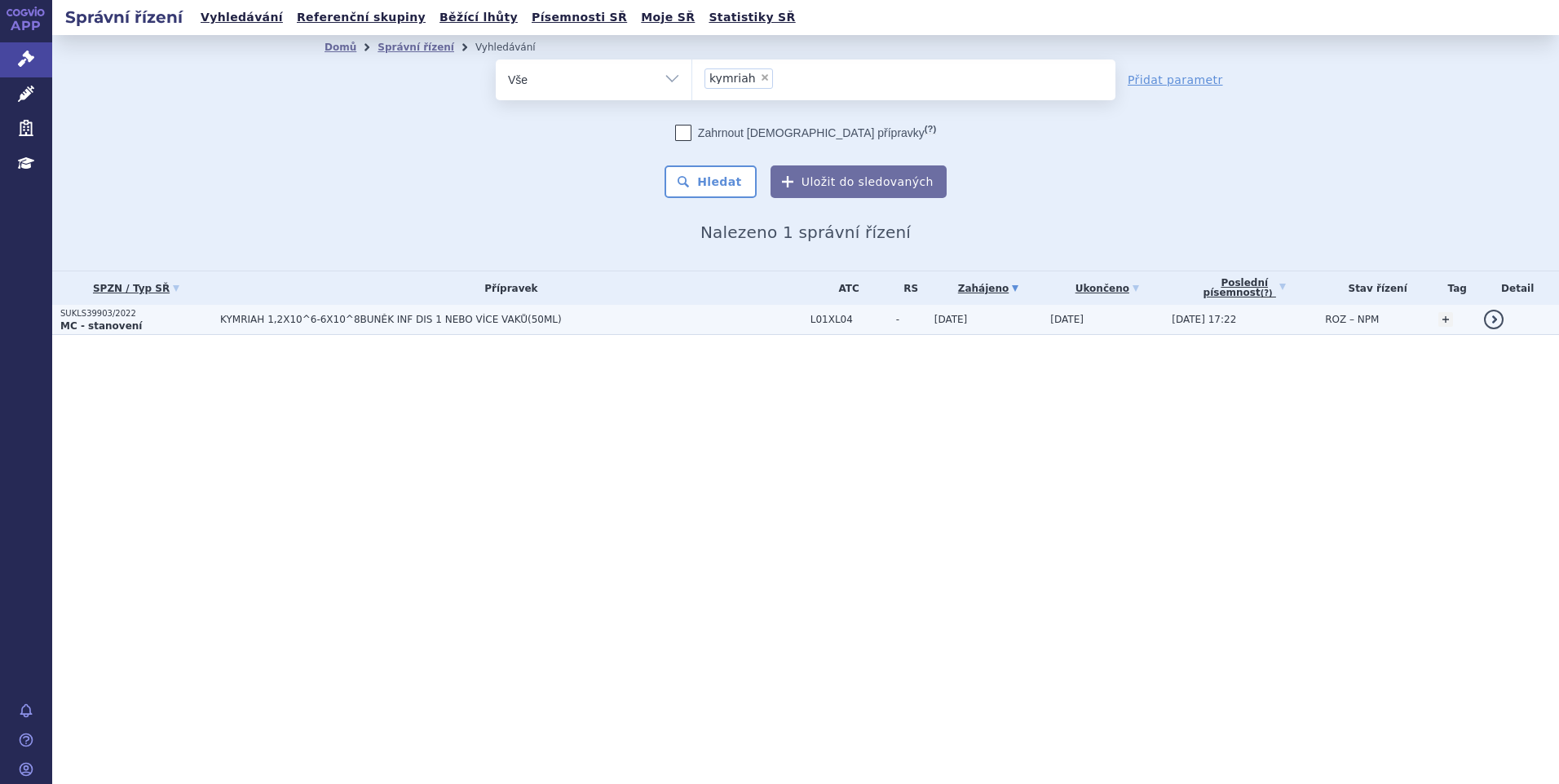
click at [179, 315] on p "SUKLS39903/2022" at bounding box center [136, 314] width 151 height 12
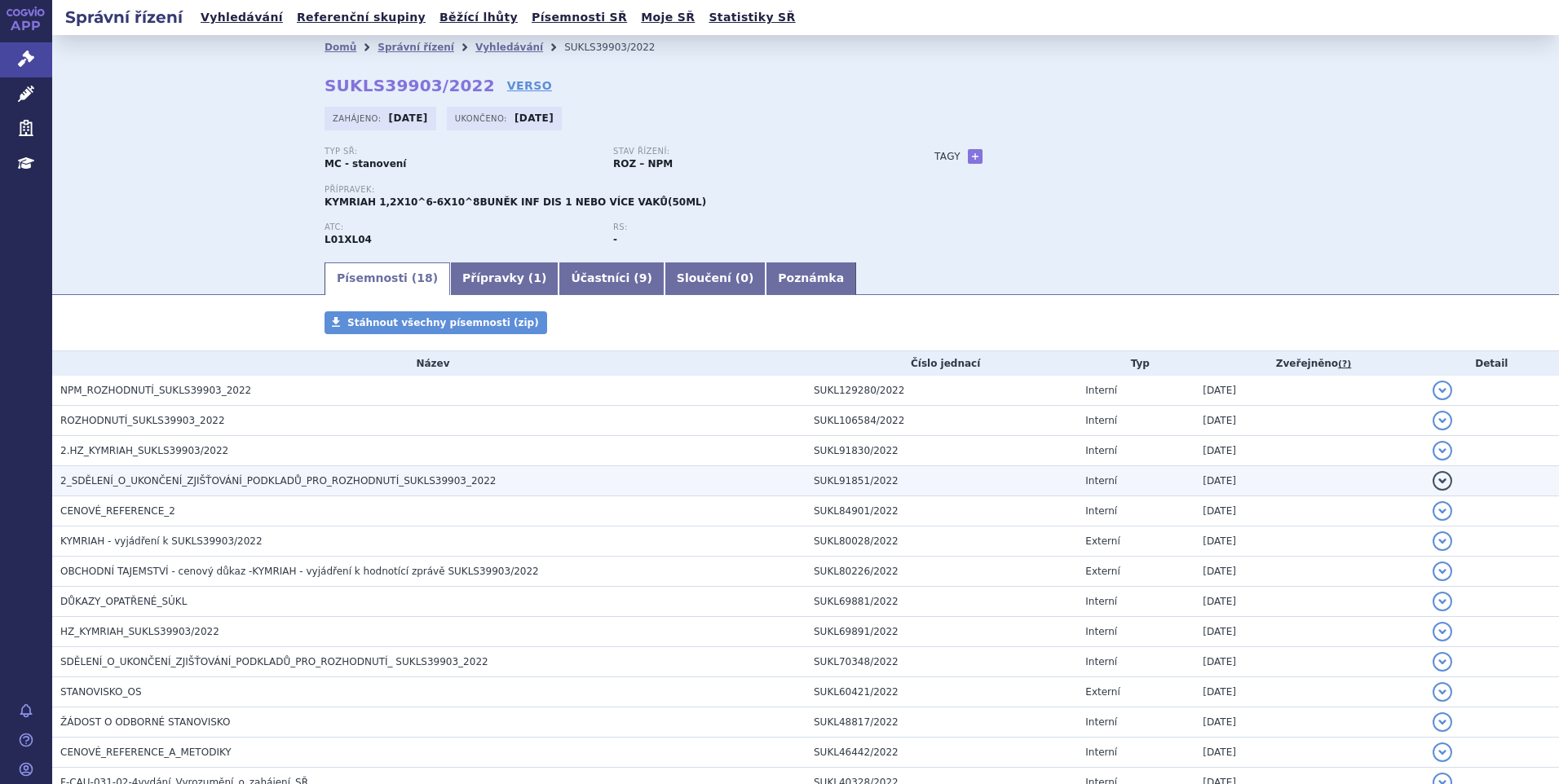
click at [266, 479] on span "2_SDĚLENÍ_O_UKONČENÍ_ZJIŠŤOVÁNÍ_PODKLADŮ_PRO_ROZHODNUTÍ_SUKLS39903_2022" at bounding box center [277, 481] width 435 height 12
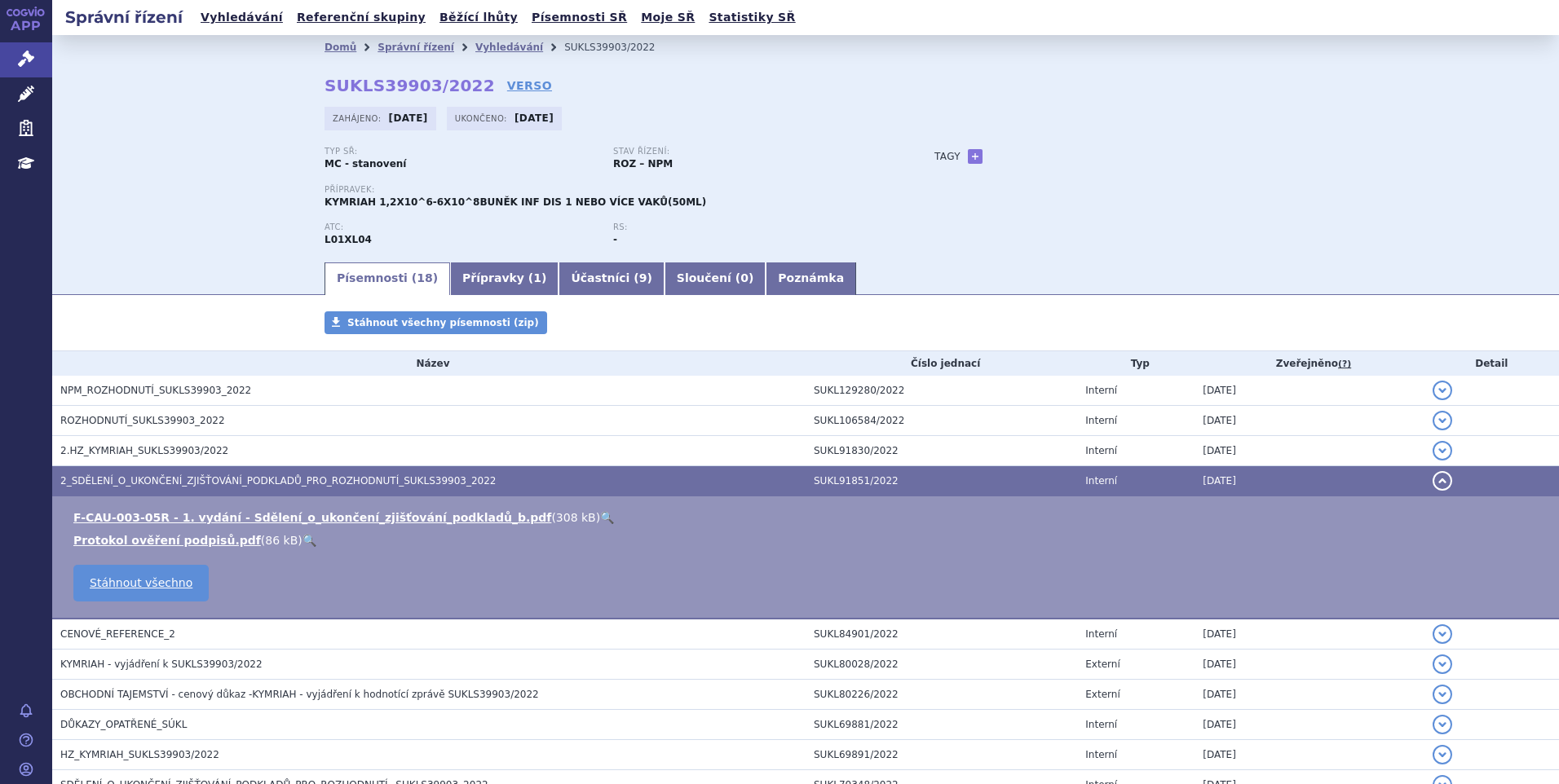
click at [600, 520] on link "🔍" at bounding box center [607, 518] width 14 height 13
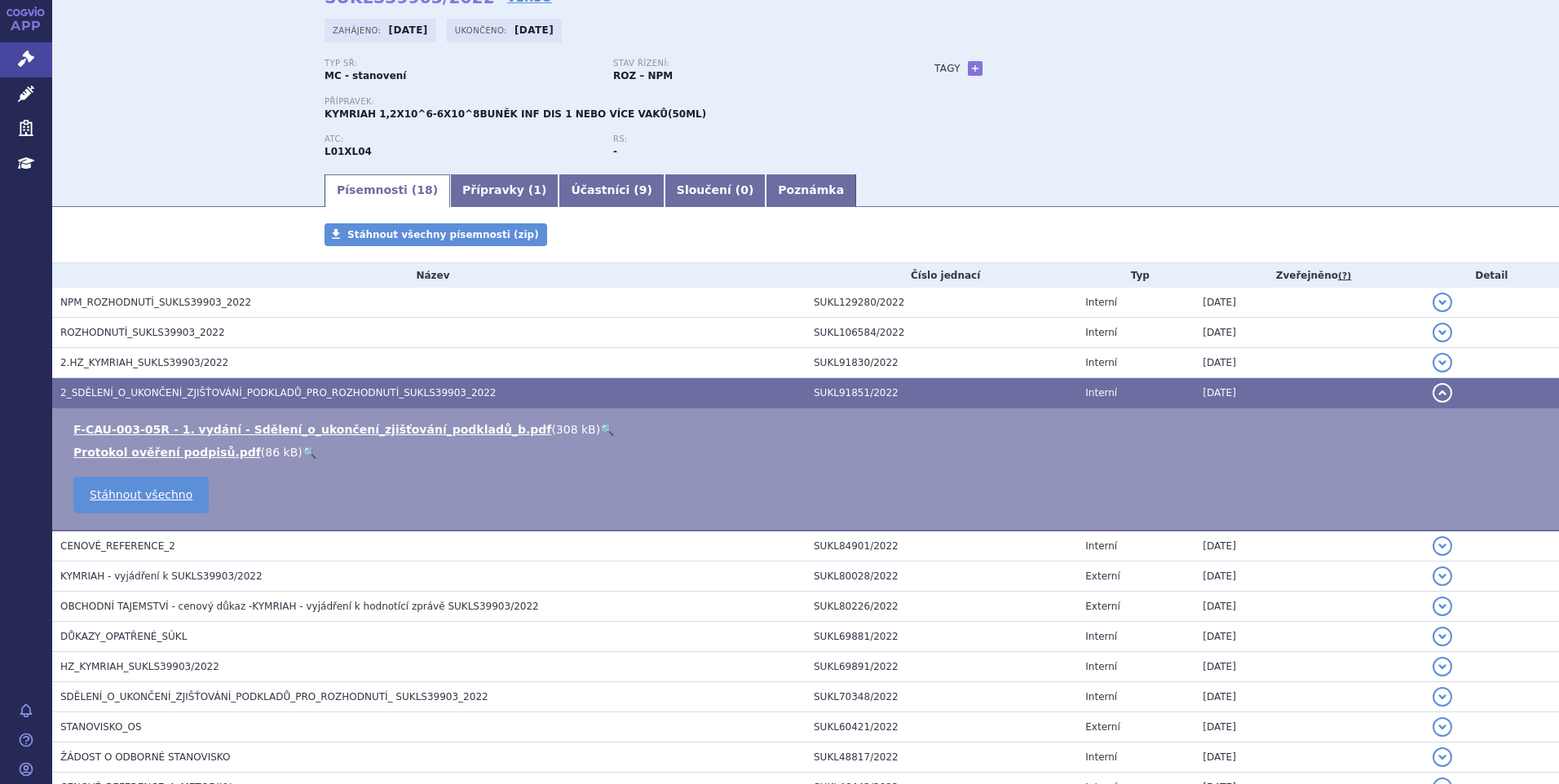
scroll to position [30, 0]
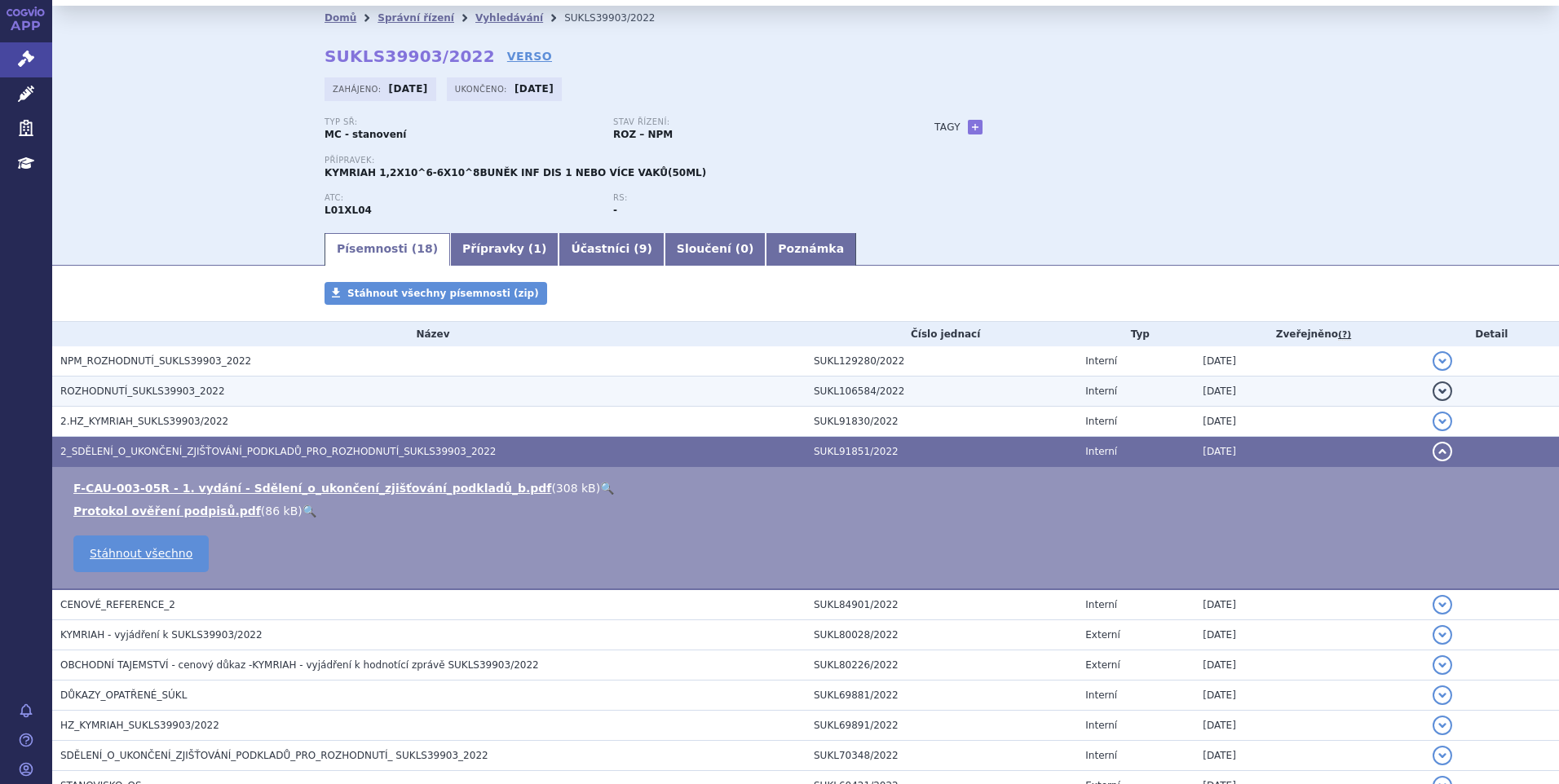
click at [243, 390] on h3 "ROZHODNUTÍ_SUKLS39903_2022" at bounding box center [433, 391] width 745 height 16
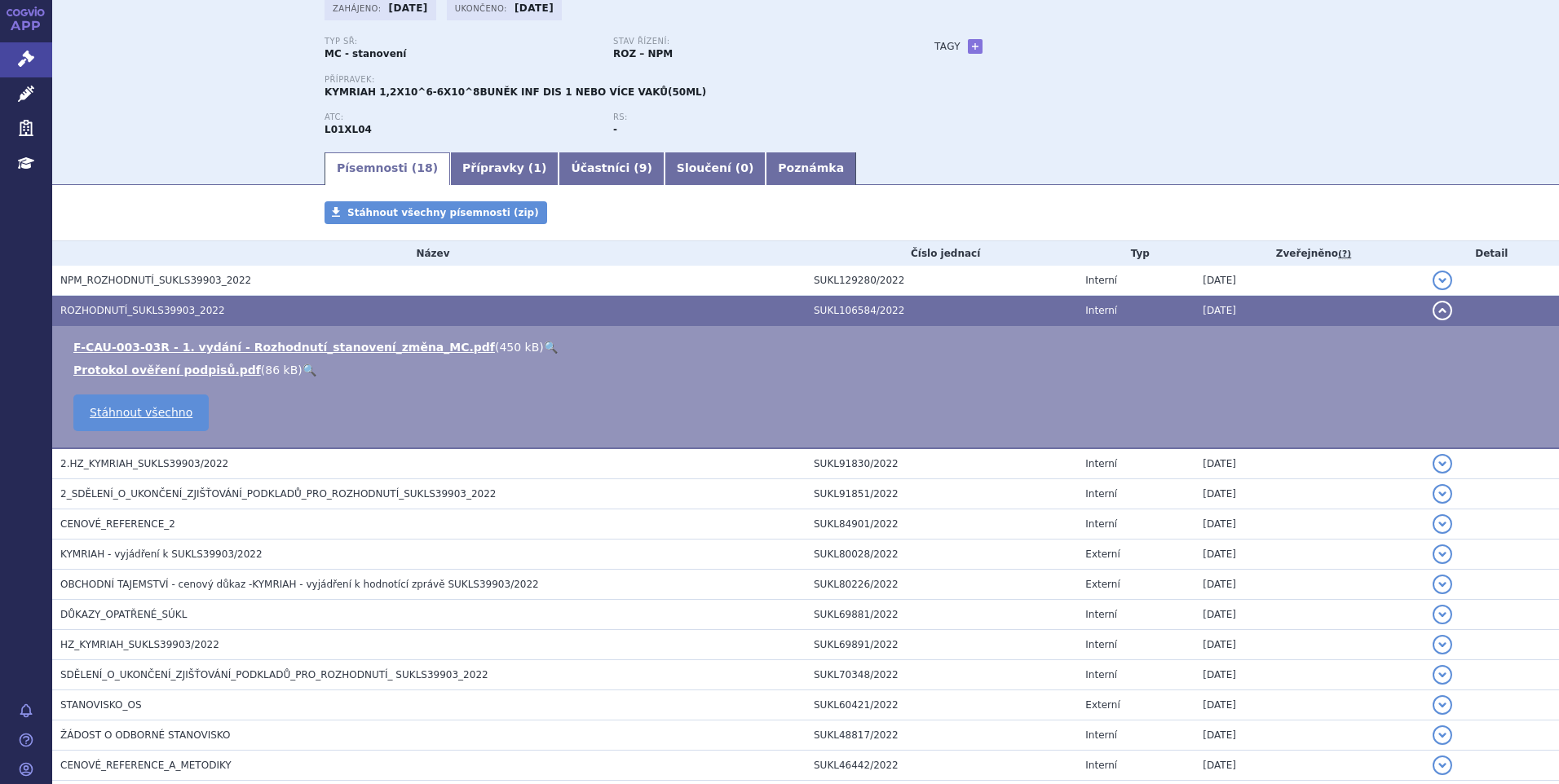
scroll to position [0, 0]
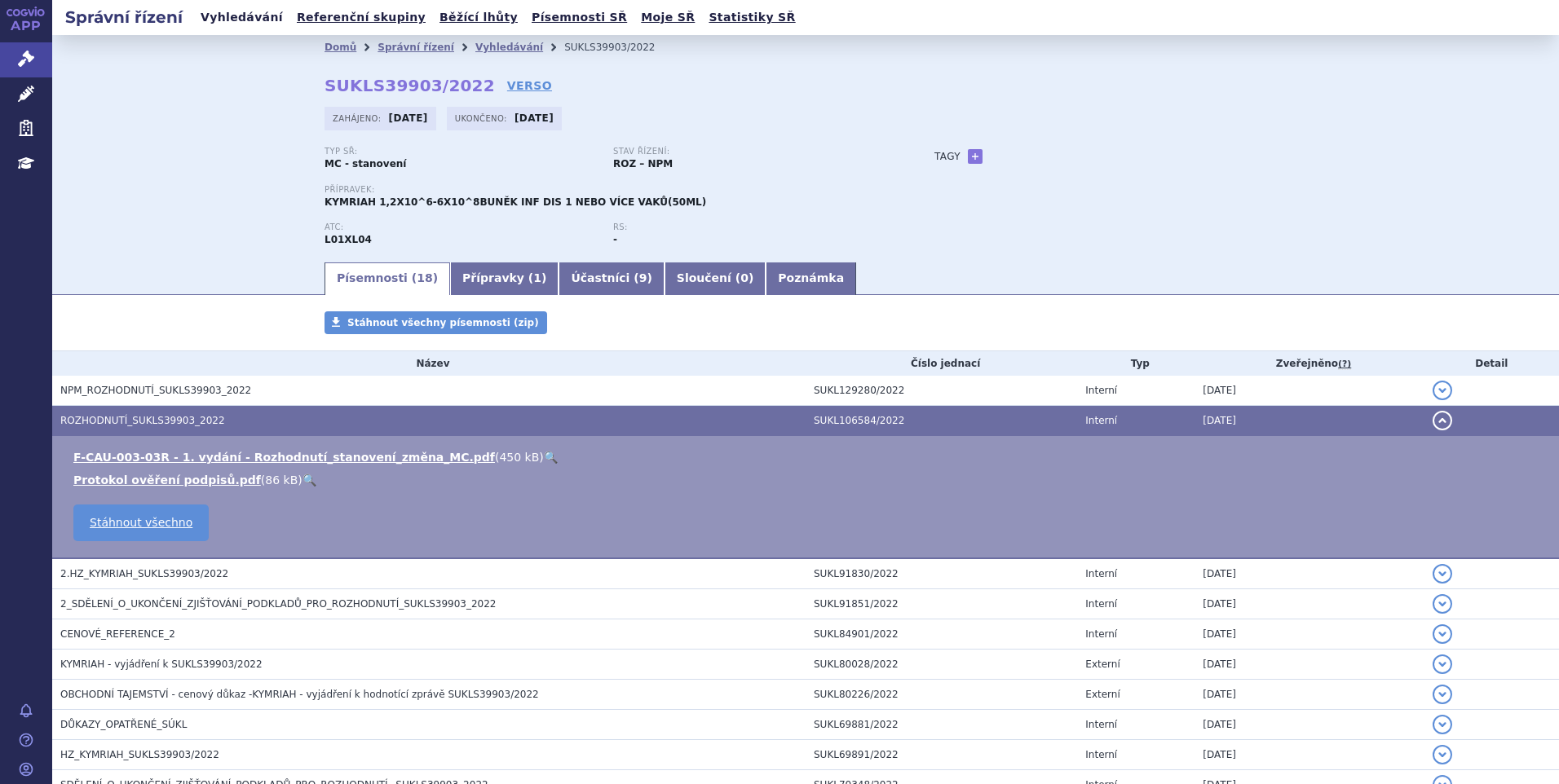
drag, startPoint x: 255, startPoint y: 16, endPoint x: 265, endPoint y: 19, distance: 10.4
click at [255, 16] on link "Vyhledávání" at bounding box center [242, 17] width 92 height 22
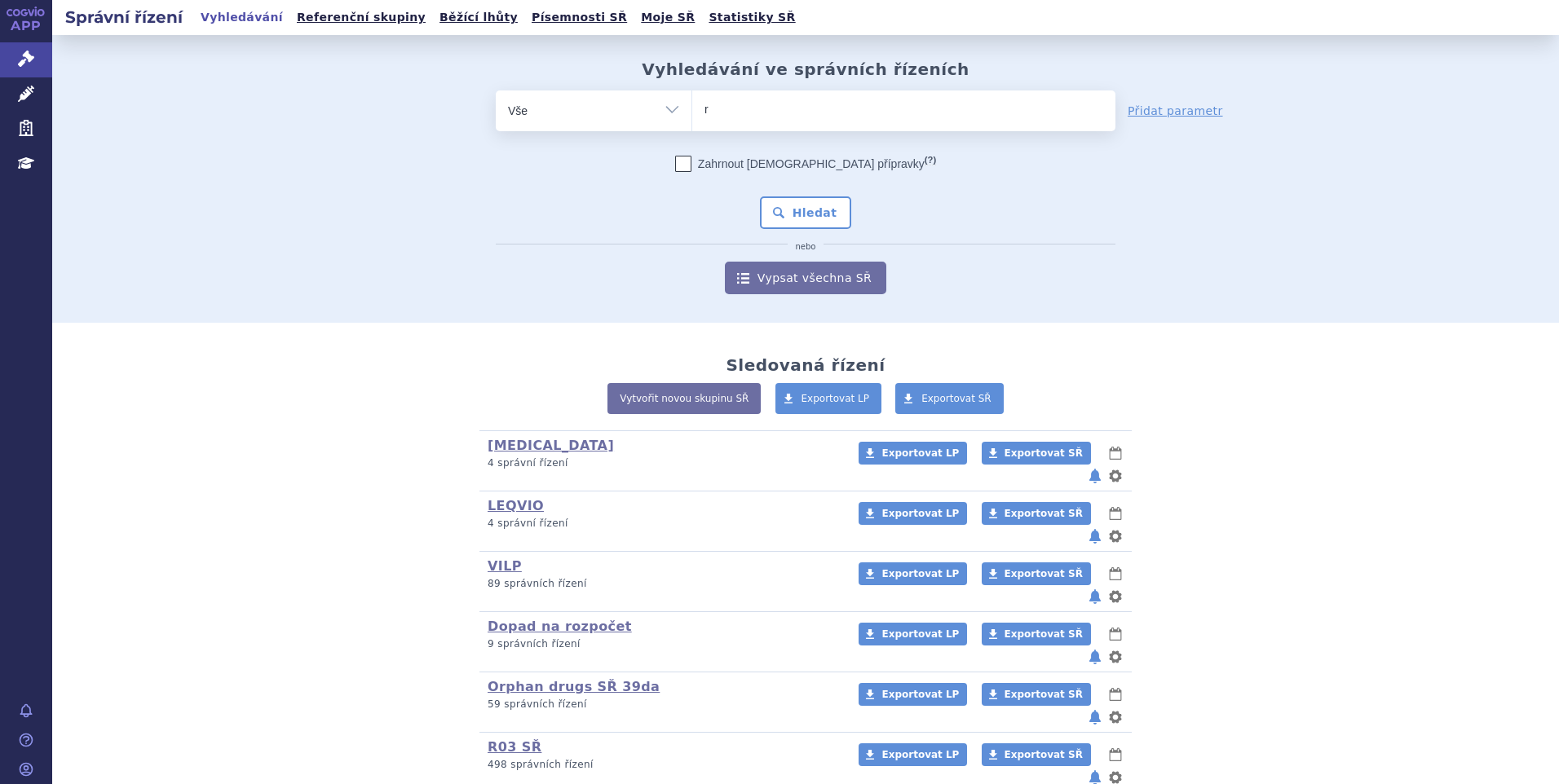
type input "ry"
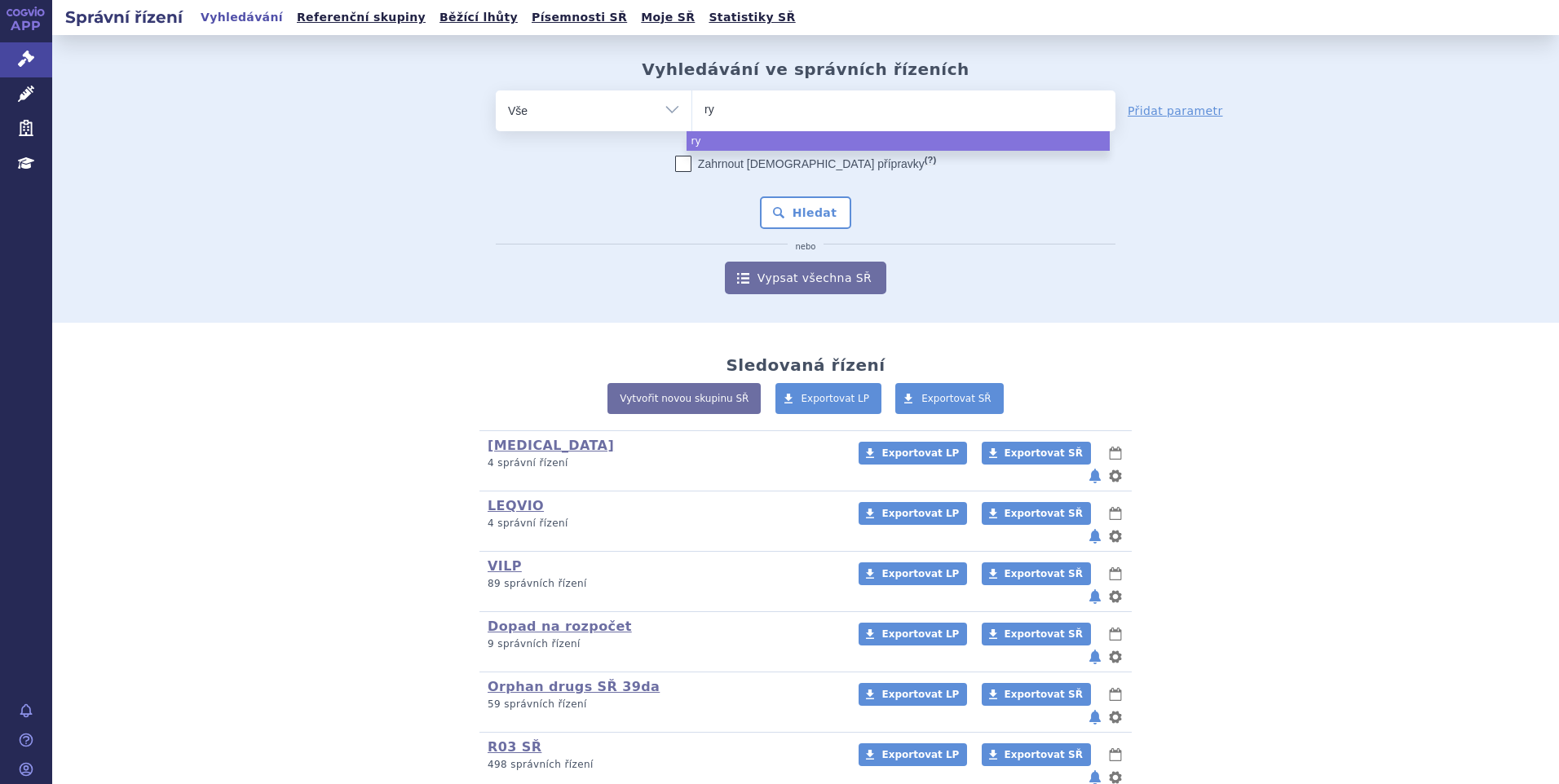
type input "ryb"
type input "rybr"
type input "rybre"
type input "rybreva"
type input "rybrevan"
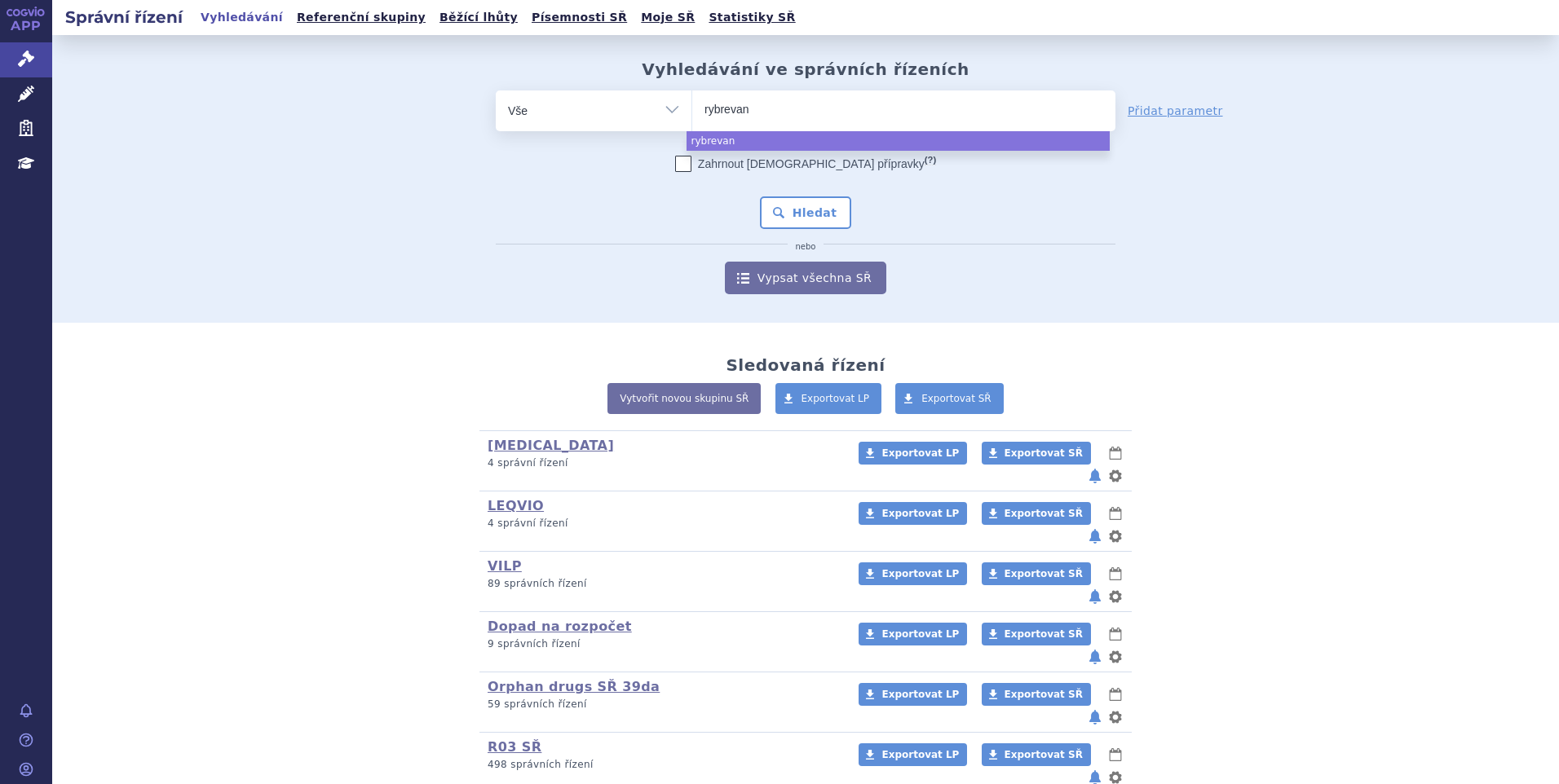
type input "[MEDICAL_DATA]"
select select "[MEDICAL_DATA]"
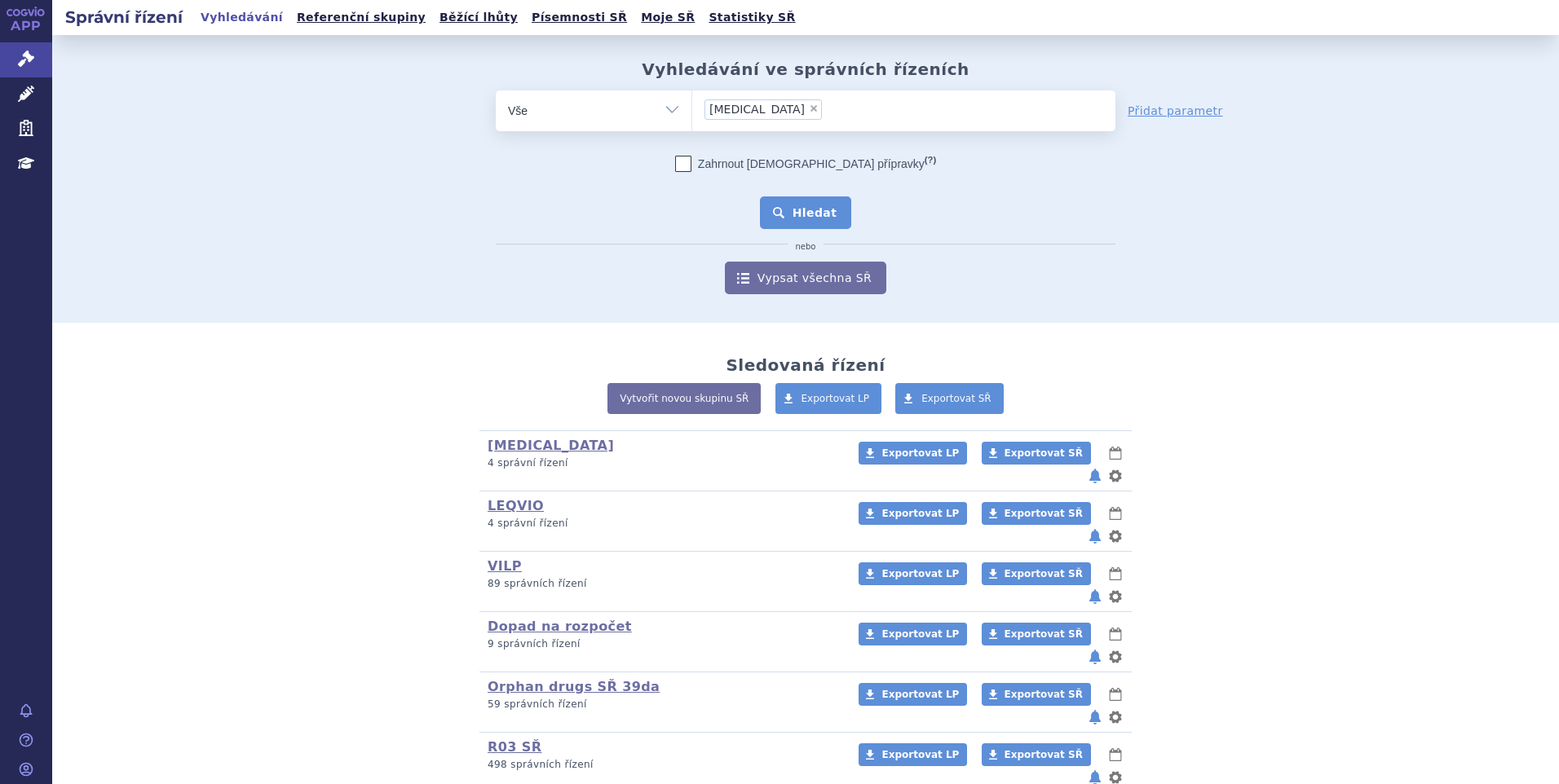
click at [762, 205] on button "Hledat" at bounding box center [806, 213] width 92 height 33
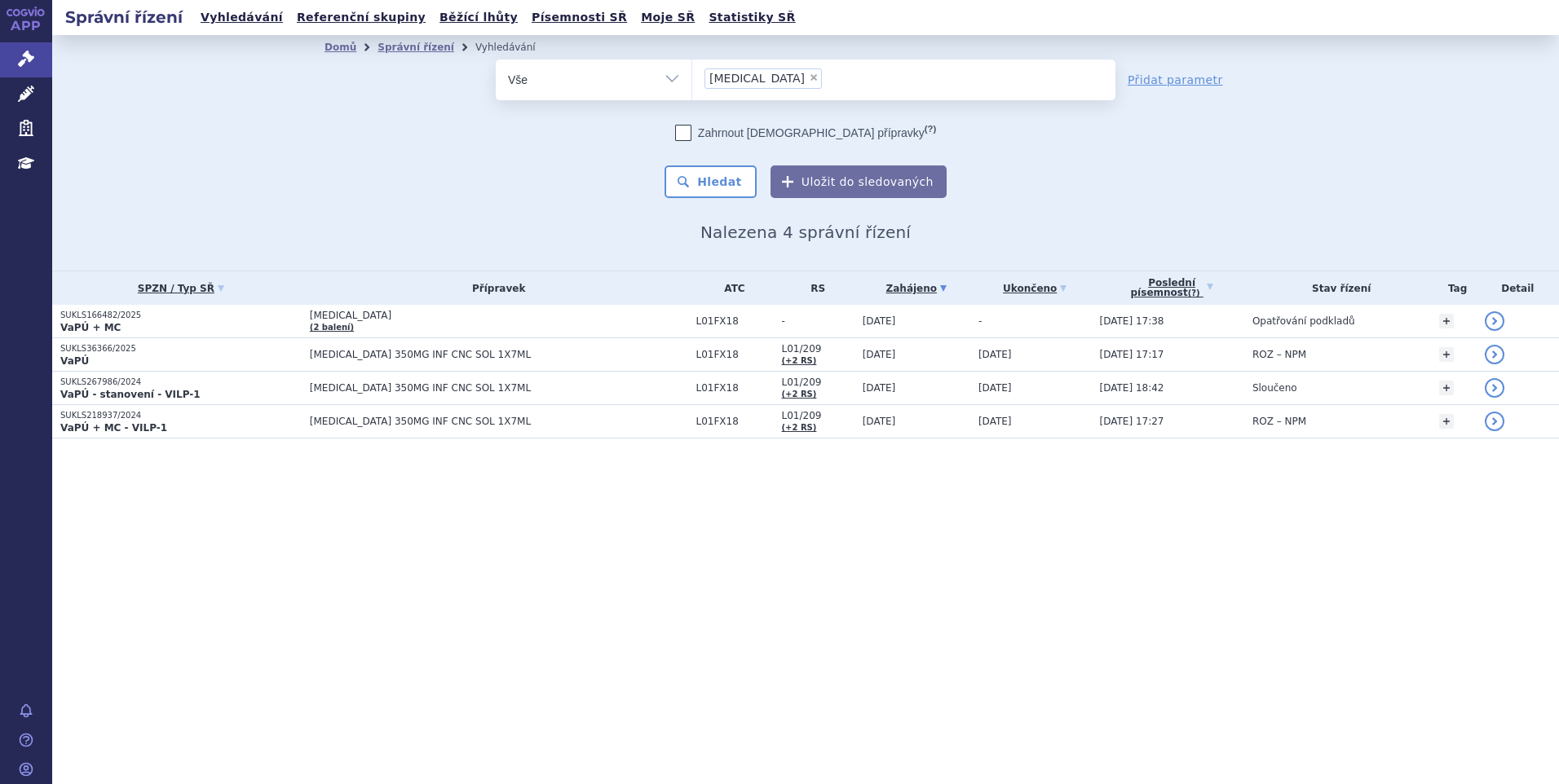
click at [809, 81] on span "×" at bounding box center [814, 77] width 10 height 10
click at [692, 81] on select "[MEDICAL_DATA]" at bounding box center [692, 79] width 1 height 41
select select
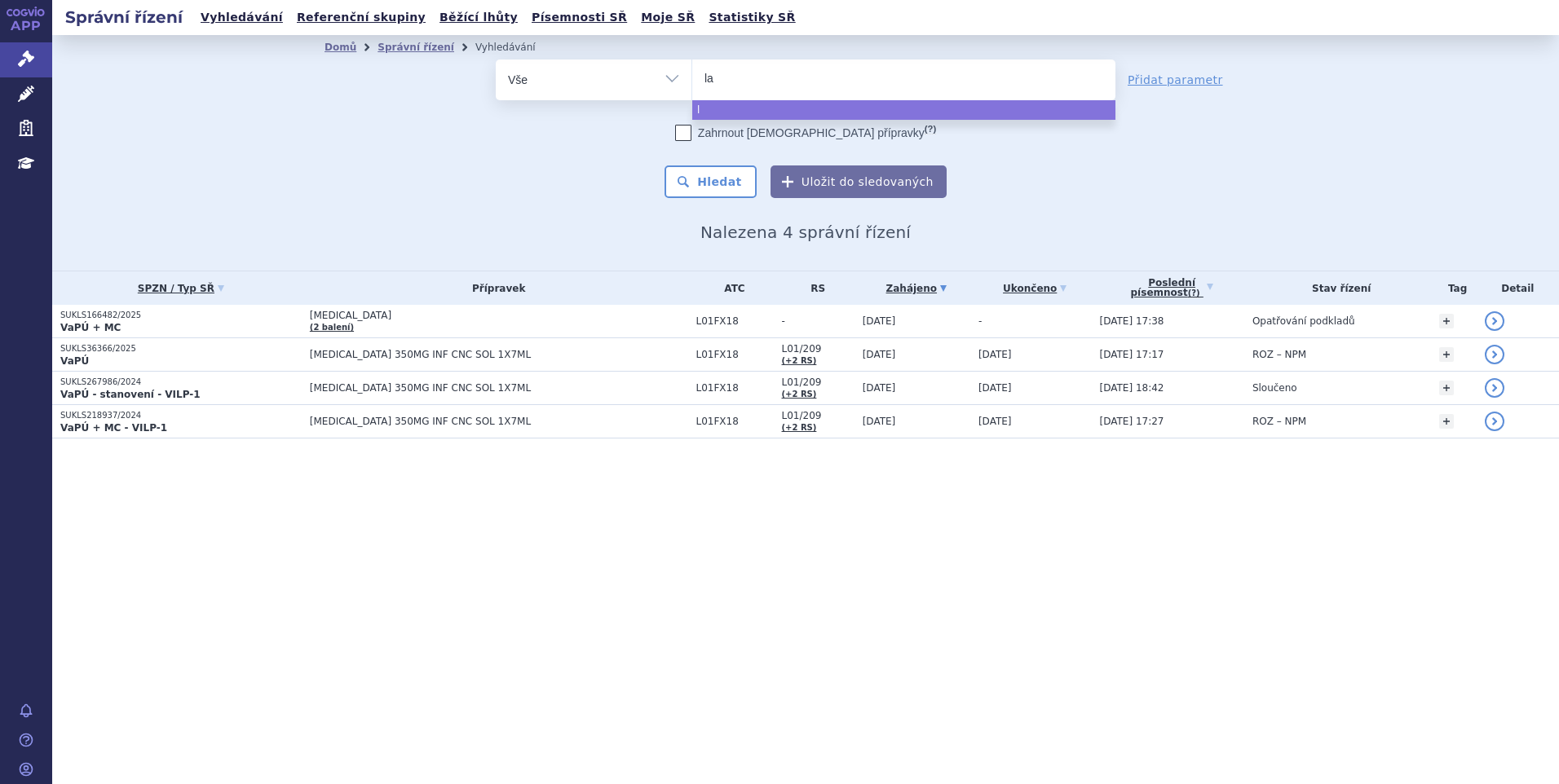
type input "laz"
type input "lazc"
type input "lazclu"
type input "lazcluze"
select select "lazcluze"
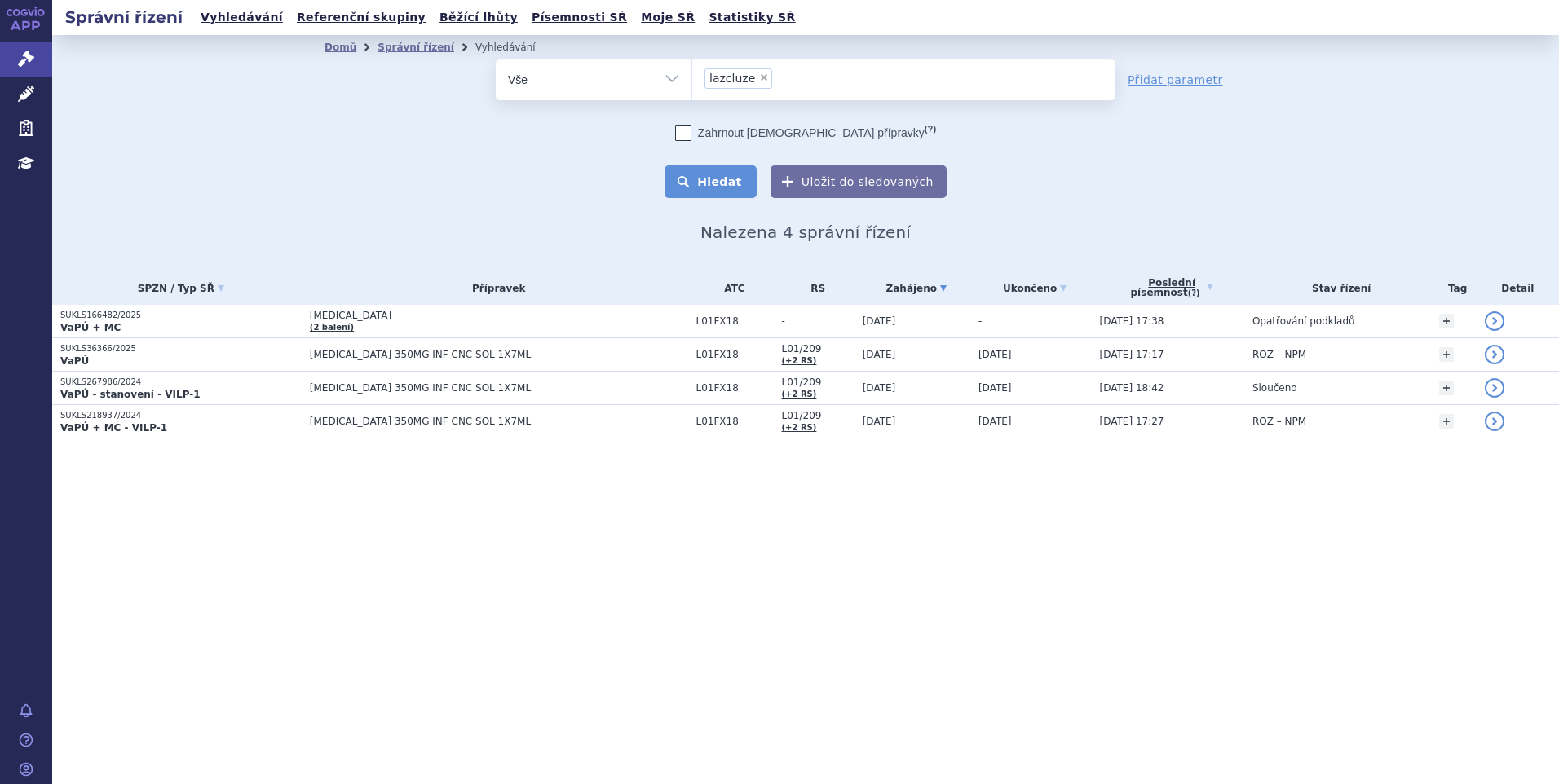
click at [712, 187] on button "Hledat" at bounding box center [710, 182] width 92 height 33
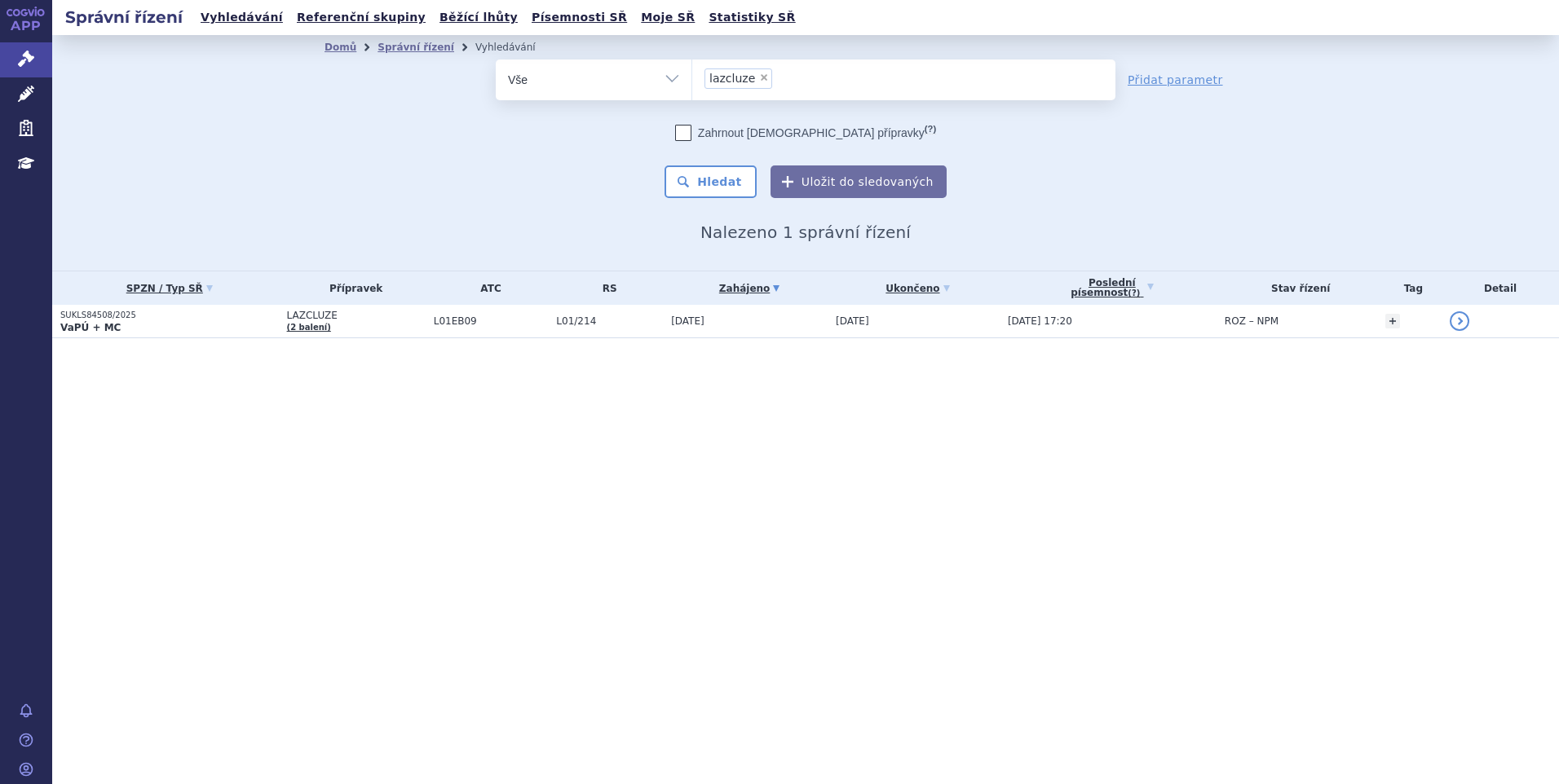
click at [760, 75] on span "×" at bounding box center [764, 77] width 10 height 10
click at [692, 75] on select "lazcluze" at bounding box center [692, 79] width 1 height 41
select select
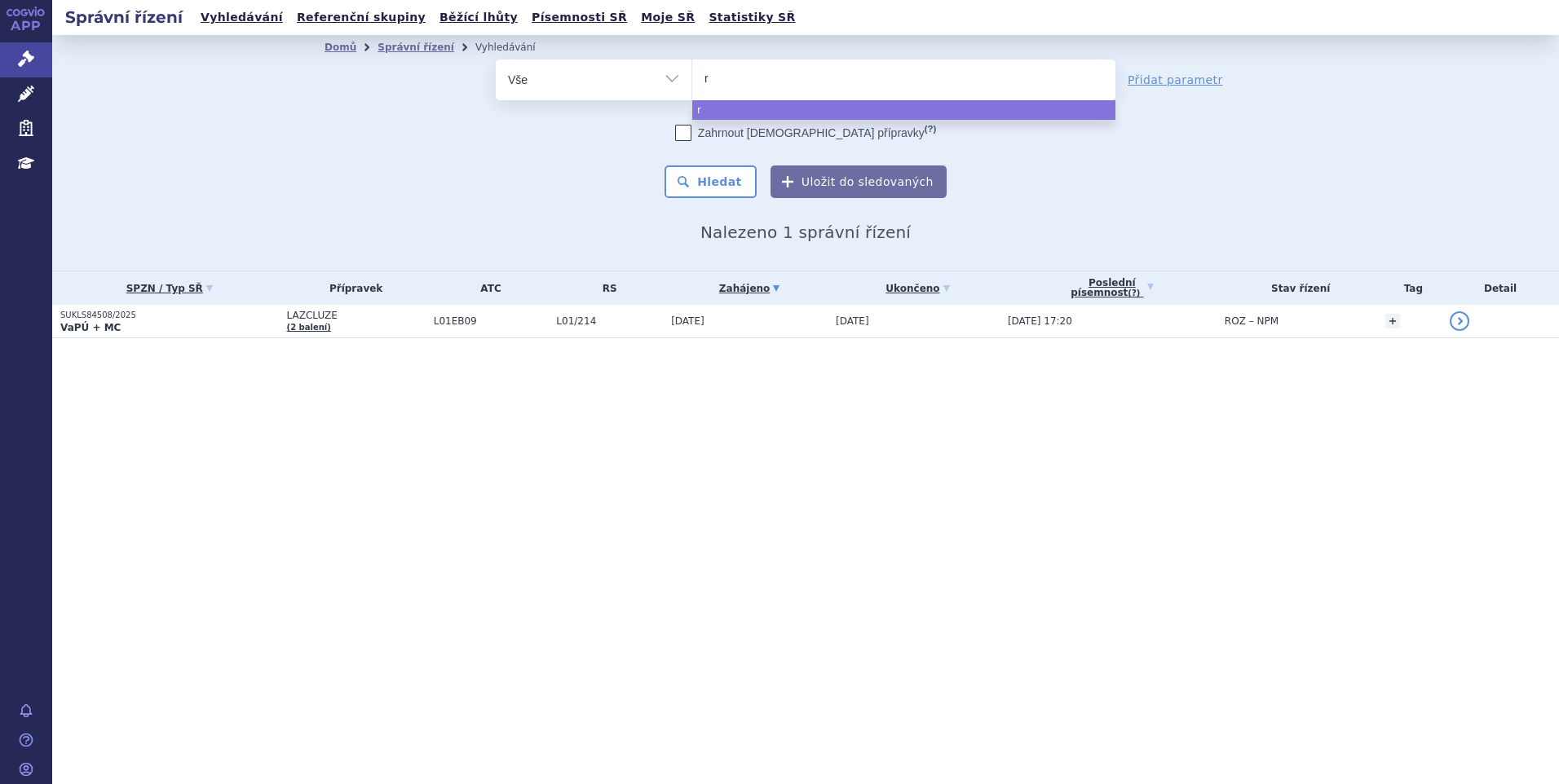
type input "ry"
type input "rybr"
type input "rybre"
type input "rybreva"
type input "rybrevant"
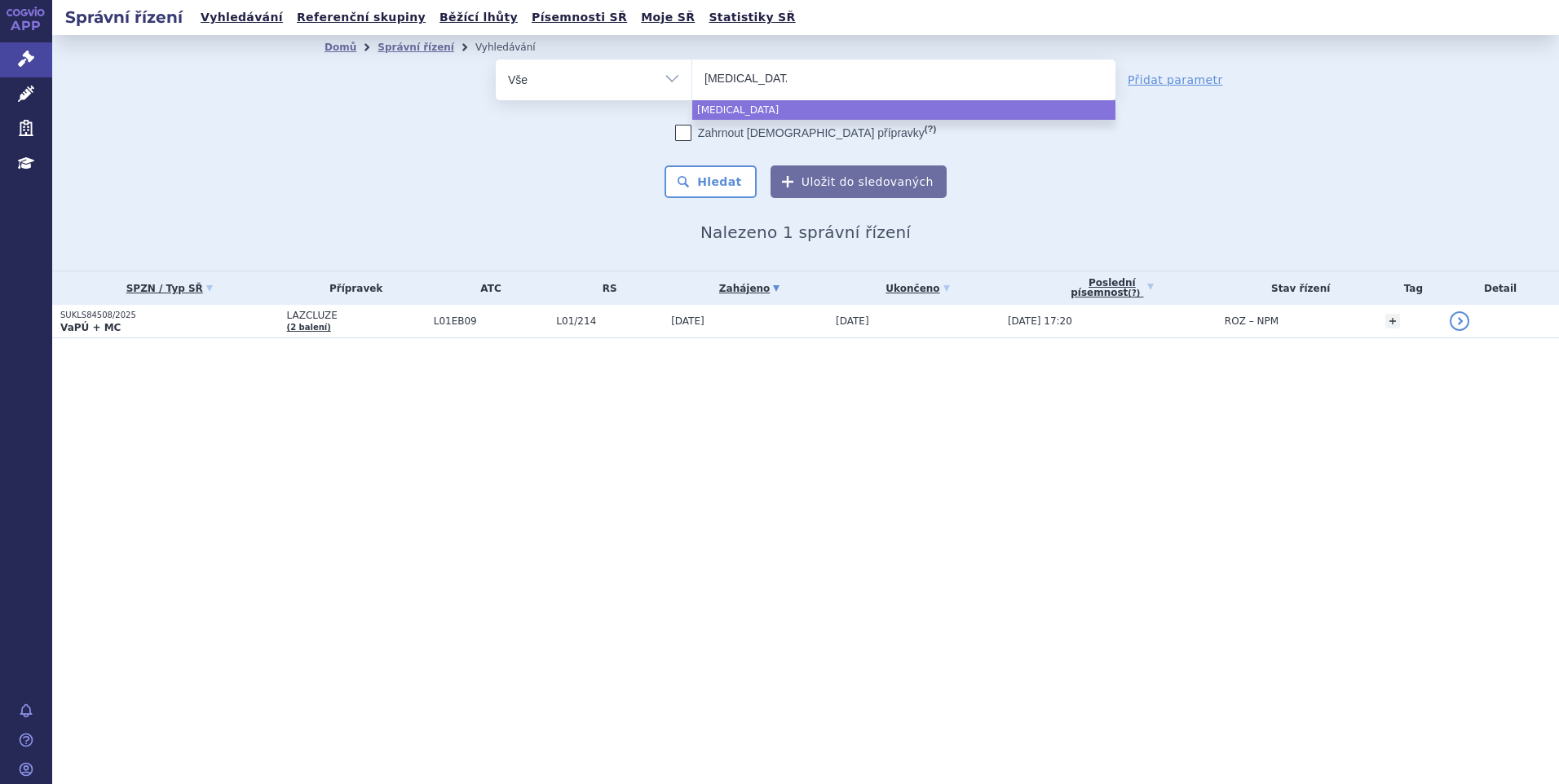
select select "rybrevant"
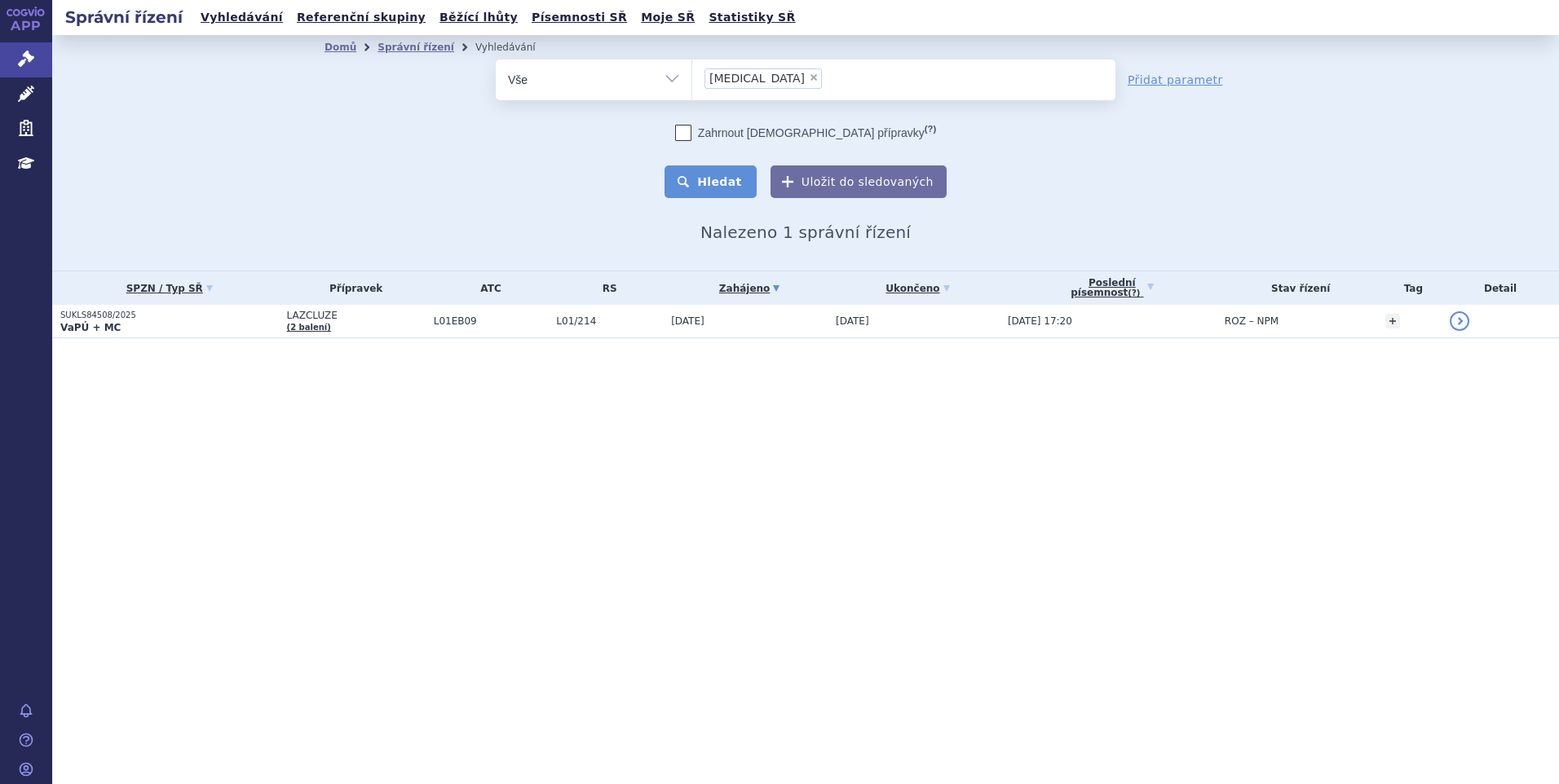
click at [731, 168] on button "Hledat" at bounding box center [710, 182] width 92 height 33
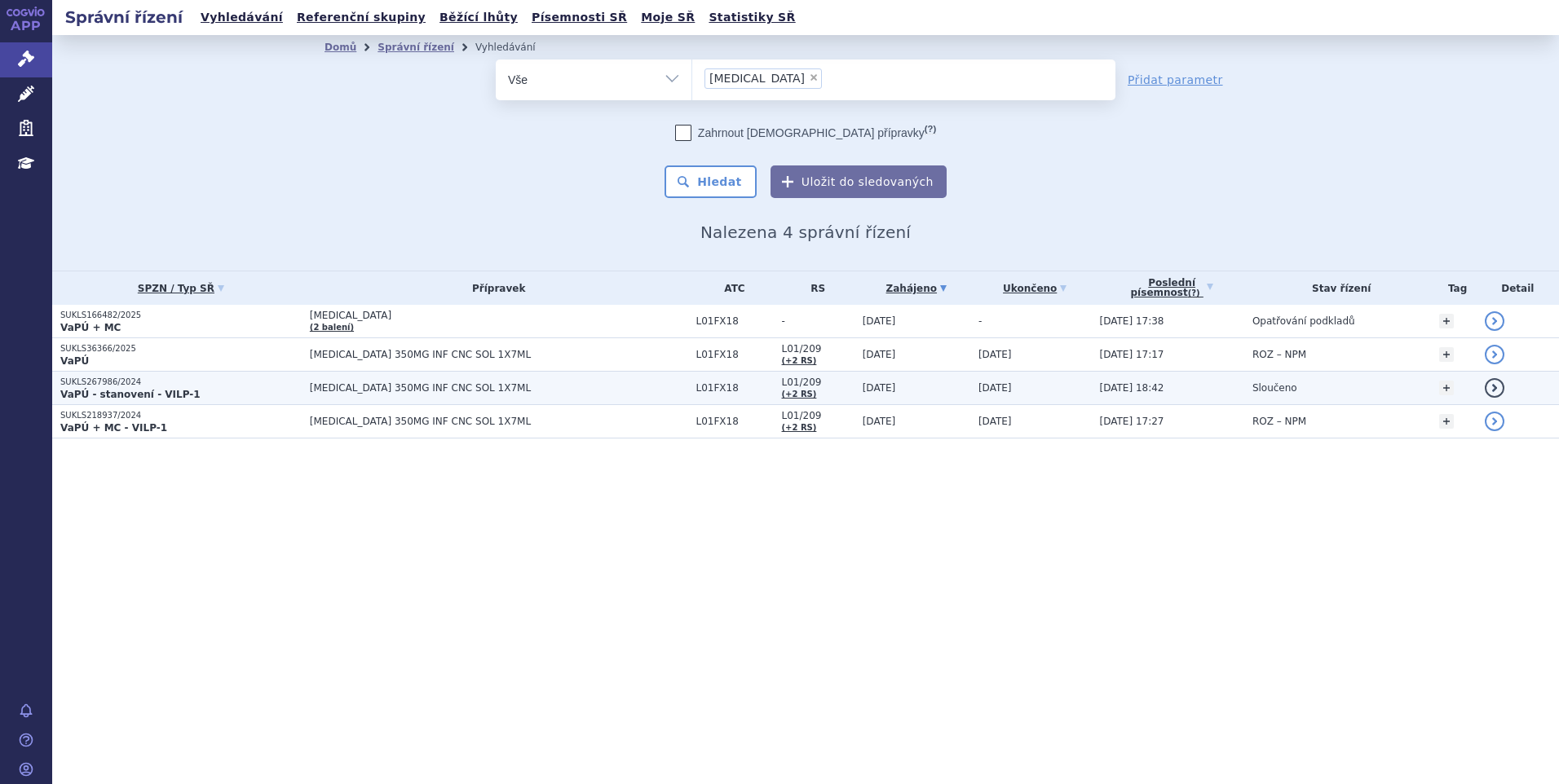
click at [710, 385] on span "L01FX18" at bounding box center [735, 388] width 77 height 12
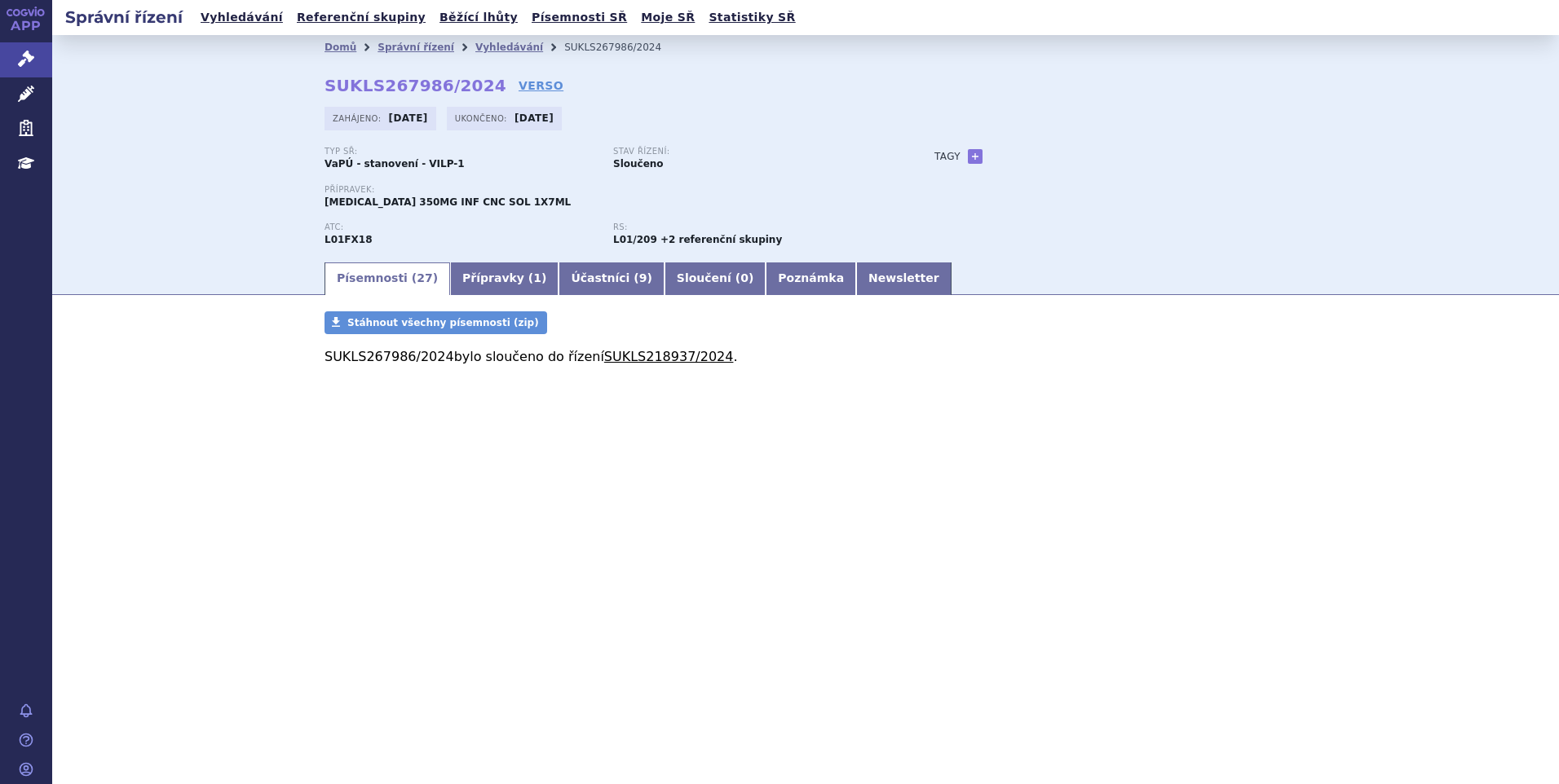
click at [651, 356] on link "SUKLS218937/2024" at bounding box center [669, 356] width 130 height 16
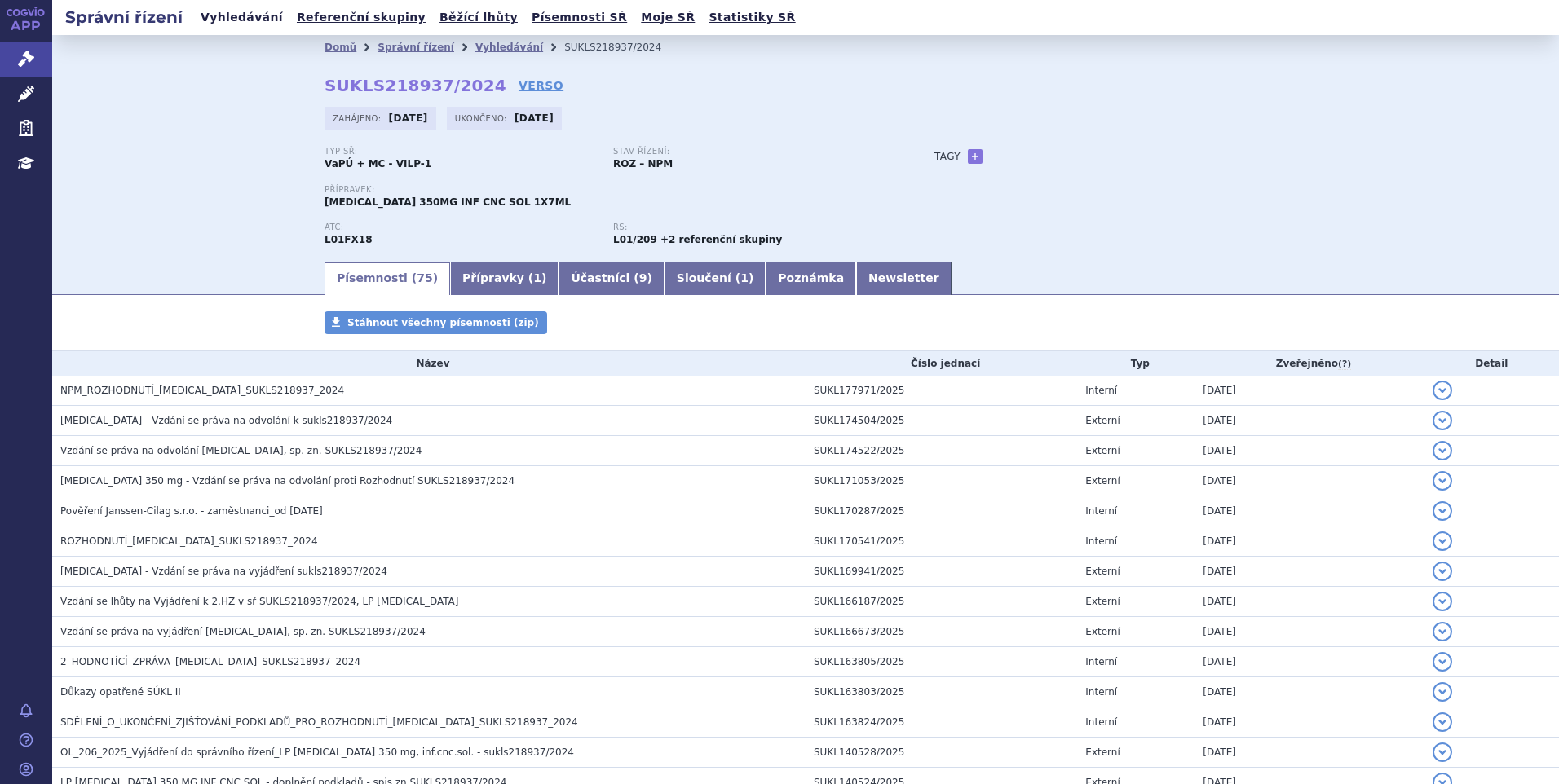
click at [217, 20] on link "Vyhledávání" at bounding box center [242, 17] width 92 height 22
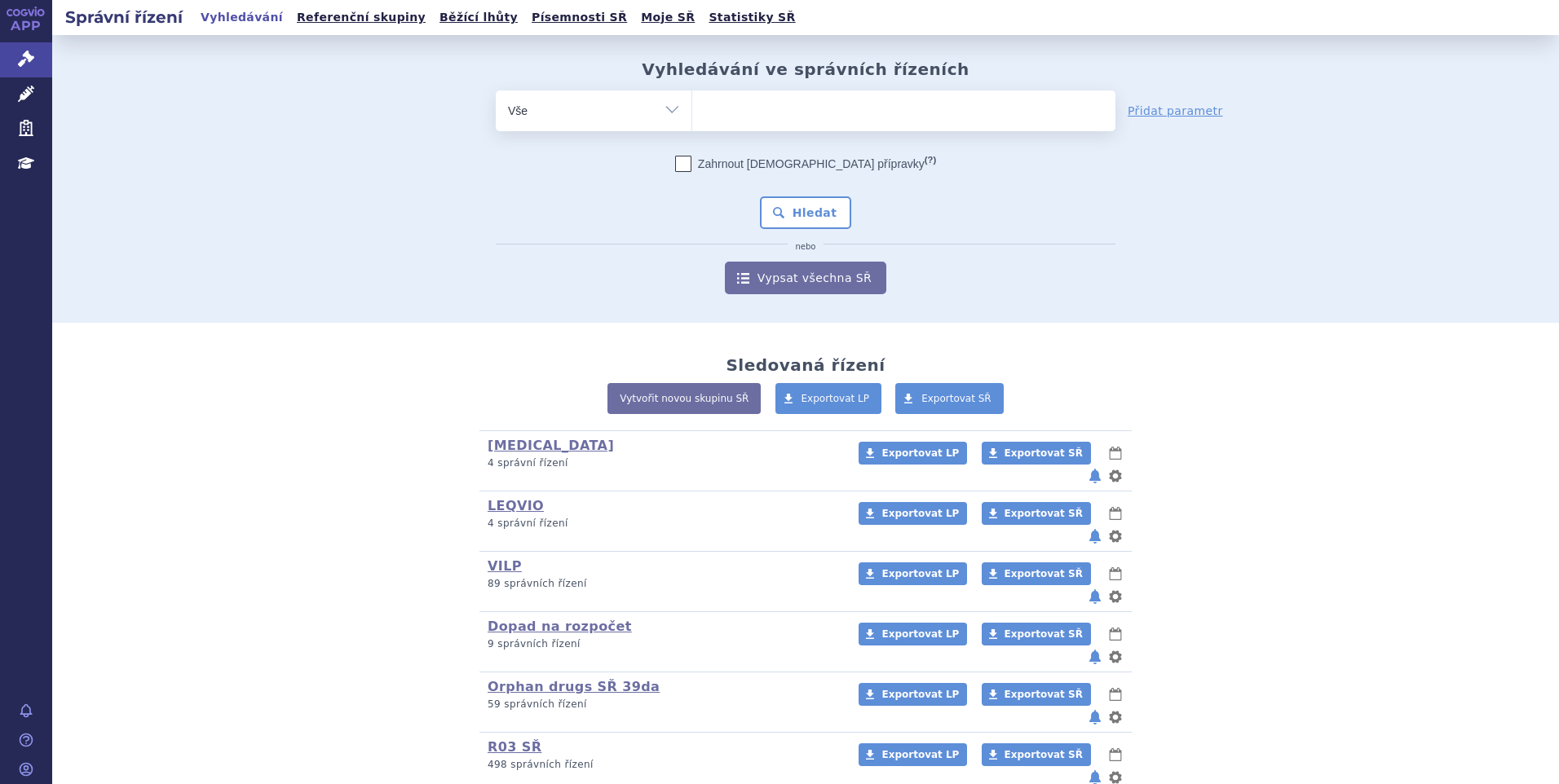
type input "SUKLS2577082025"
select select "SUKLS2577082025"
type input "SUKLS2577082025"
select select
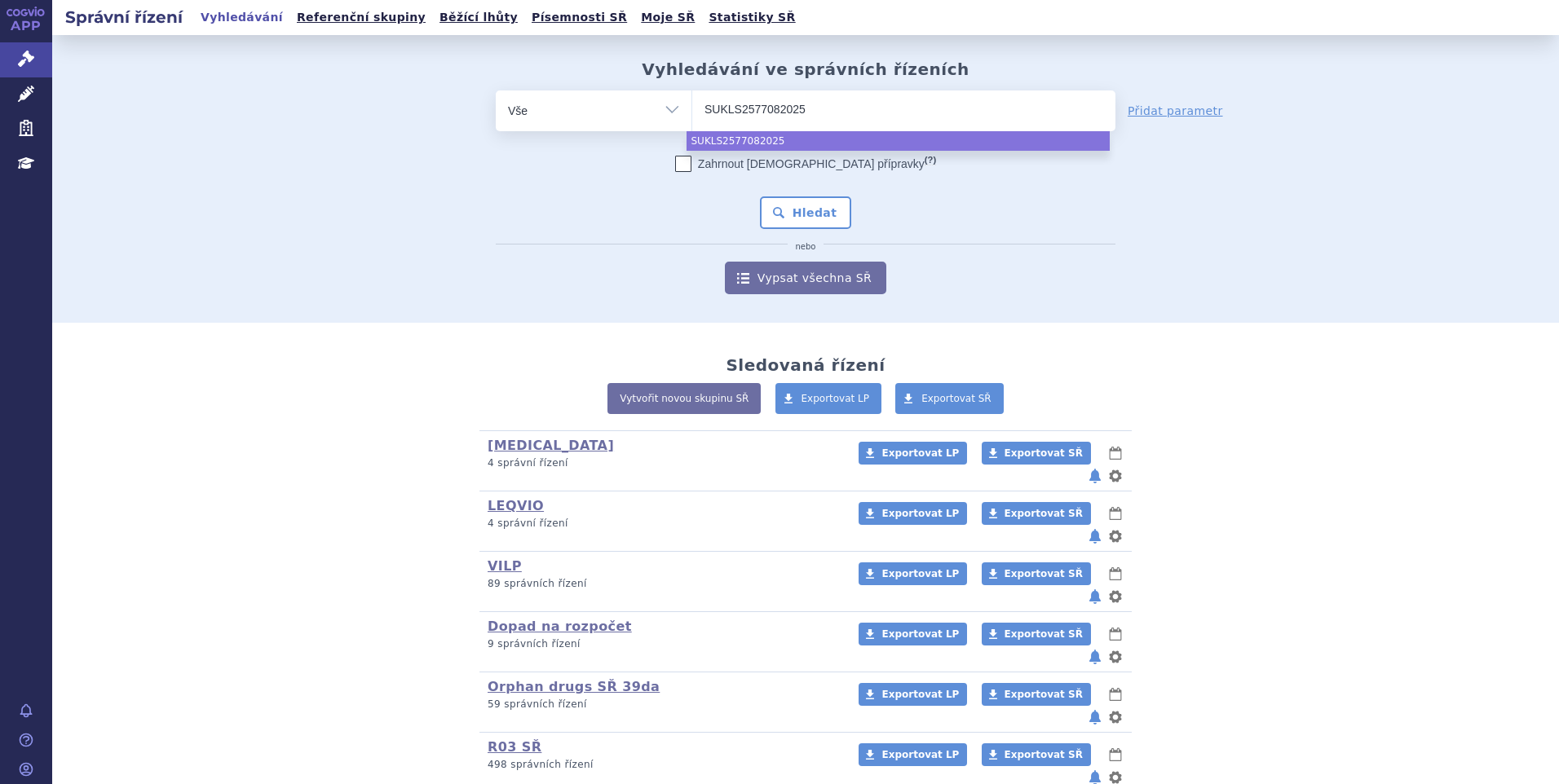
type input "SUKLS257708/2025"
select select "SUKLS257708/2025"
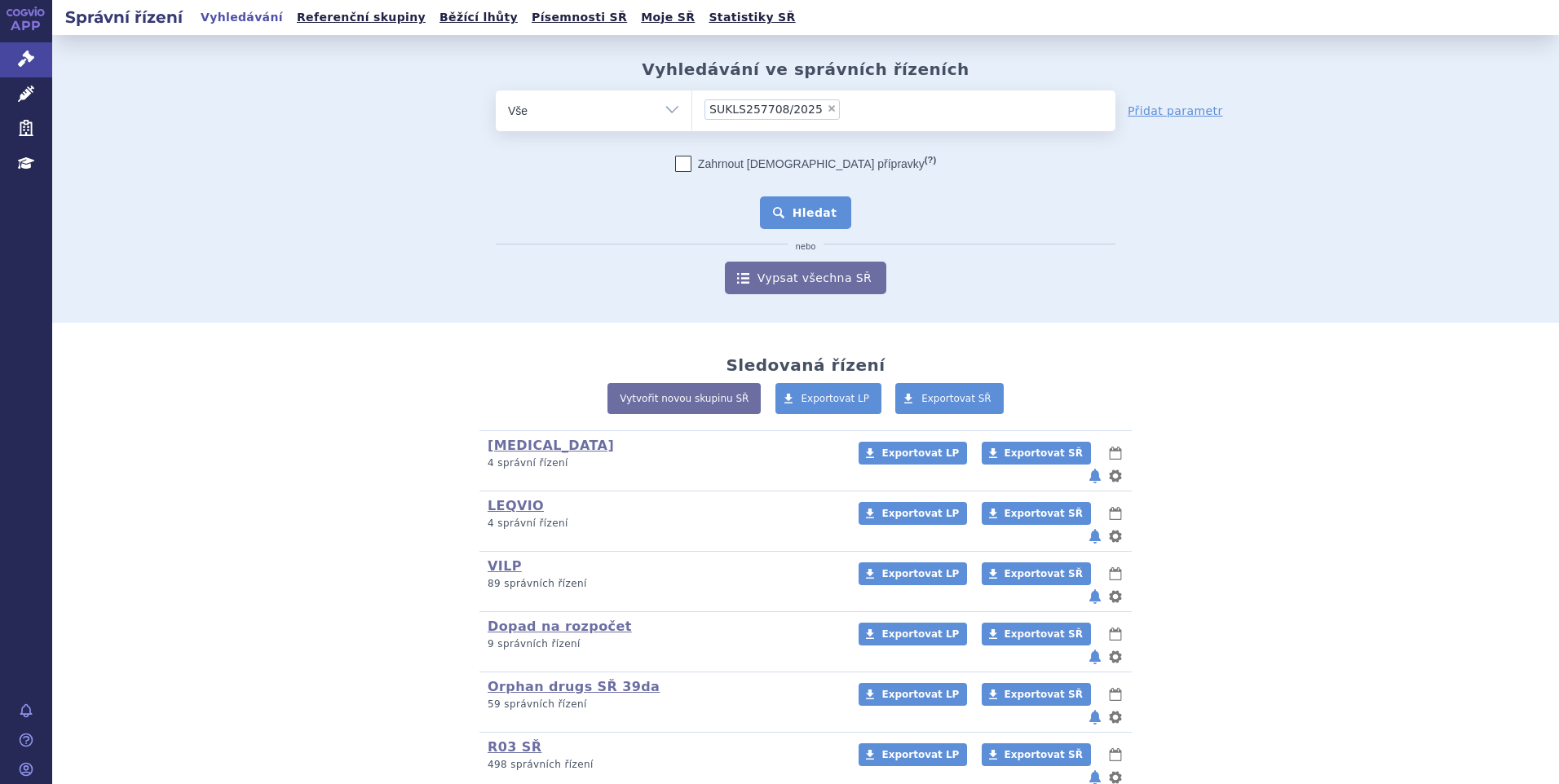
click at [811, 202] on button "Hledat" at bounding box center [806, 213] width 92 height 33
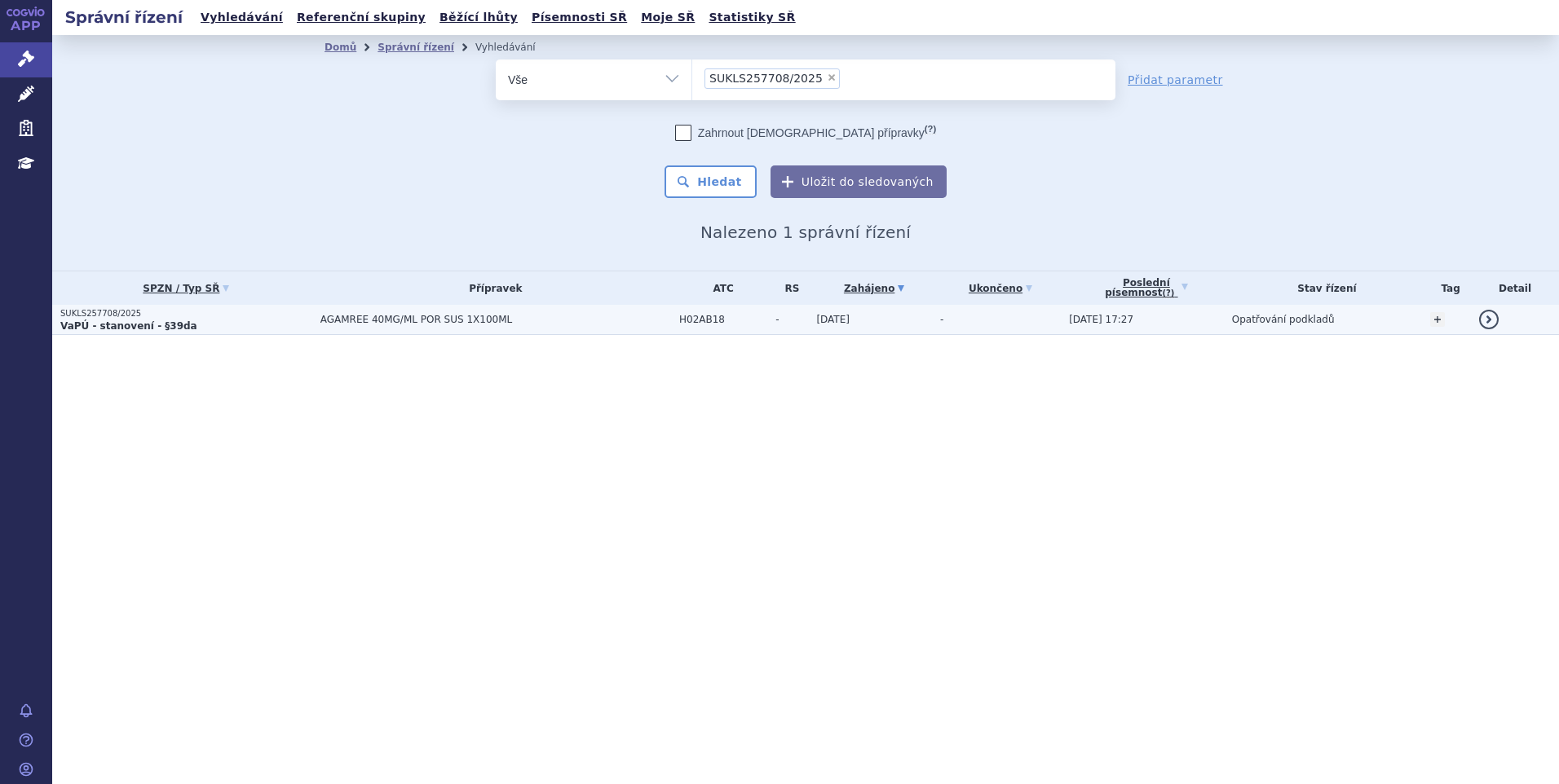
click at [289, 323] on p "VaPÚ - stanovení - §39da" at bounding box center [186, 326] width 252 height 13
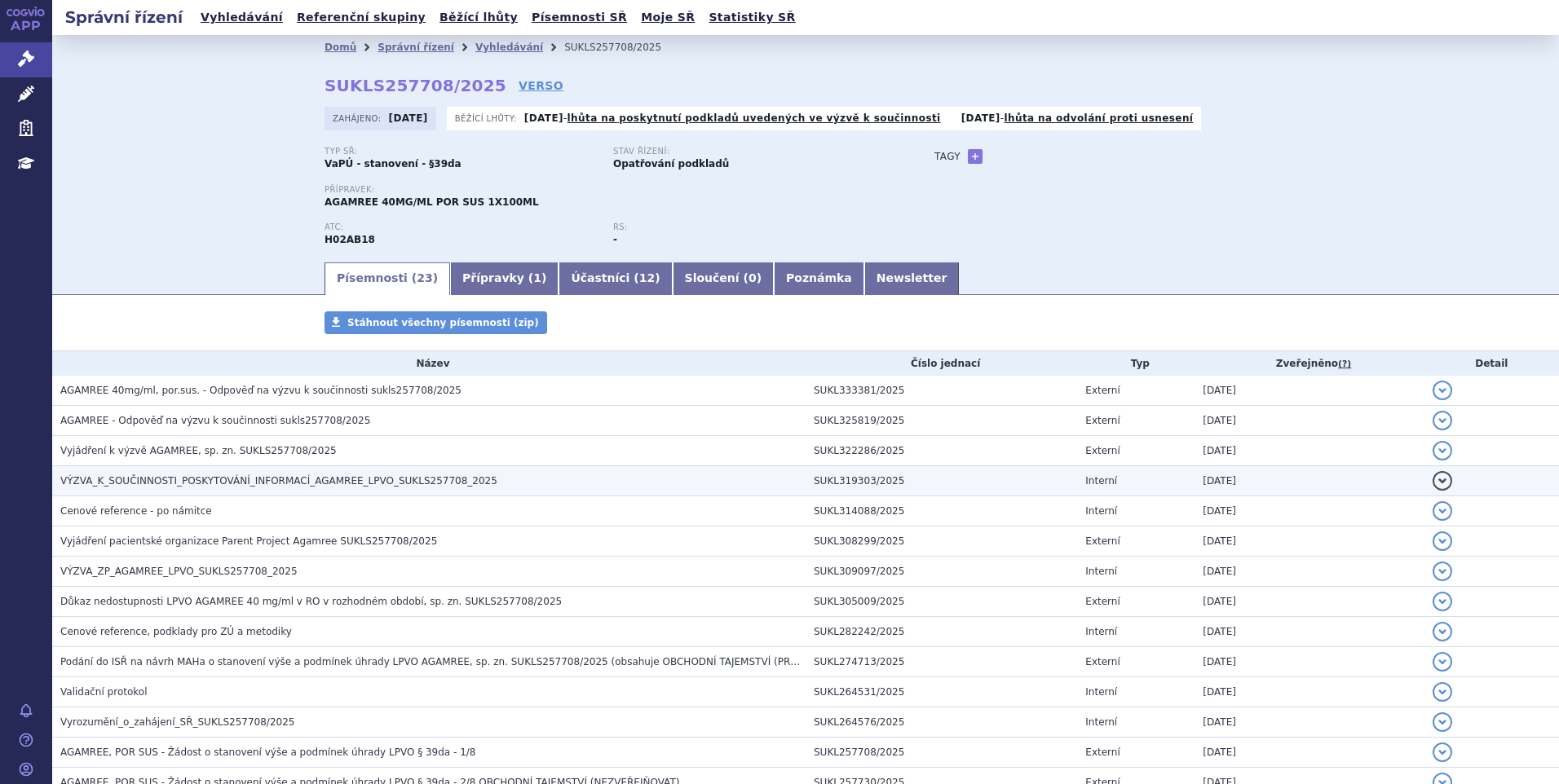
click at [207, 477] on span "VÝZVA_K_SOUČINNOSTI_POSKYTOVÁNÍ_INFORMACÍ_AGAMREE_LPVO_SUKLS257708_2025" at bounding box center [278, 481] width 437 height 12
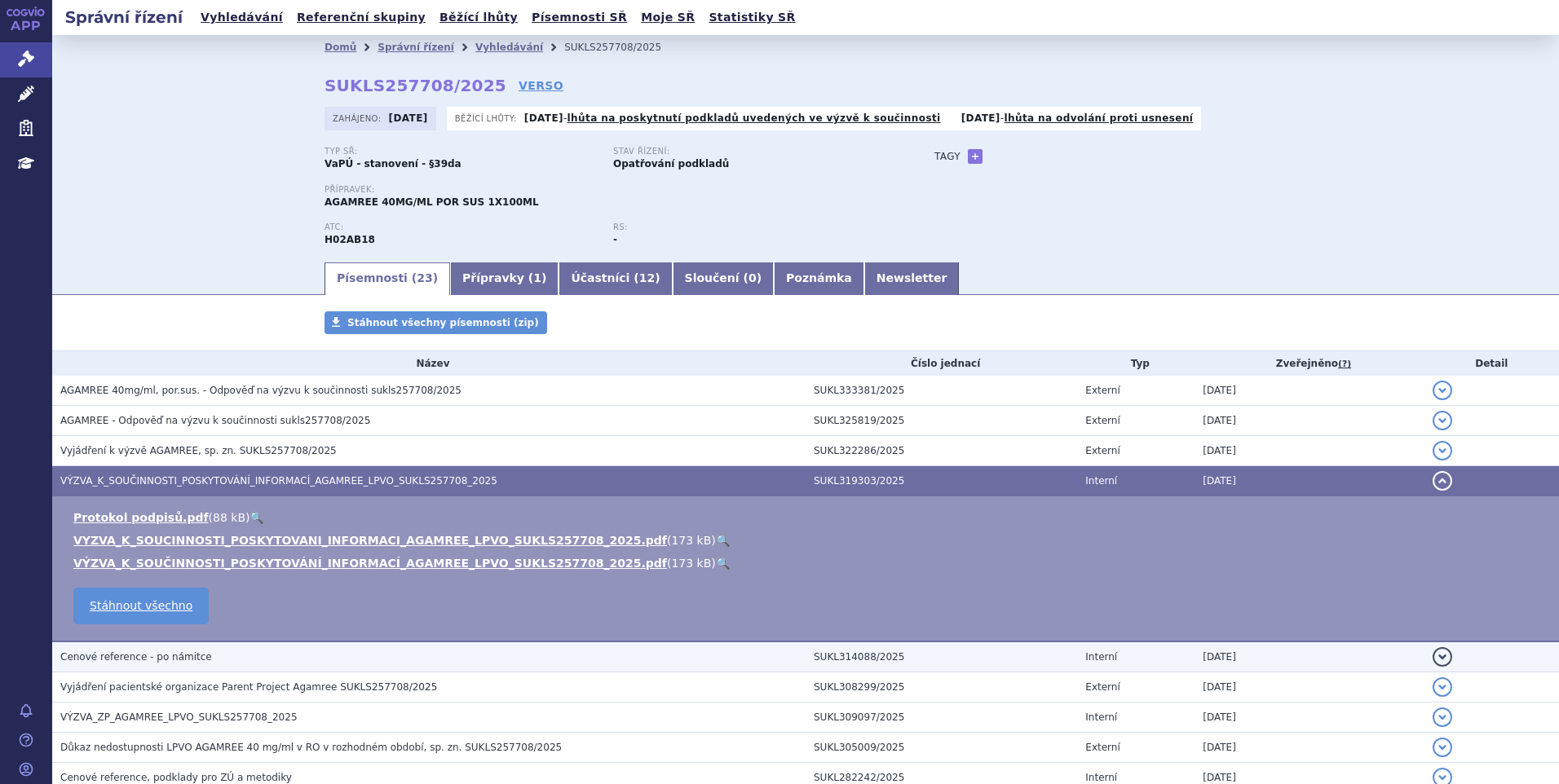
scroll to position [244, 0]
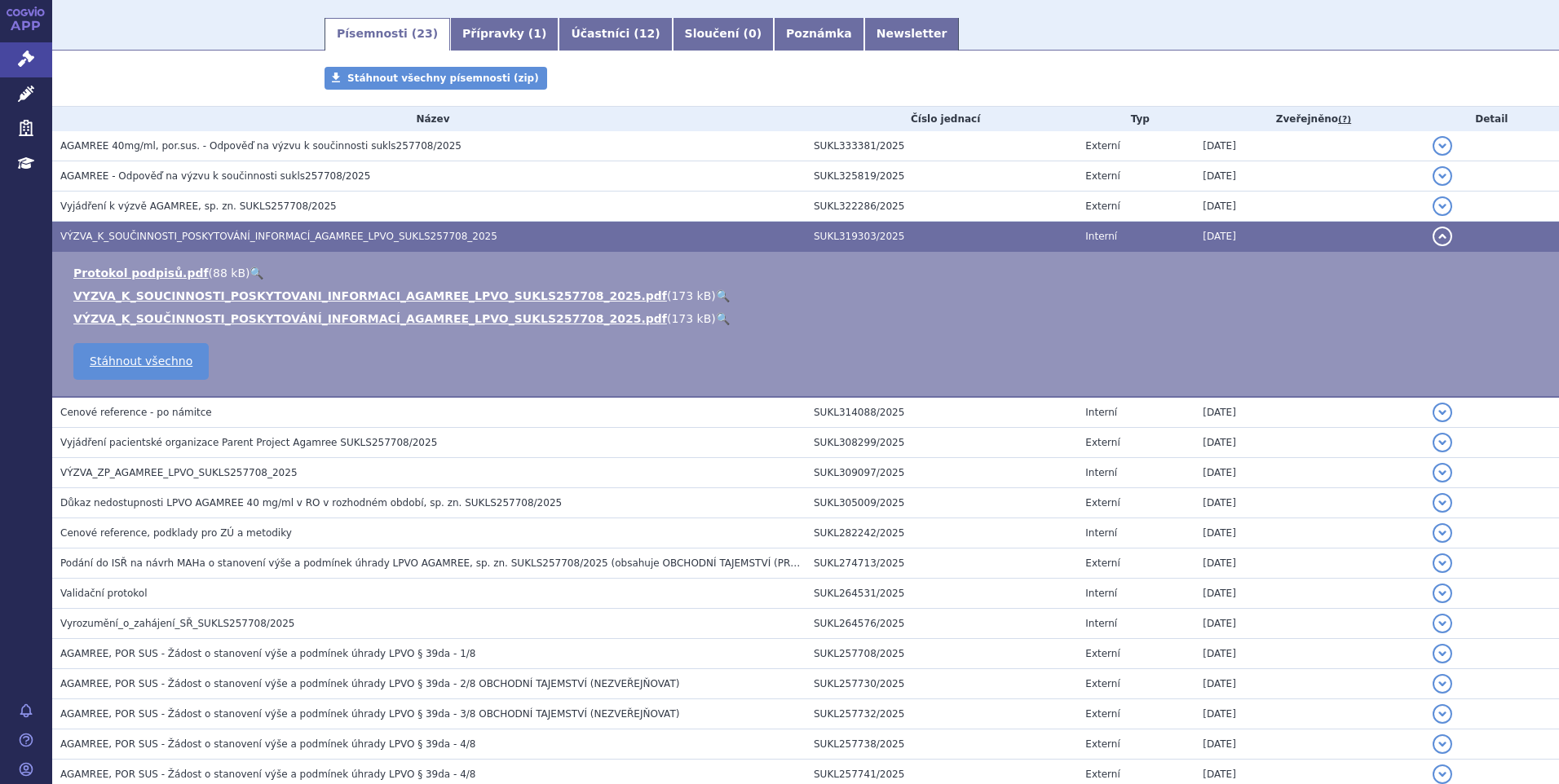
click at [716, 290] on link "🔍" at bounding box center [723, 296] width 14 height 13
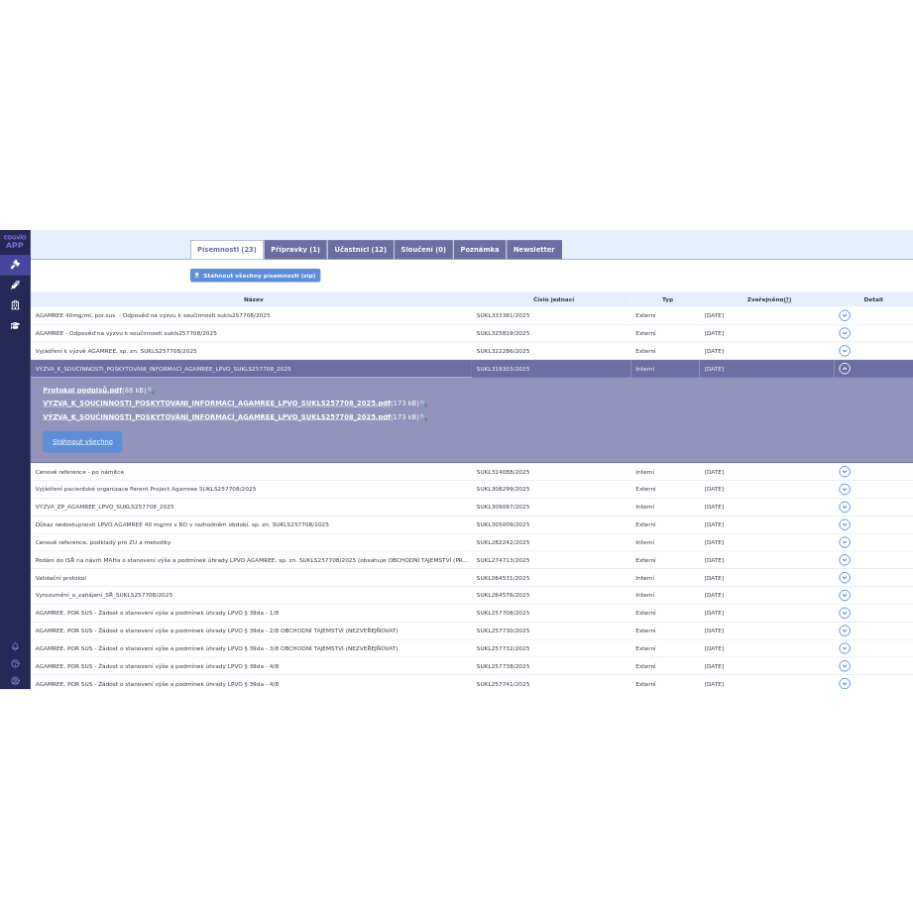
scroll to position [0, 0]
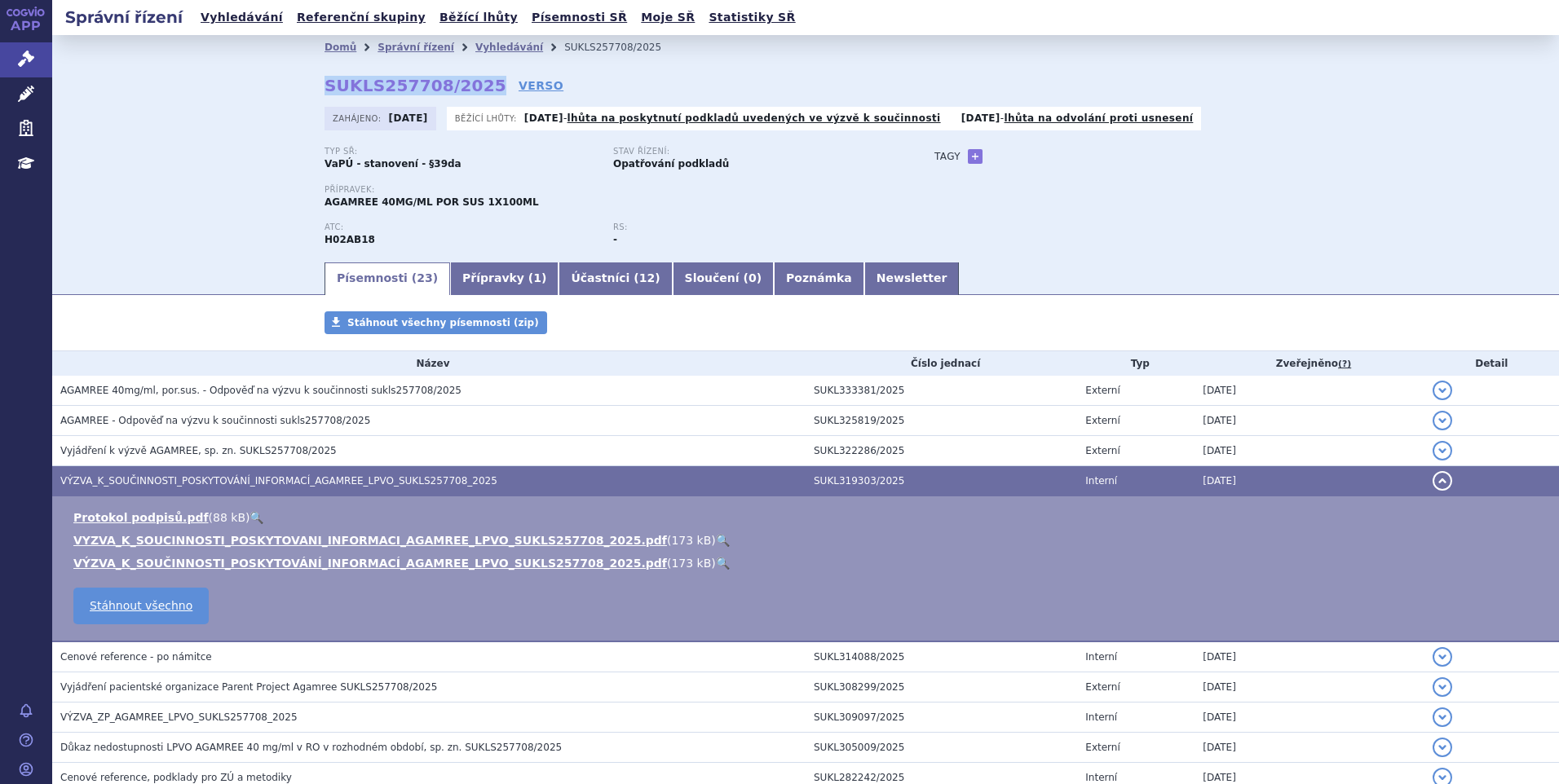
drag, startPoint x: 322, startPoint y: 83, endPoint x: 466, endPoint y: 82, distance: 144.0
click at [466, 82] on strong "SUKLS257708/2025" at bounding box center [415, 85] width 182 height 20
copy strong "SUKLS257708/2025"
